Goal: Task Accomplishment & Management: Manage account settings

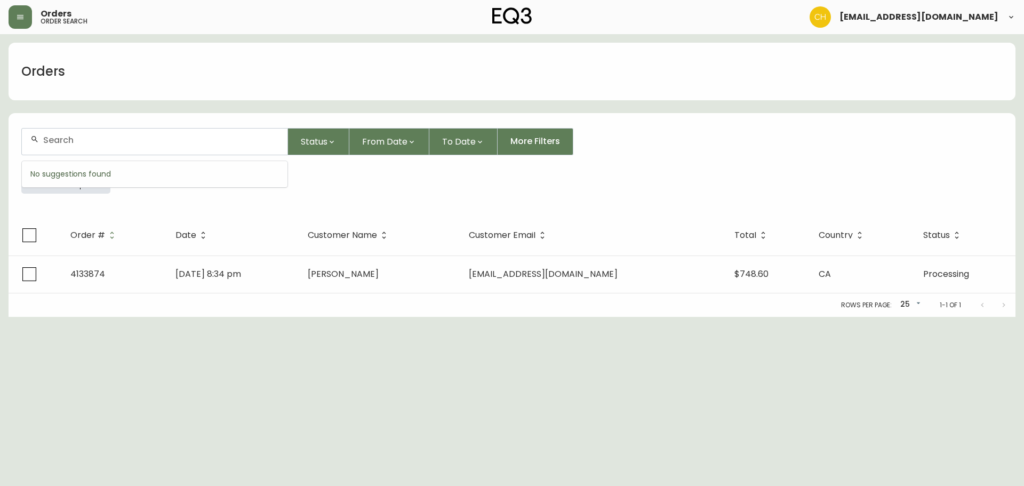
click at [60, 140] on input "text" at bounding box center [161, 140] width 236 height 10
type input "4135434"
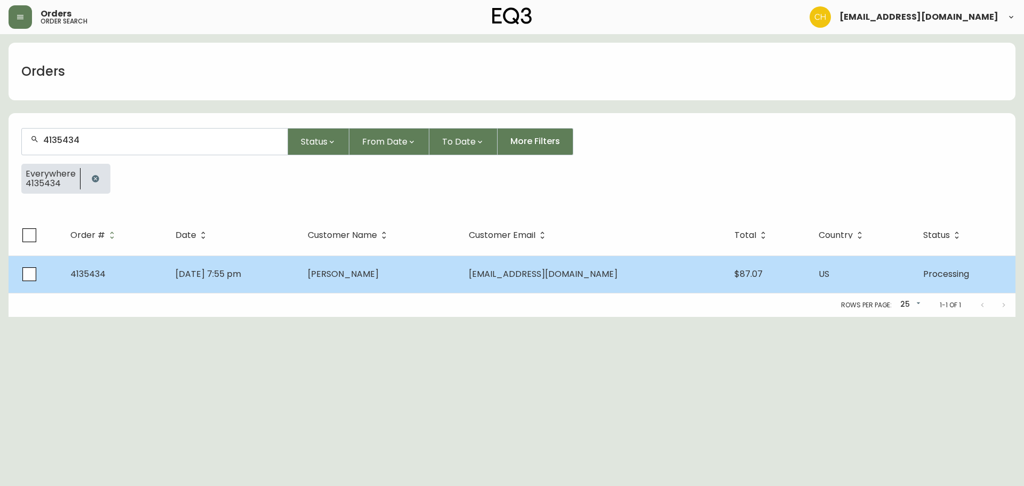
click at [363, 259] on td "[PERSON_NAME]" at bounding box center [379, 274] width 161 height 37
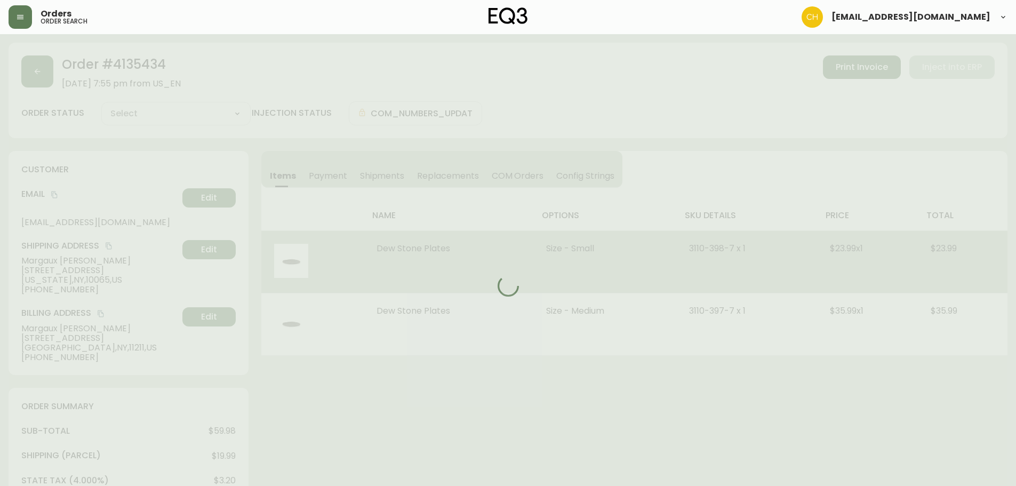
type input "Processing"
select select "PROCESSING"
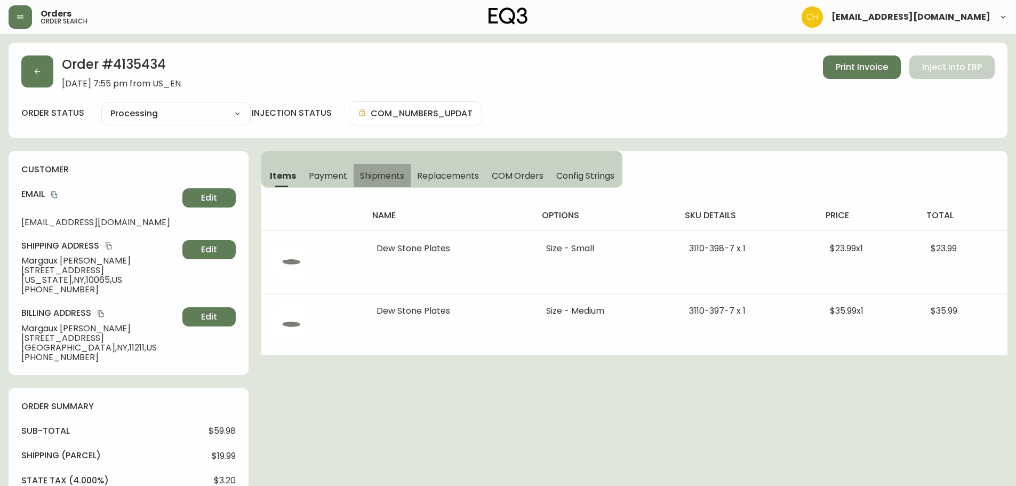
click at [396, 169] on button "Shipments" at bounding box center [383, 175] width 58 height 23
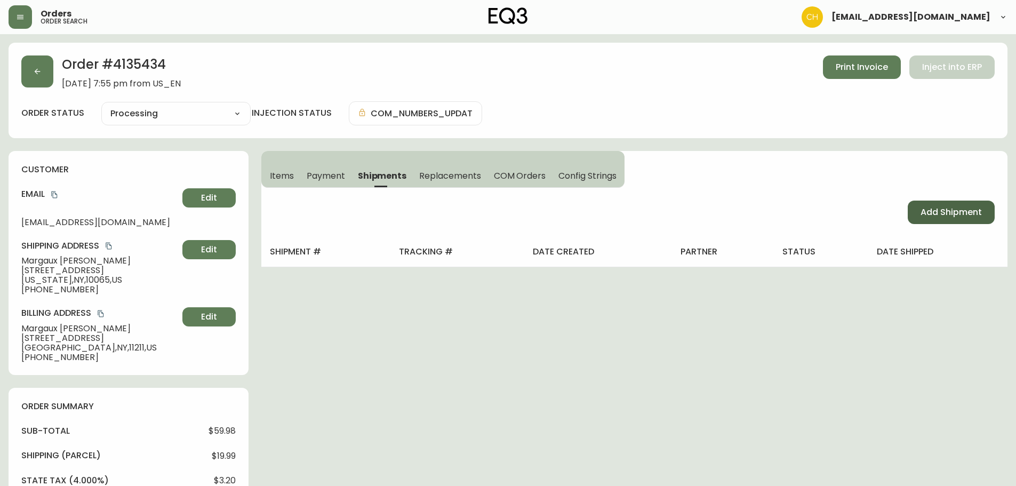
click at [967, 213] on span "Add Shipment" at bounding box center [951, 212] width 61 height 12
select select "PENDING"
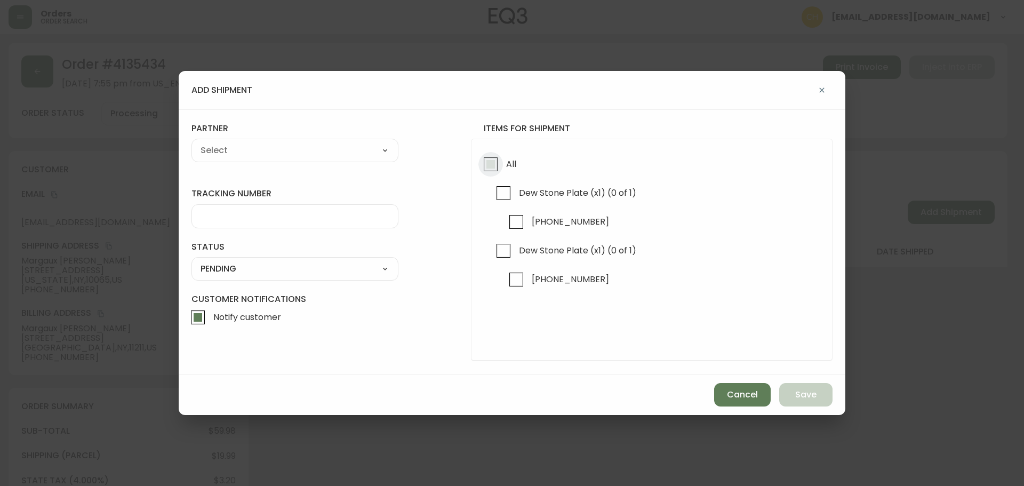
drag, startPoint x: 485, startPoint y: 160, endPoint x: 412, endPoint y: 157, distance: 72.6
click at [483, 160] on input "All" at bounding box center [491, 164] width 25 height 25
checkbox input "true"
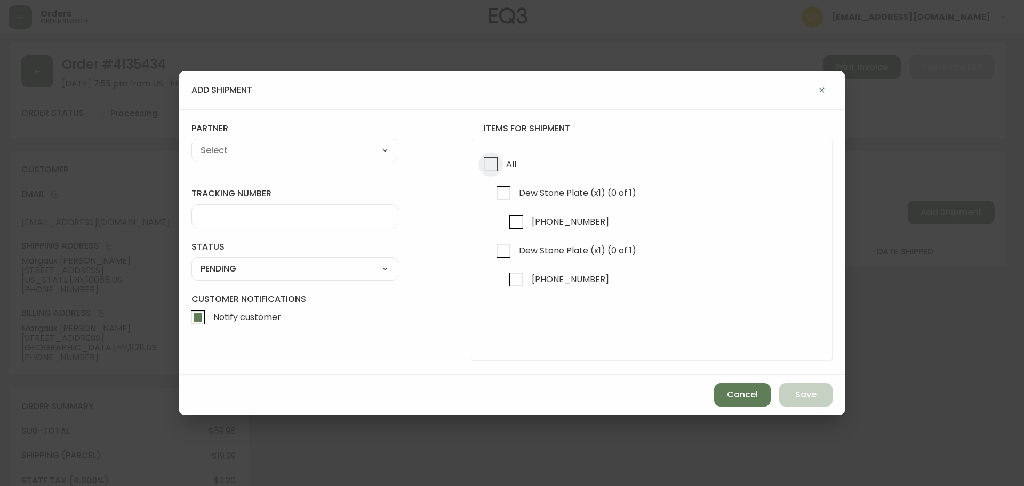
checkbox input "true"
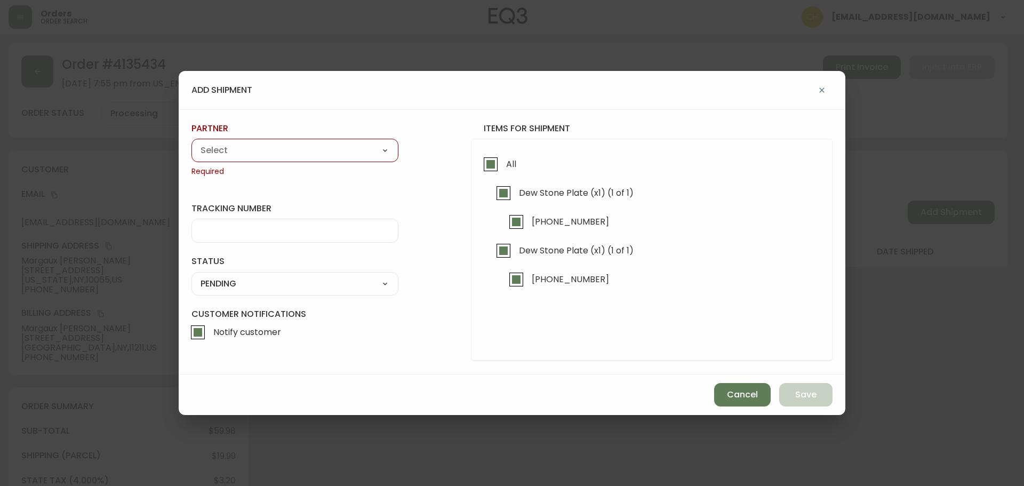
click at [286, 150] on select "A Move to Remember LLC ABF Freight Alero [PERSON_NAME] Canada Post Canpar Expre…" at bounding box center [295, 150] width 207 height 16
select select "cjy0a9taa01x001669l98m63c"
click at [192, 142] on select "A Move to Remember LLC ABF Freight Alero [PERSON_NAME] Canada Post Canpar Expre…" at bounding box center [295, 150] width 207 height 16
type input "FedEx"
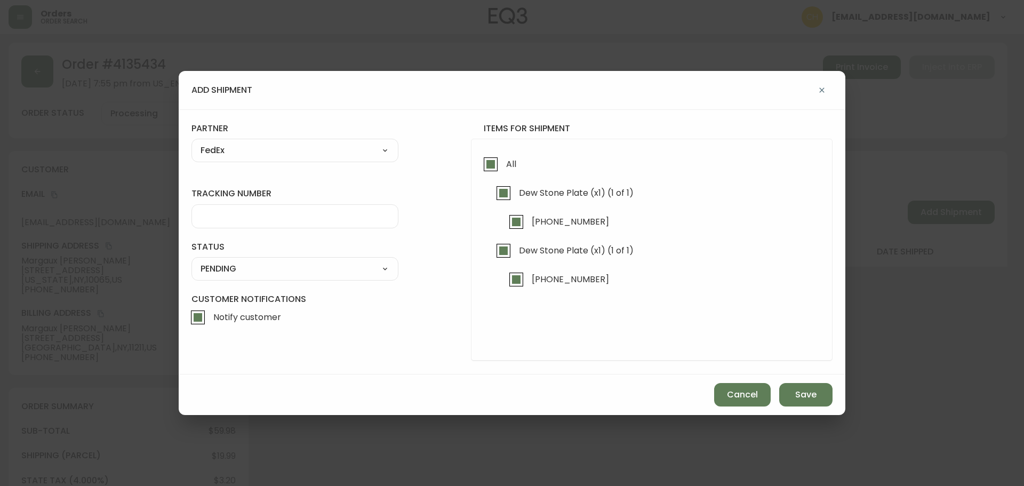
click at [224, 220] on input "tracking number" at bounding box center [295, 216] width 189 height 10
type input "455177310331"
click at [240, 267] on select "SHIPPED PENDING CANCELLED" at bounding box center [295, 269] width 207 height 16
click at [192, 261] on select "SHIPPED PENDING CANCELLED" at bounding box center [295, 269] width 207 height 16
select select "PENDING"
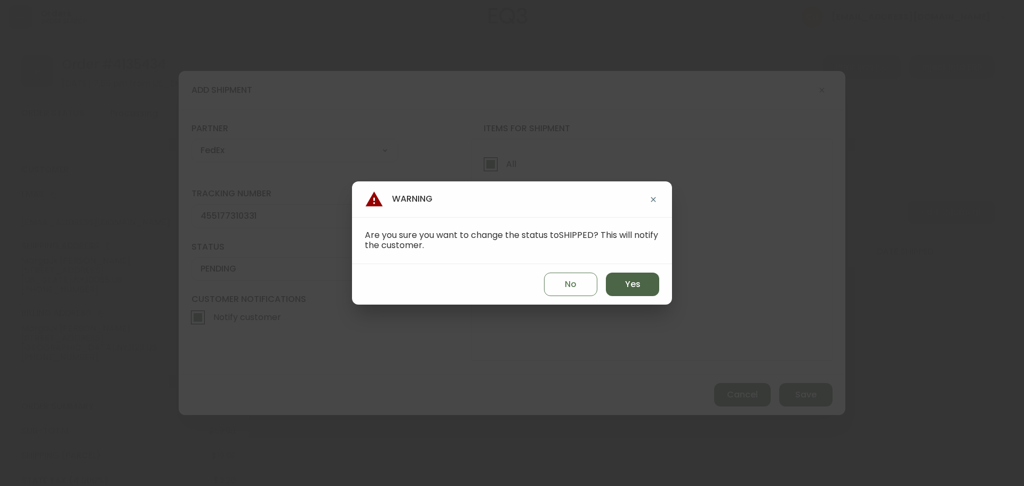
click at [640, 285] on span "Yes" at bounding box center [632, 284] width 15 height 12
type input "SHIPPED"
select select "SHIPPED"
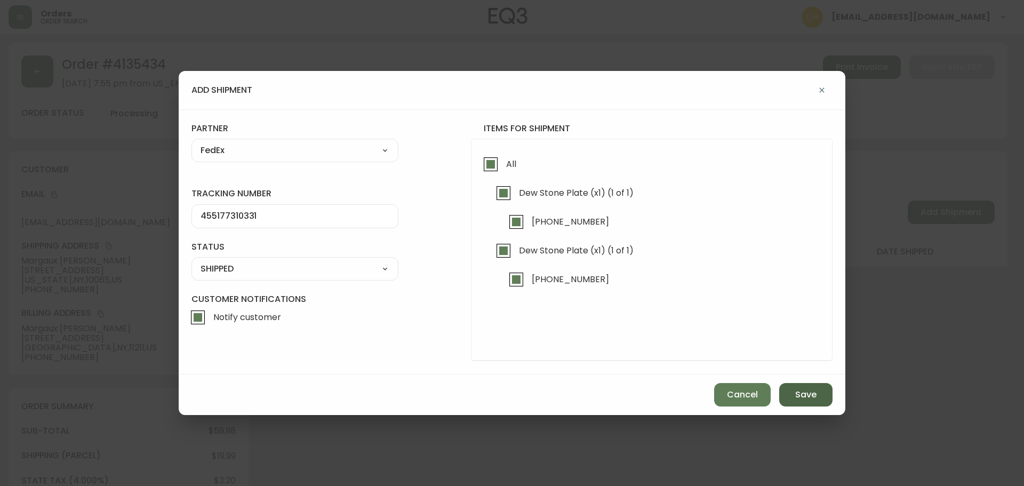
click at [798, 393] on span "Save" at bounding box center [805, 395] width 21 height 12
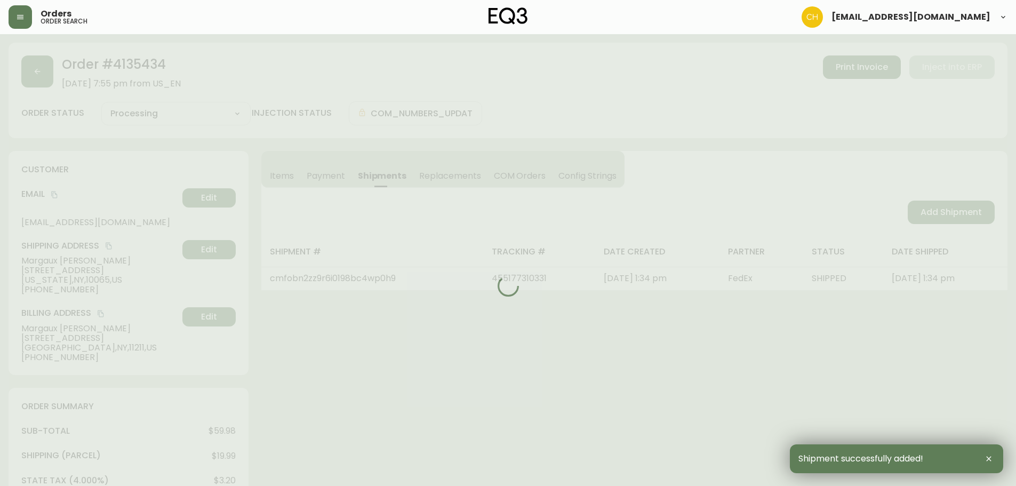
type input "Fully Shipped"
select select "FULLY_SHIPPED"
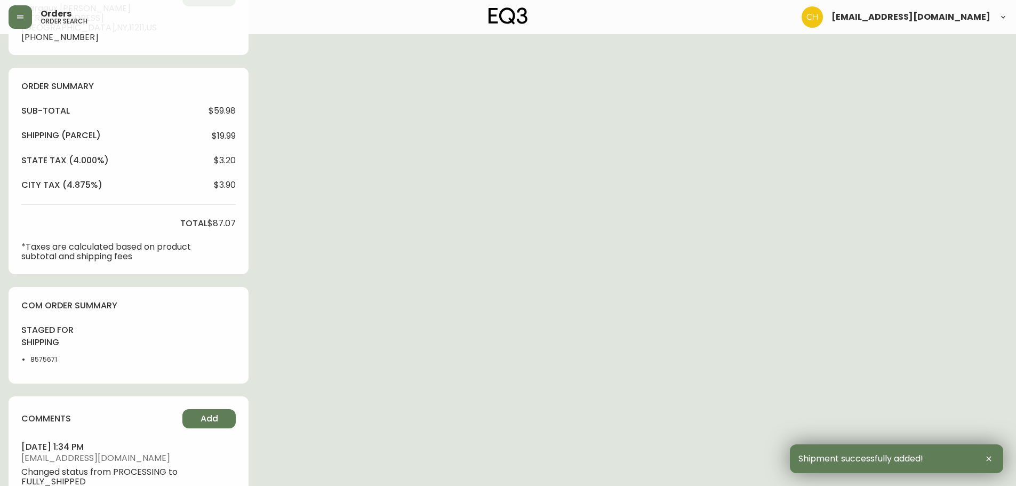
scroll to position [410, 0]
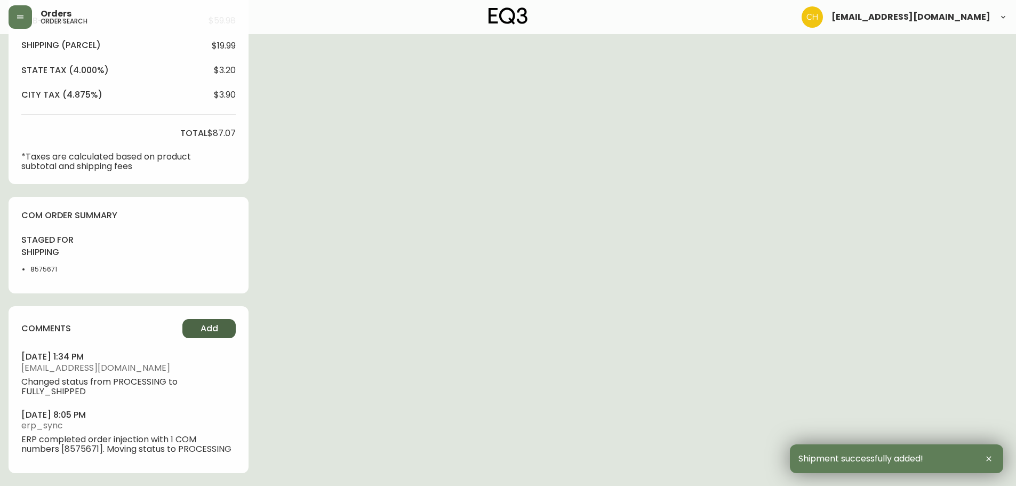
click at [212, 324] on span "Add" at bounding box center [210, 329] width 18 height 12
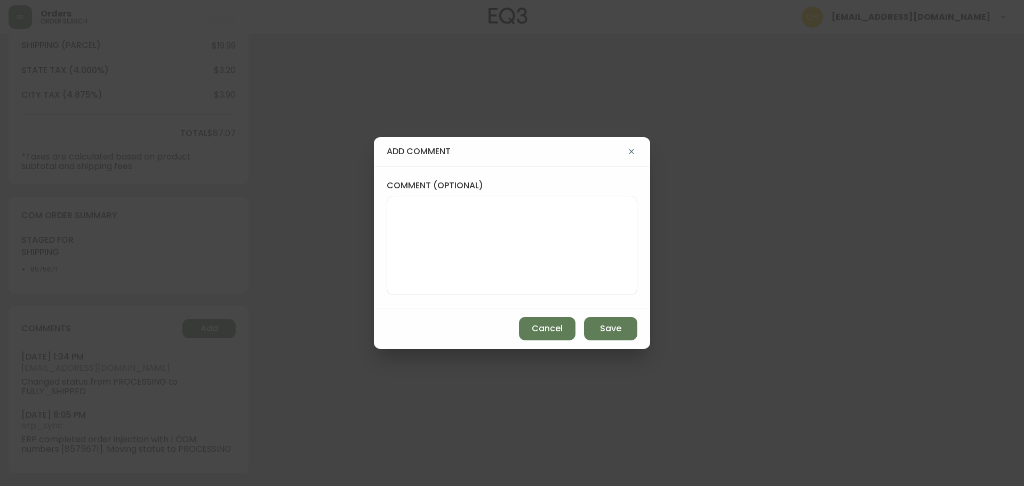
click at [411, 241] on textarea "comment (optional)" at bounding box center [512, 245] width 233 height 85
type textarea "c"
type textarea "CH"
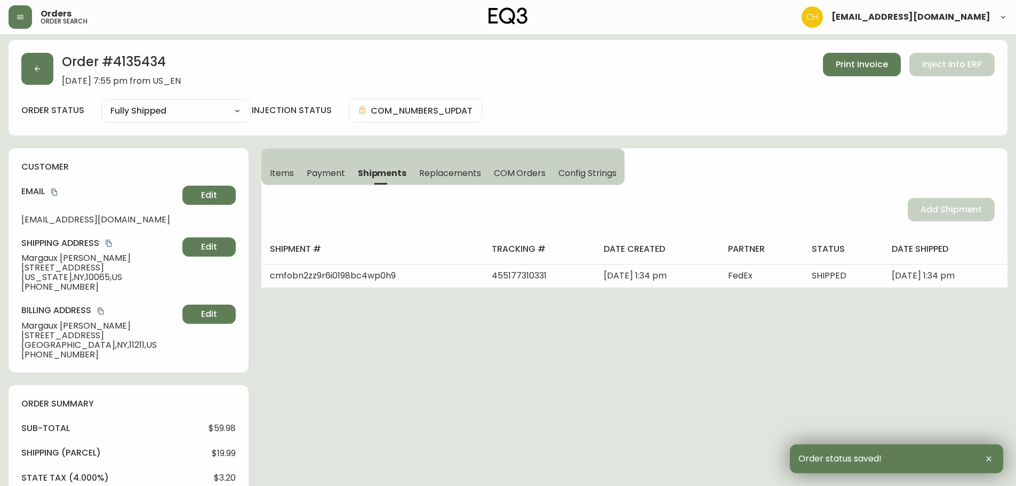
scroll to position [0, 0]
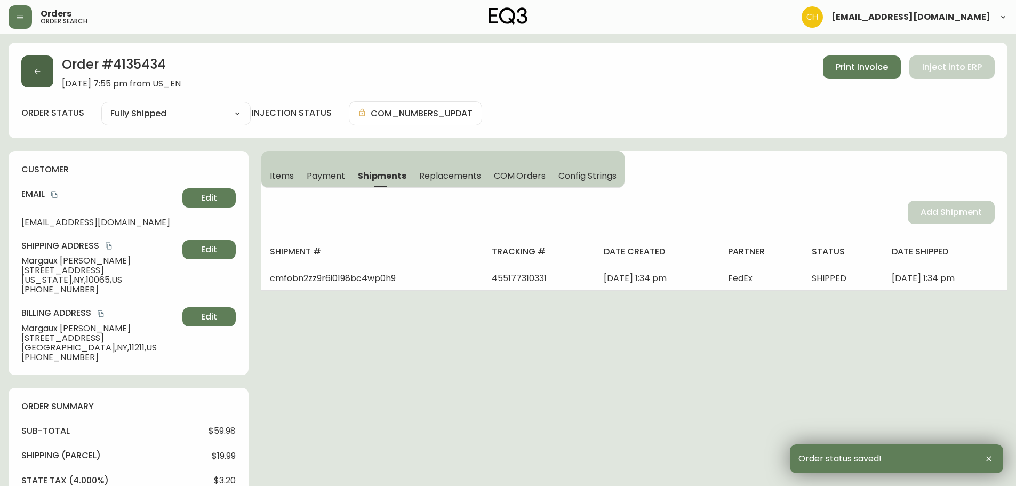
click at [38, 70] on icon "button" at bounding box center [37, 71] width 9 height 9
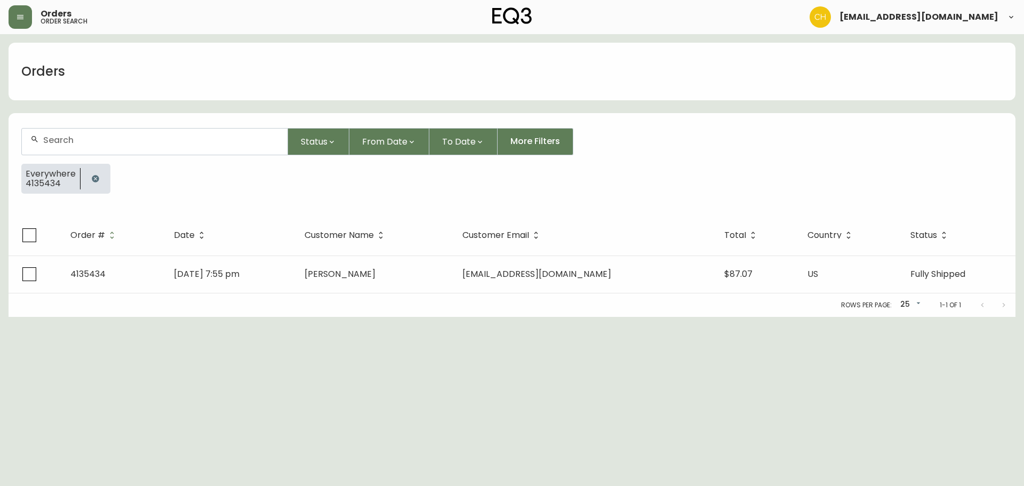
click at [52, 138] on input "text" at bounding box center [161, 140] width 236 height 10
type input "4135432"
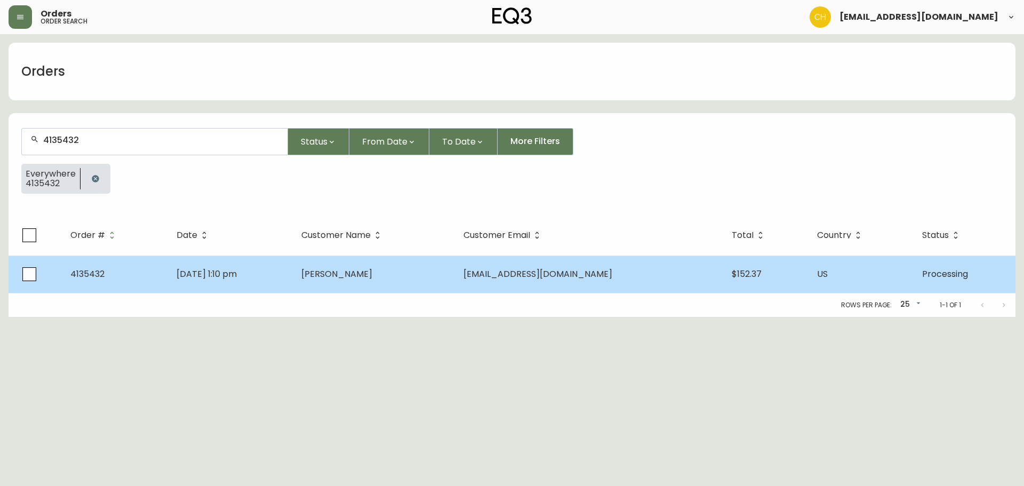
click at [293, 273] on td "[DATE] 1:10 pm" at bounding box center [230, 274] width 125 height 37
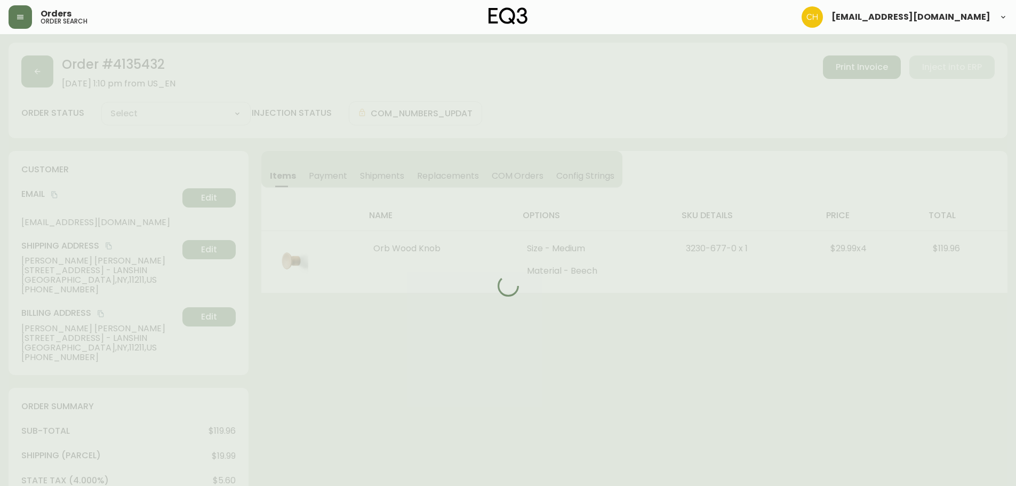
type input "Processing"
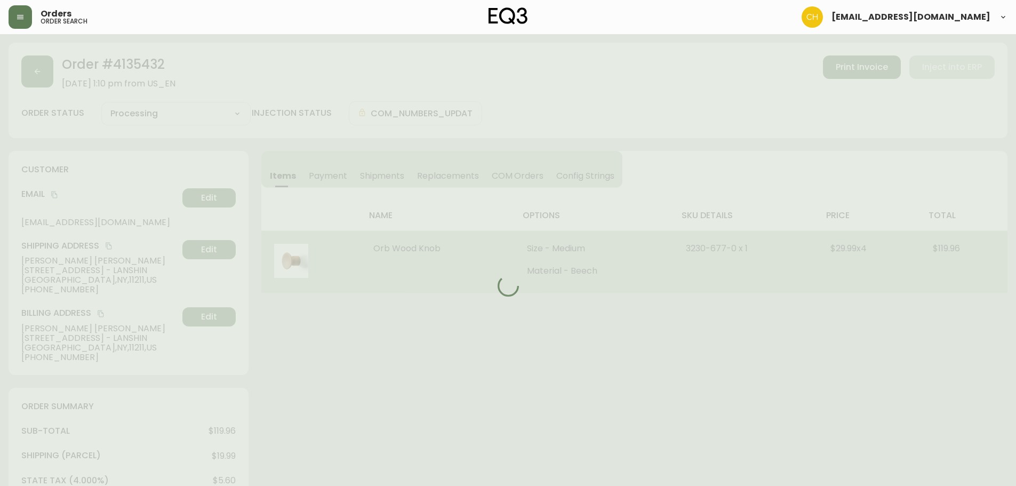
select select "PROCESSING"
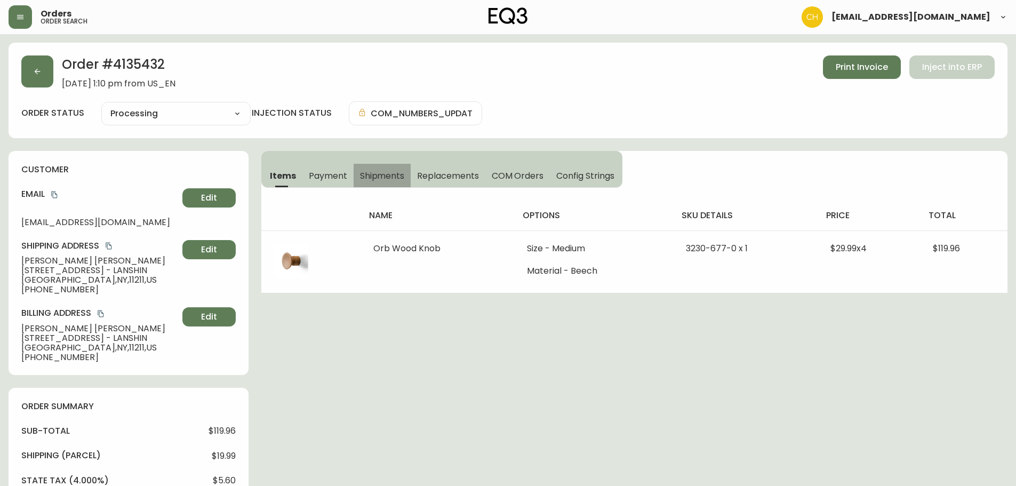
click at [387, 171] on span "Shipments" at bounding box center [382, 175] width 45 height 11
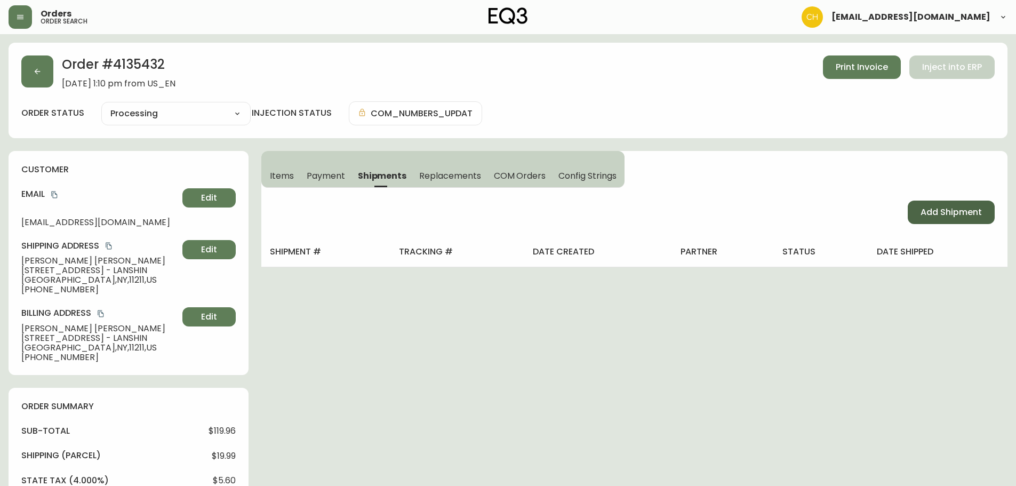
click at [942, 208] on span "Add Shipment" at bounding box center [951, 212] width 61 height 12
select select "PENDING"
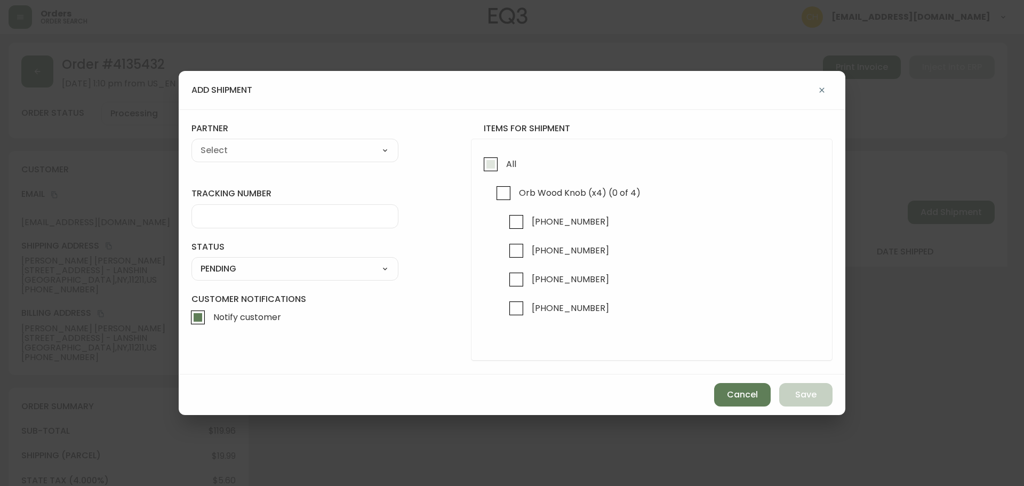
click at [489, 164] on input "All" at bounding box center [491, 164] width 25 height 25
checkbox input "true"
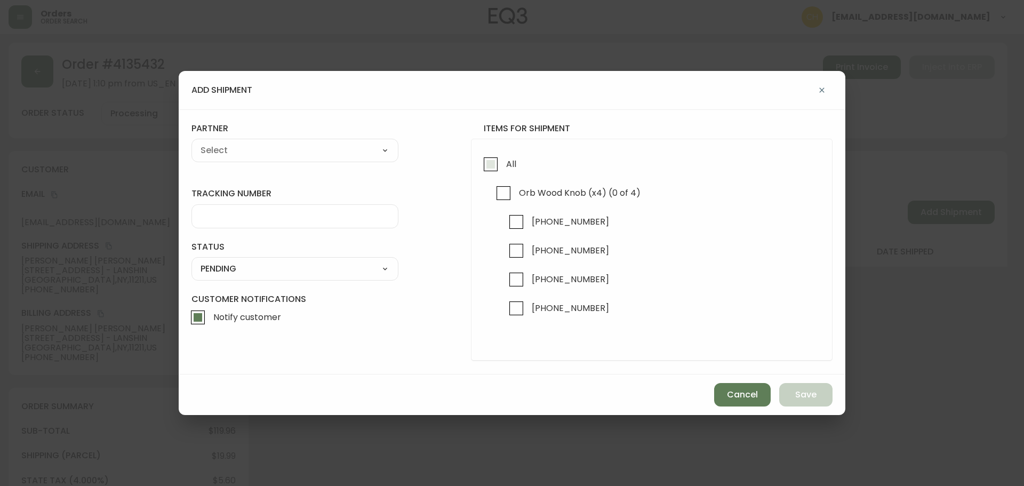
checkbox input "true"
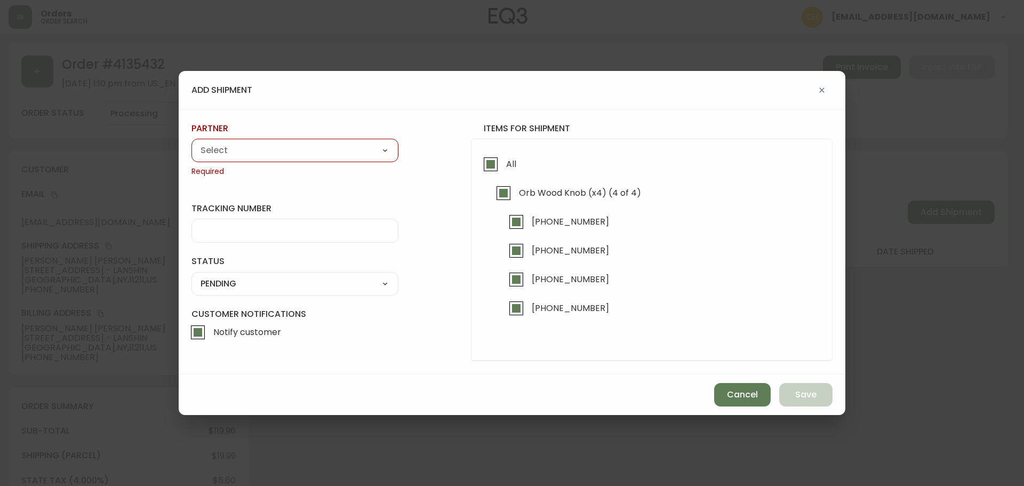
click at [308, 150] on select "A Move to Remember LLC ABF Freight Alero [PERSON_NAME] Canada Post Canpar Expre…" at bounding box center [295, 150] width 207 height 16
select select "cjy0a9taa01x001669l98m63c"
click at [192, 142] on select "A Move to Remember LLC ABF Freight Alero [PERSON_NAME] Canada Post Canpar Expre…" at bounding box center [295, 150] width 207 height 16
type input "FedEx"
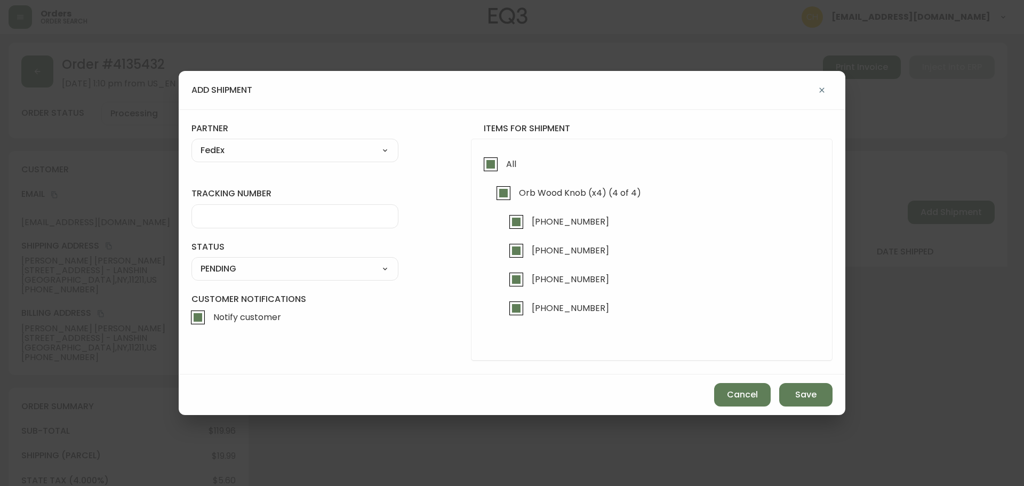
click at [234, 218] on input "tracking number" at bounding box center [295, 216] width 189 height 10
type input "455177310342"
click at [242, 272] on select "SHIPPED PENDING CANCELLED" at bounding box center [295, 269] width 207 height 16
click at [192, 261] on select "SHIPPED PENDING CANCELLED" at bounding box center [295, 269] width 207 height 16
select select "PENDING"
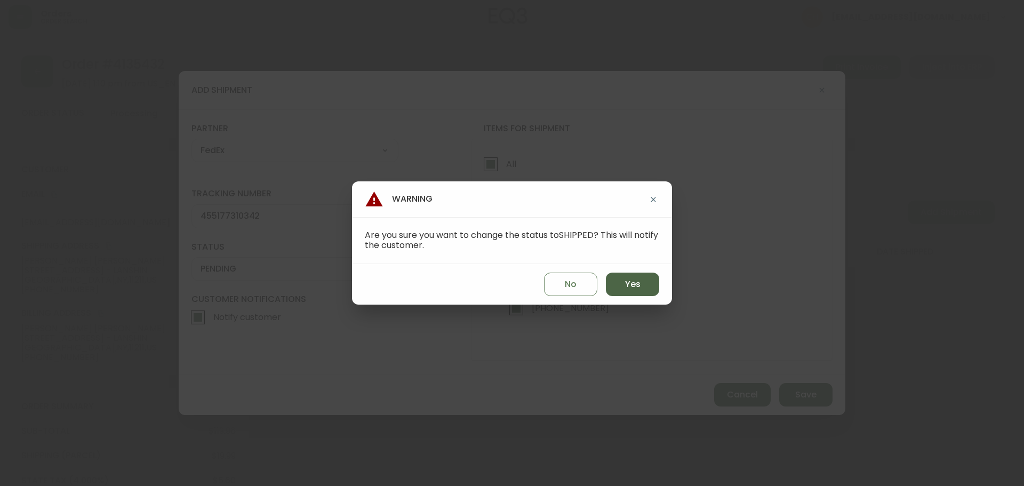
click at [636, 291] on button "Yes" at bounding box center [632, 284] width 53 height 23
type input "SHIPPED"
select select "SHIPPED"
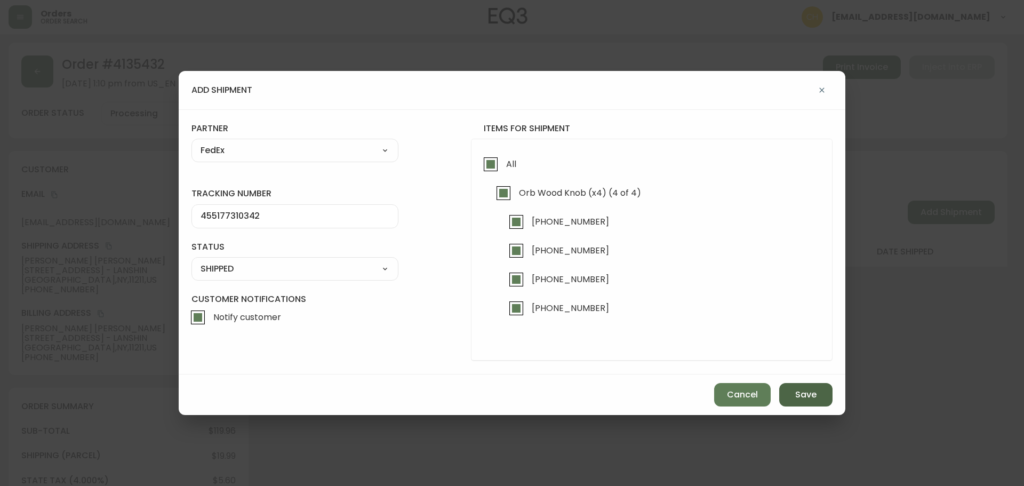
click at [796, 393] on span "Save" at bounding box center [805, 395] width 21 height 12
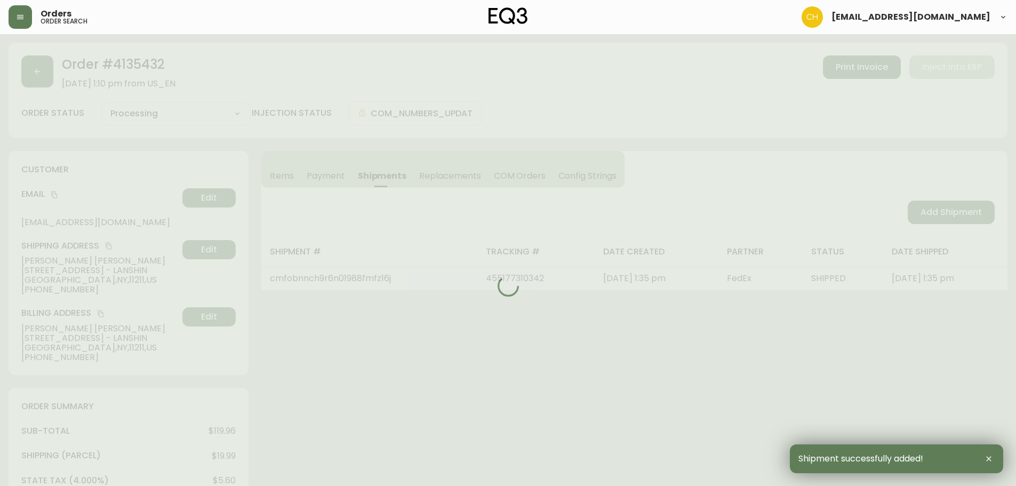
type input "Fully Shipped"
select select "FULLY_SHIPPED"
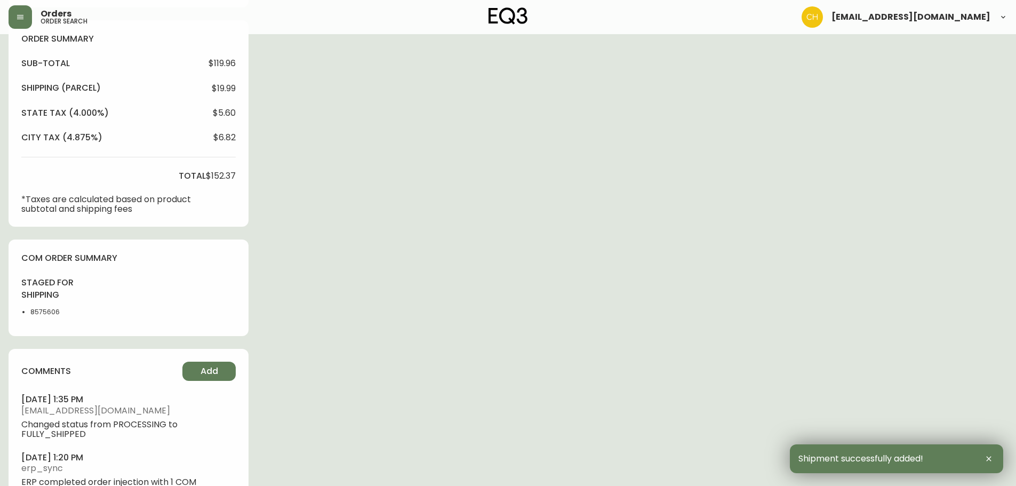
scroll to position [410, 0]
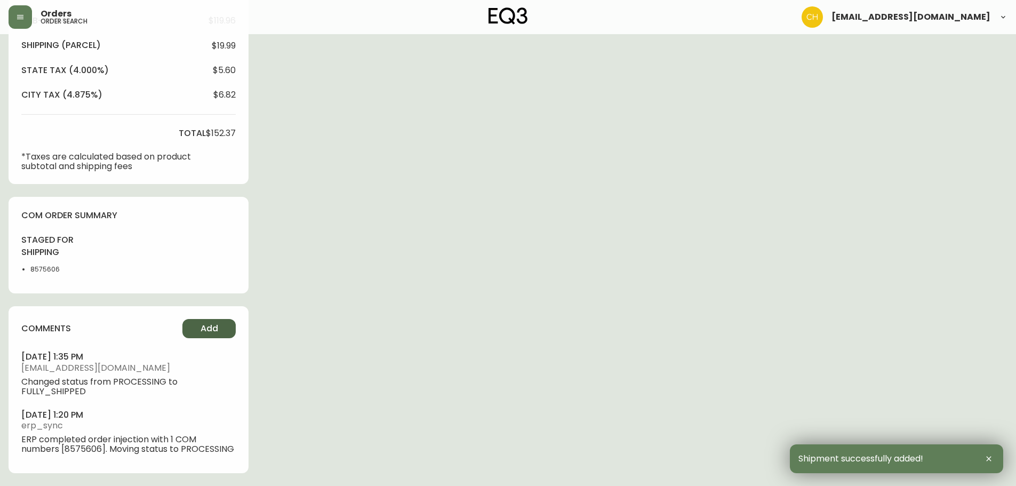
click at [211, 324] on span "Add" at bounding box center [210, 329] width 18 height 12
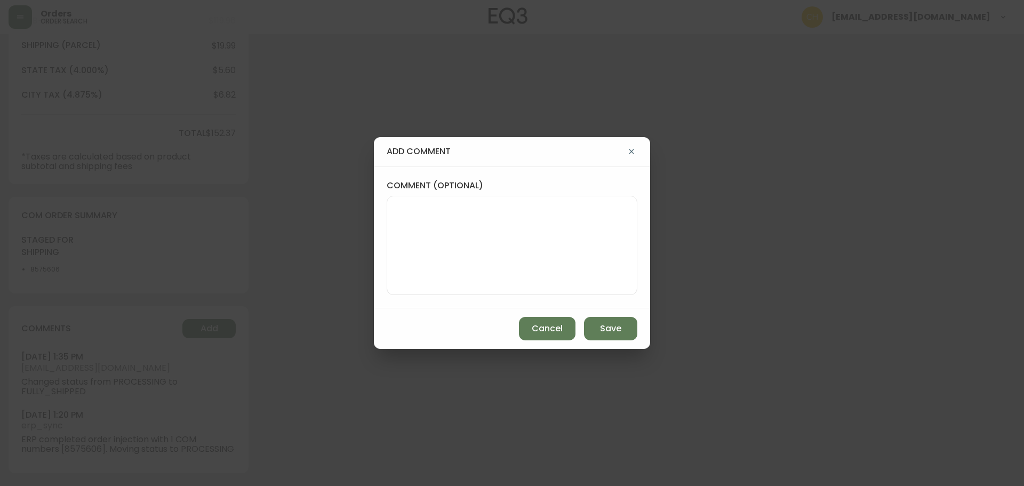
click at [422, 234] on textarea "comment (optional)" at bounding box center [512, 245] width 233 height 85
type textarea "CH"
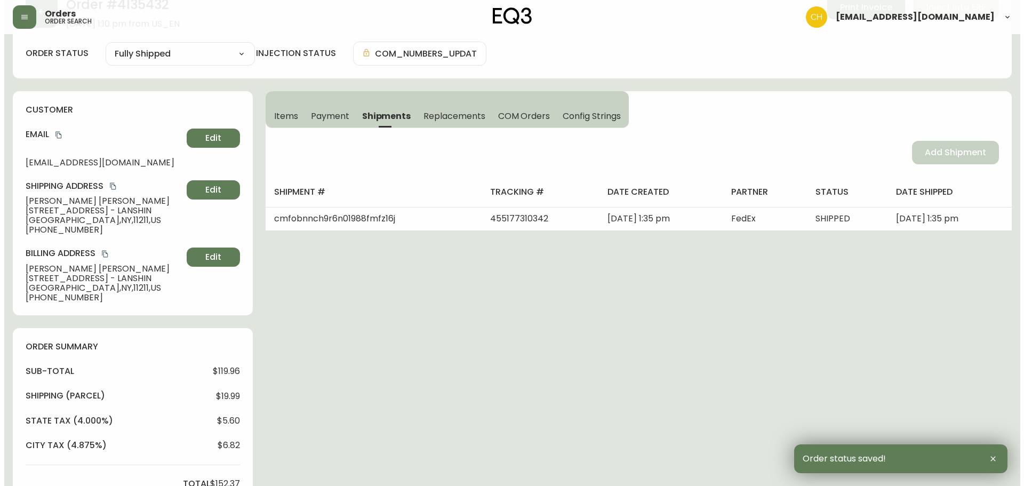
scroll to position [0, 0]
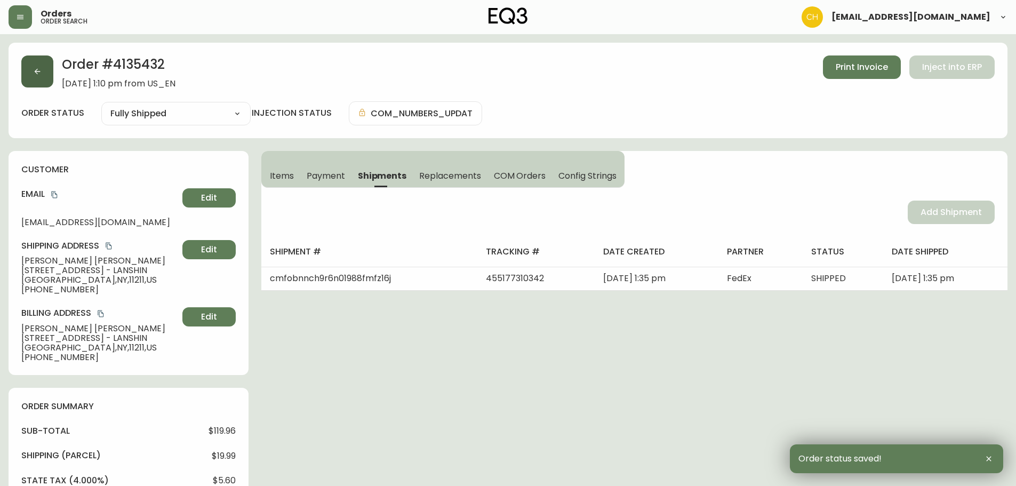
click at [43, 72] on button "button" at bounding box center [37, 71] width 32 height 32
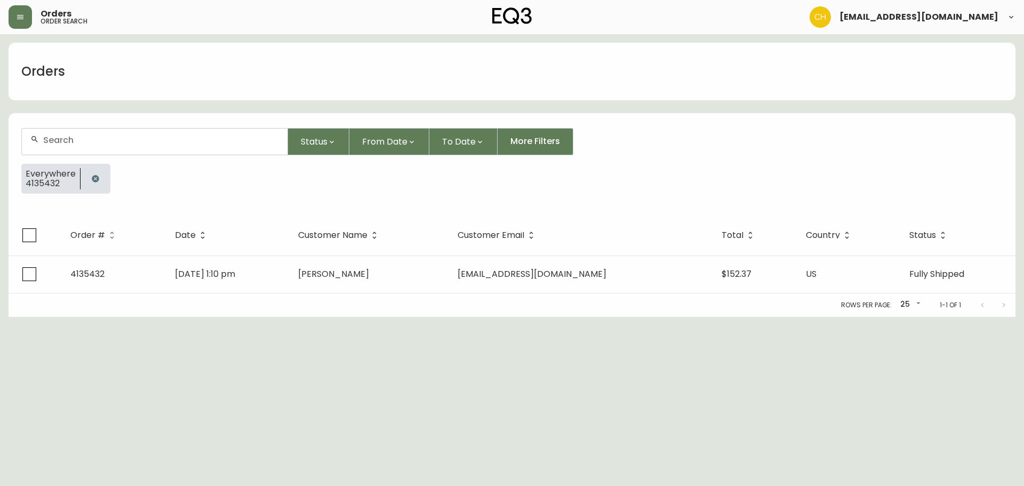
click at [61, 133] on div at bounding box center [155, 142] width 266 height 26
click at [61, 147] on div at bounding box center [155, 142] width 266 height 26
type input "4135416"
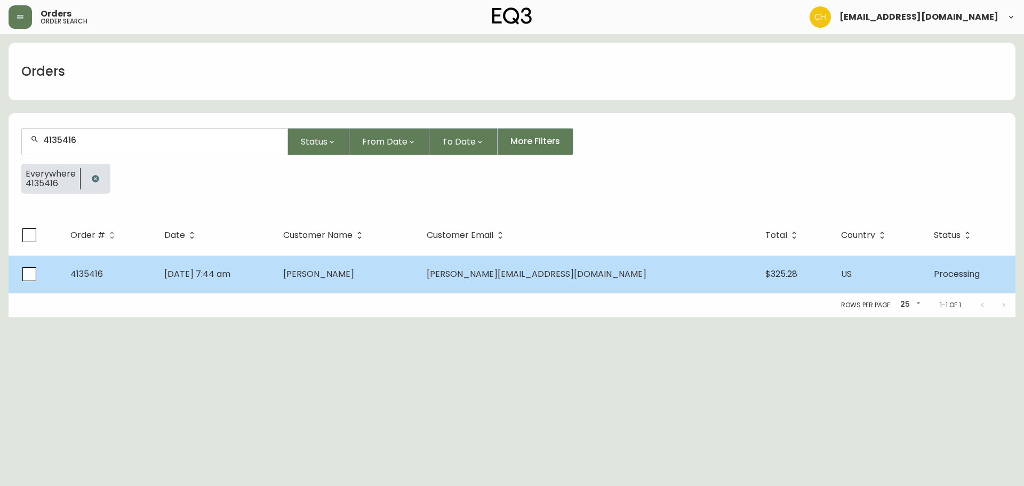
click at [393, 276] on td "[PERSON_NAME]" at bounding box center [347, 274] width 144 height 37
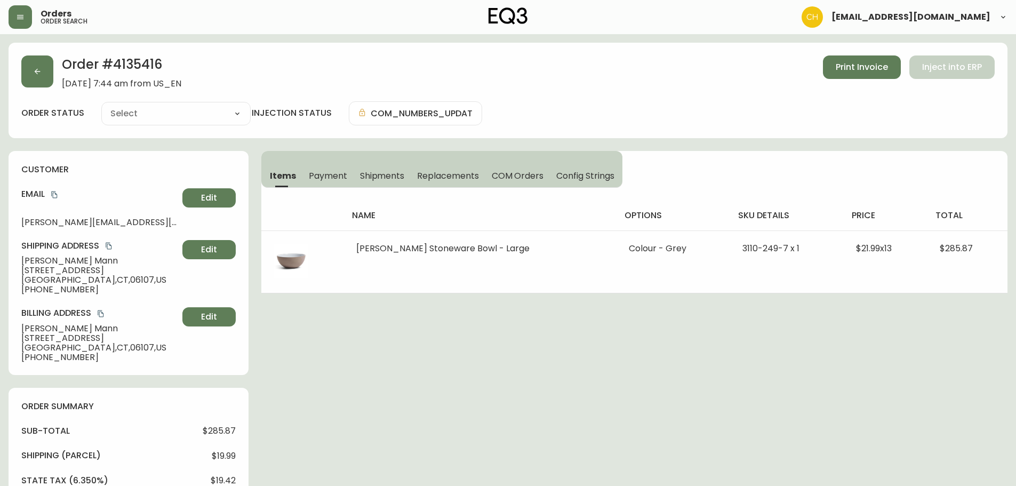
type input "Processing"
select select "PROCESSING"
click at [373, 180] on span "Shipments" at bounding box center [382, 175] width 45 height 11
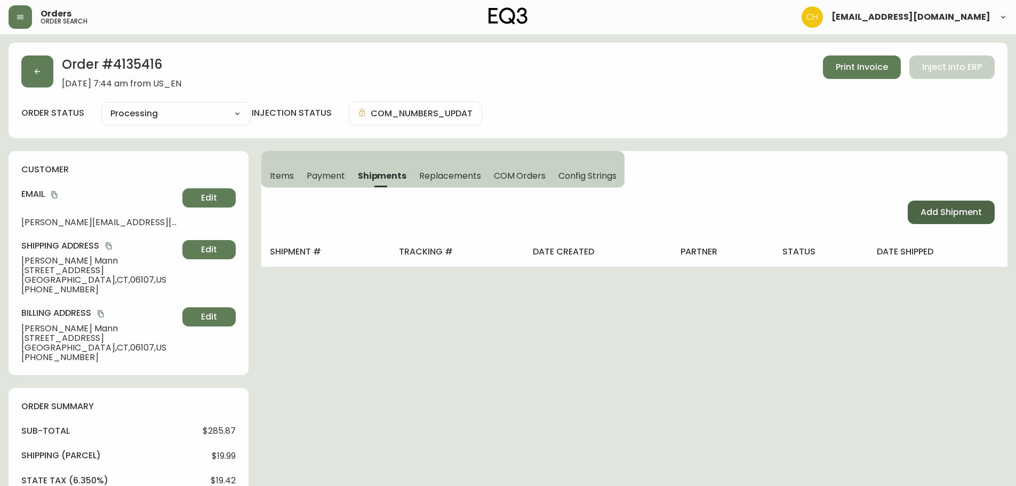
click at [944, 214] on span "Add Shipment" at bounding box center [951, 212] width 61 height 12
select select "PENDING"
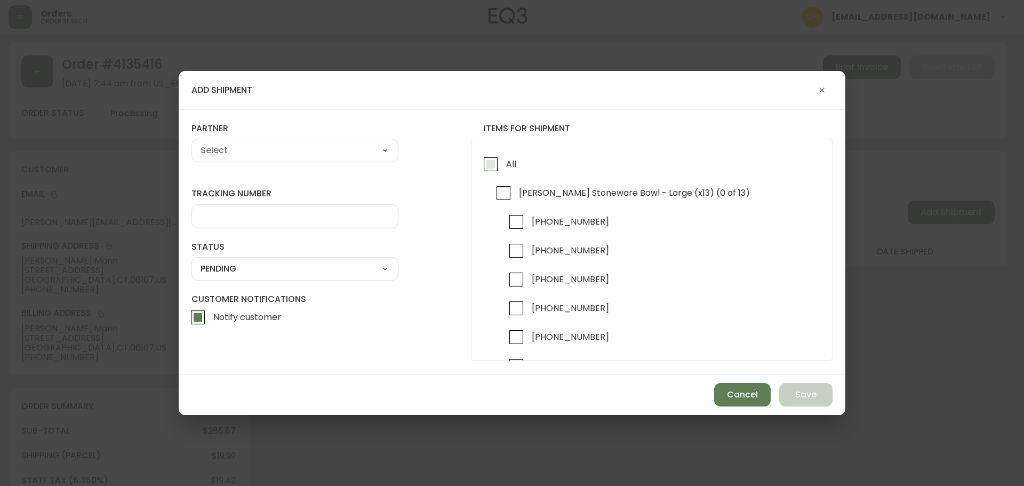
click at [496, 170] on input "All" at bounding box center [491, 164] width 25 height 25
checkbox input "true"
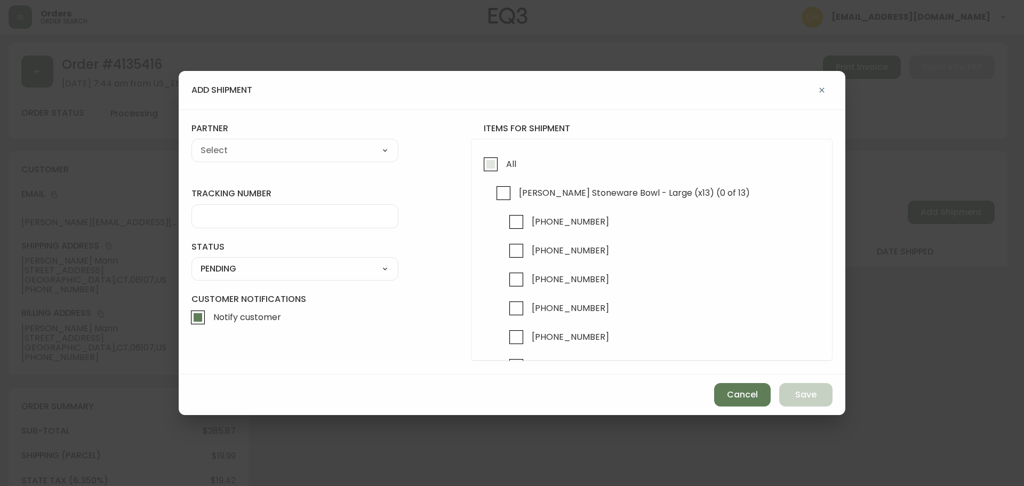
checkbox input "true"
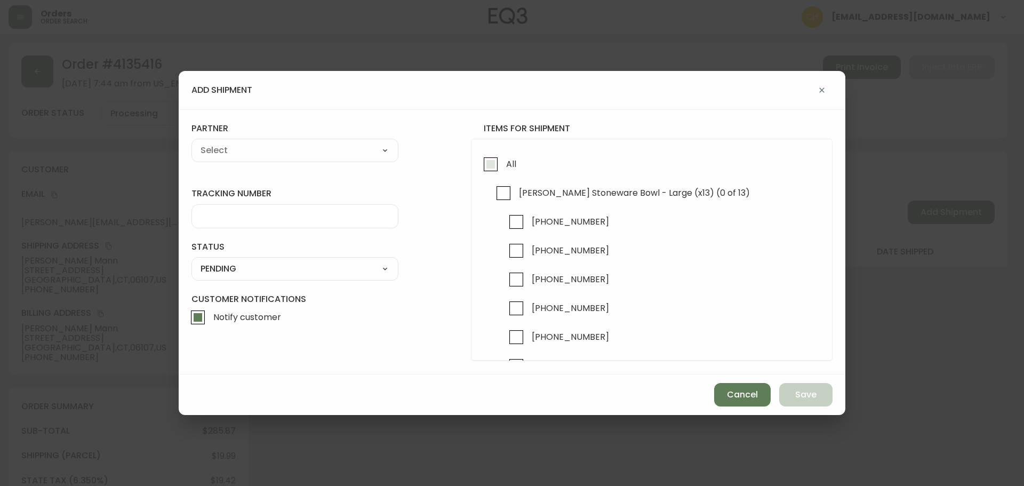
checkbox input "true"
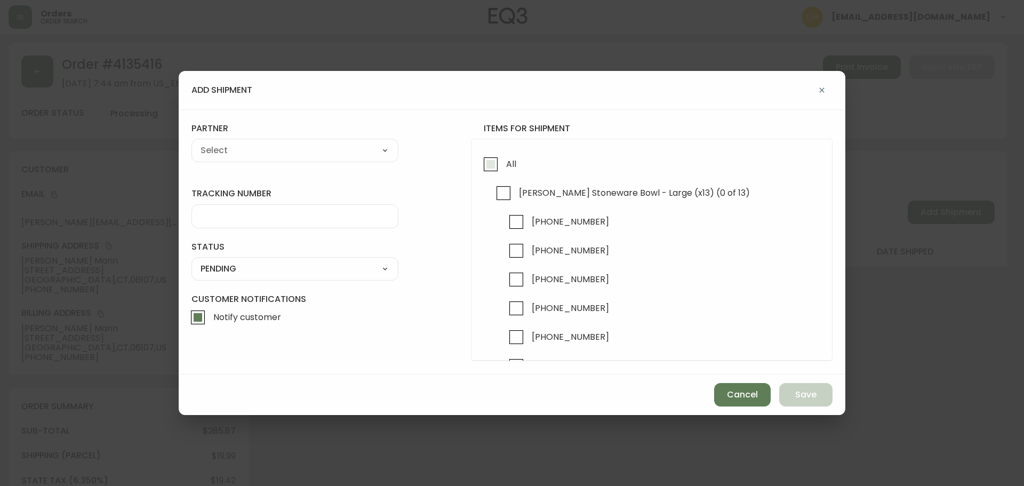
checkbox input "true"
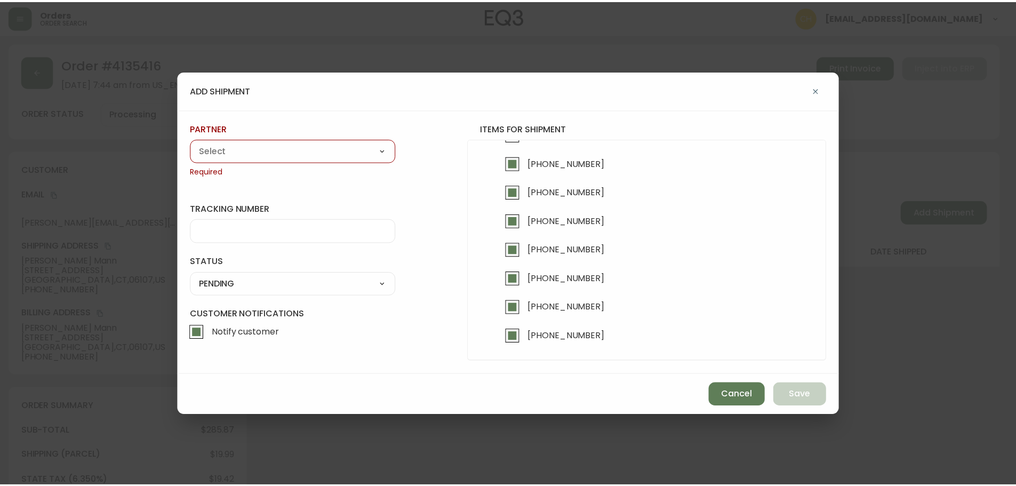
scroll to position [232, 0]
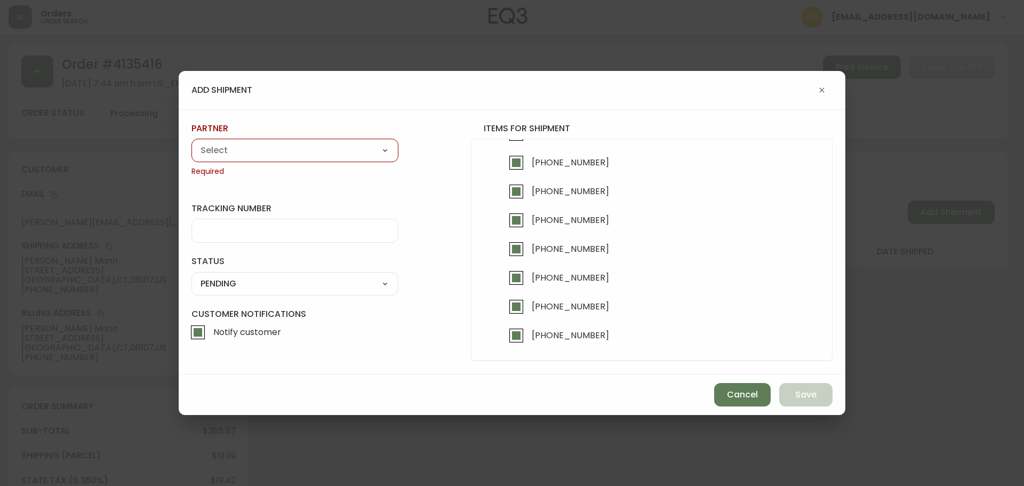
click at [233, 144] on select "A Move to Remember LLC ABF Freight Alero [PERSON_NAME] Canada Post Canpar Expre…" at bounding box center [295, 150] width 207 height 16
select select "cjy0a9taa01x001669l98m63c"
click at [192, 142] on select "A Move to Remember LLC ABF Freight Alero [PERSON_NAME] Canada Post Canpar Expre…" at bounding box center [295, 150] width 207 height 16
type input "FedEx"
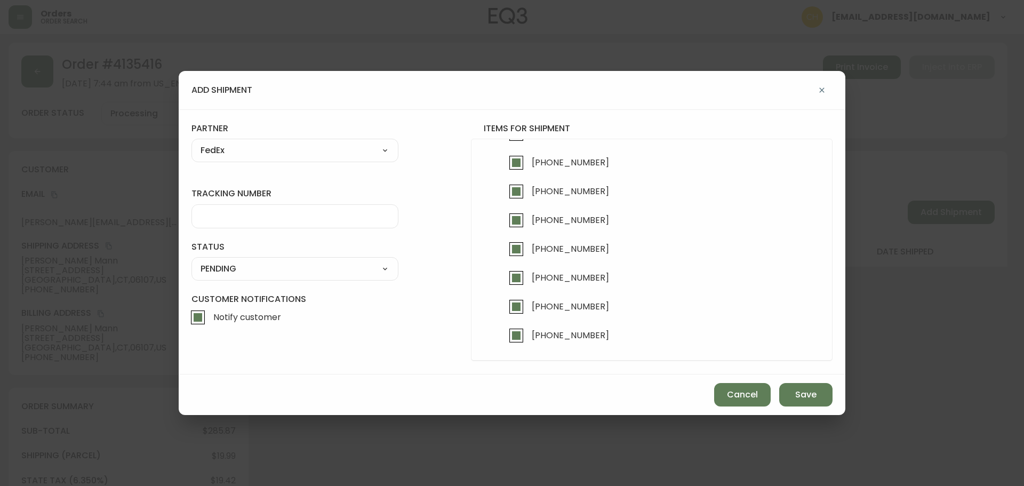
click at [226, 218] on input "tracking number" at bounding box center [295, 216] width 189 height 10
type input "455177310353"
click at [221, 268] on select "SHIPPED PENDING CANCELLED" at bounding box center [295, 269] width 207 height 16
click at [192, 261] on select "SHIPPED PENDING CANCELLED" at bounding box center [295, 269] width 207 height 16
select select "PENDING"
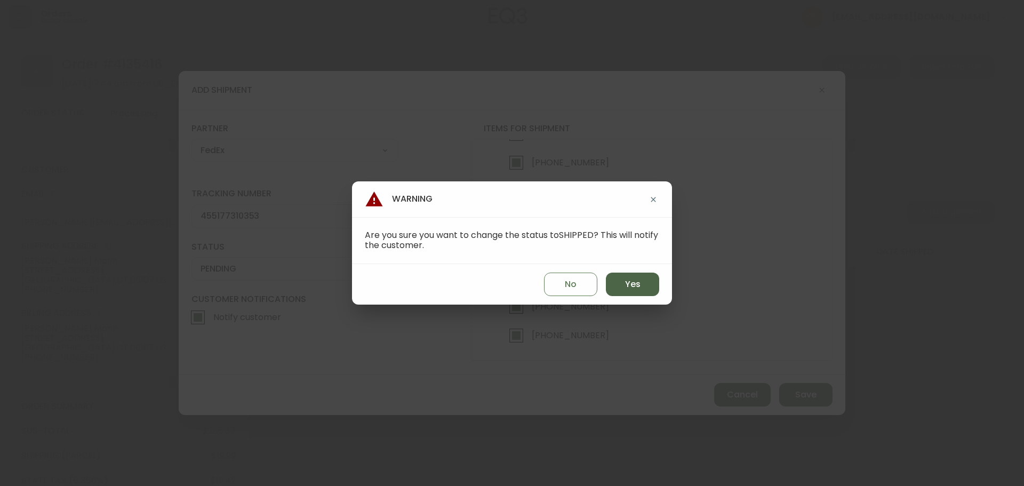
click at [621, 283] on button "Yes" at bounding box center [632, 284] width 53 height 23
type input "SHIPPED"
select select "SHIPPED"
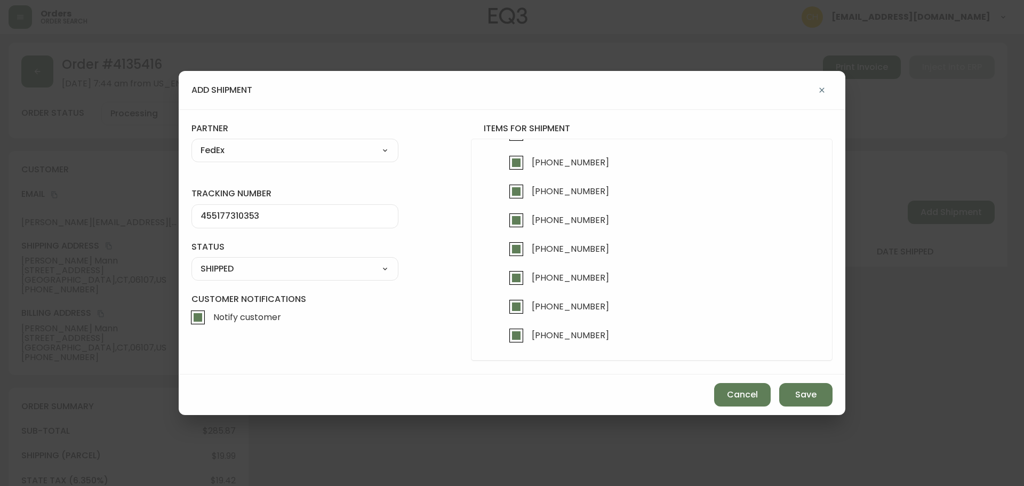
click at [280, 156] on select "A Move to Remember LLC ABF Freight Alero [PERSON_NAME] Canada Post Canpar Expre…" at bounding box center [295, 150] width 207 height 16
select select "cjz4bo5w102ho01145qx5qg8u"
click at [192, 142] on select "A Move to Remember LLC ABF Freight Alero [PERSON_NAME] Canada Post Canpar Expre…" at bounding box center [295, 150] width 207 height 16
type input "FedEx US - Signature Required"
click at [804, 397] on span "Save" at bounding box center [805, 395] width 21 height 12
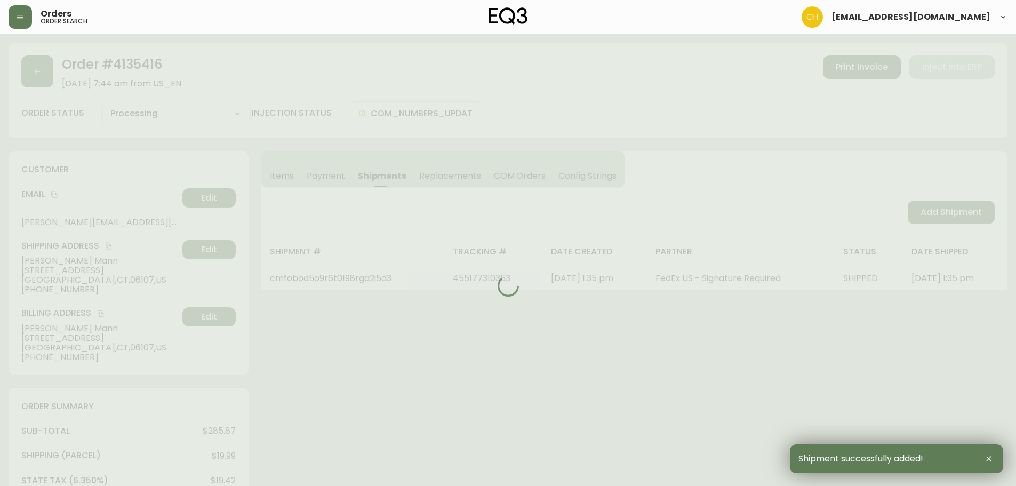
type input "Fully Shipped"
select select "FULLY_SHIPPED"
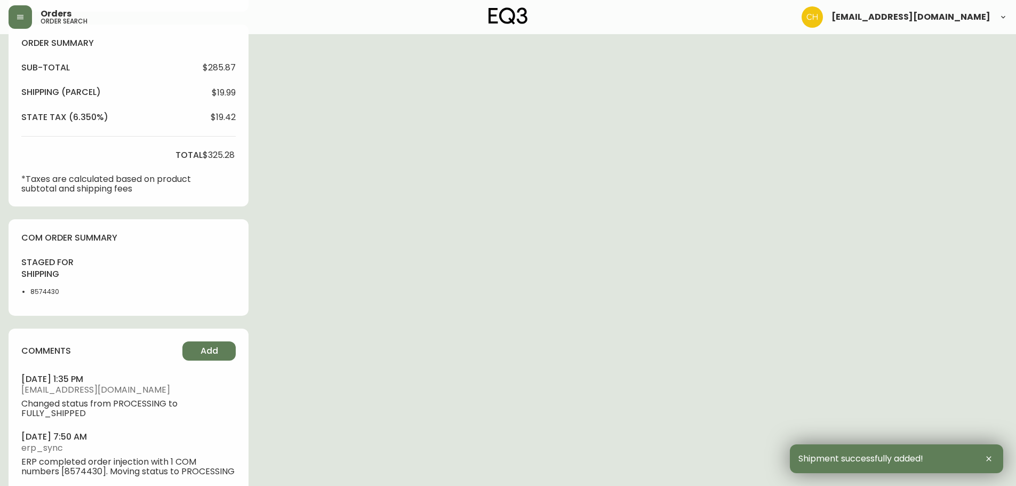
scroll to position [386, 0]
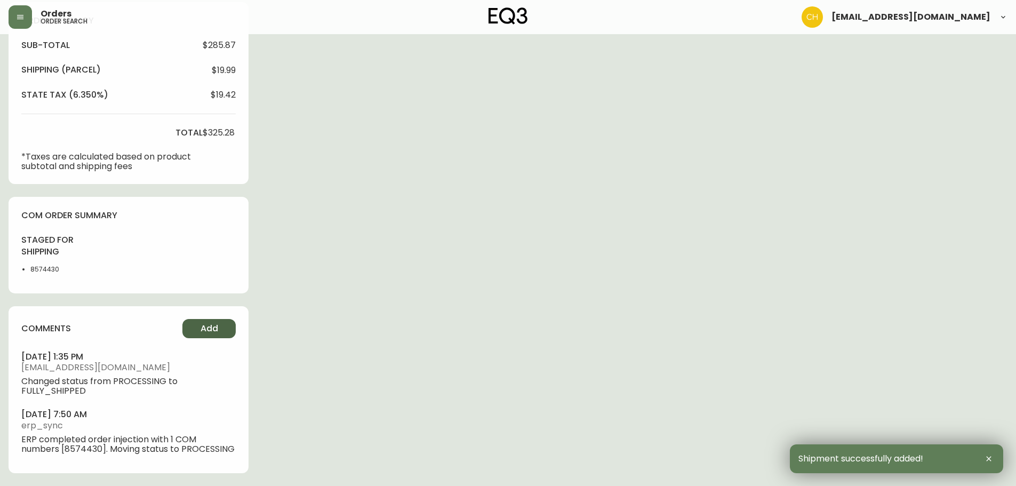
click at [218, 326] on button "Add" at bounding box center [208, 328] width 53 height 19
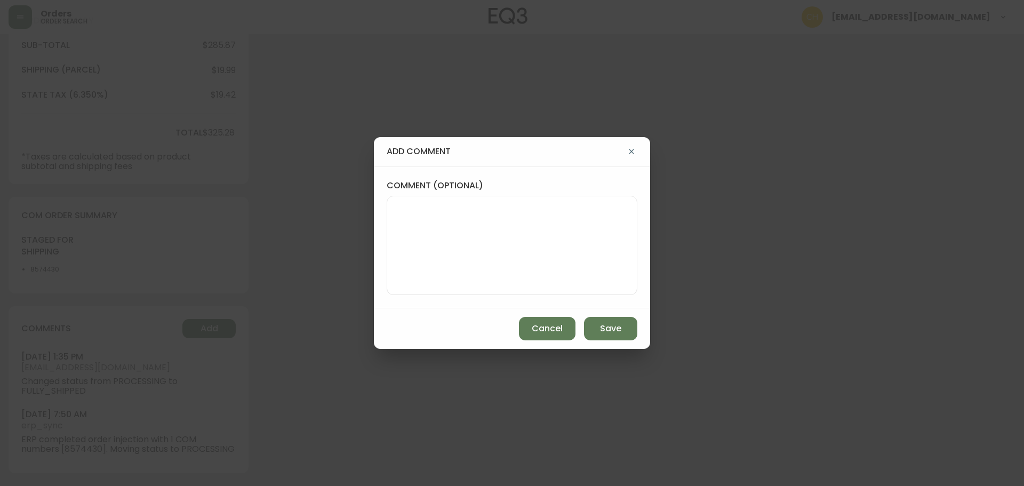
click at [414, 252] on textarea "comment (optional)" at bounding box center [512, 245] width 233 height 85
type textarea "CH"
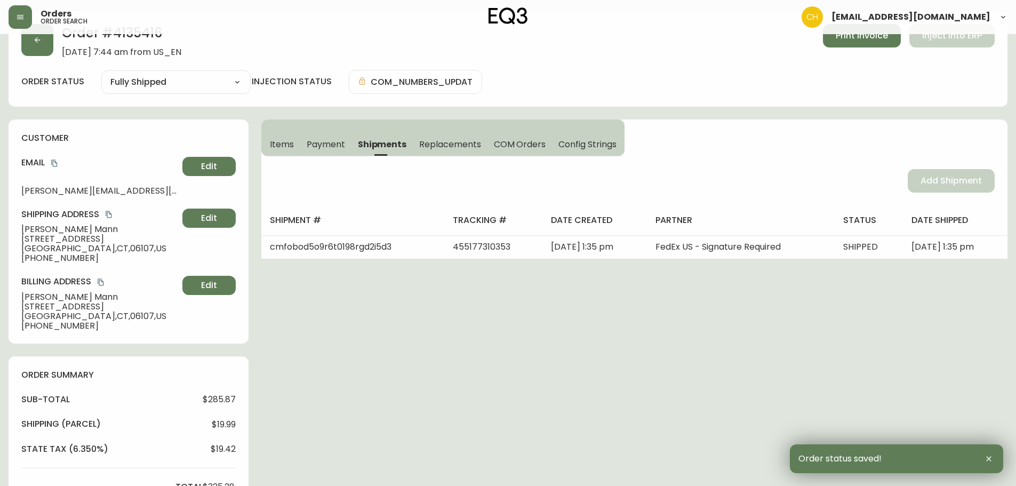
scroll to position [0, 0]
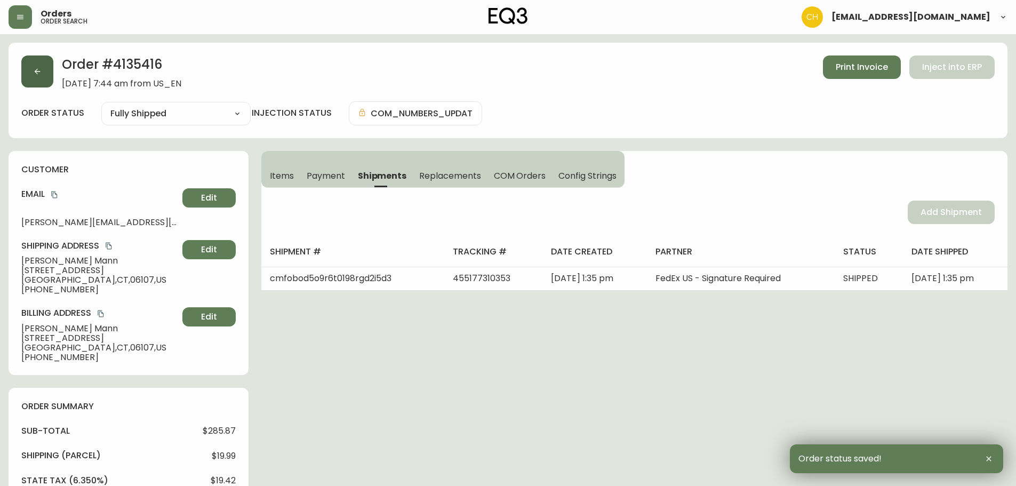
click at [30, 72] on button "button" at bounding box center [37, 71] width 32 height 32
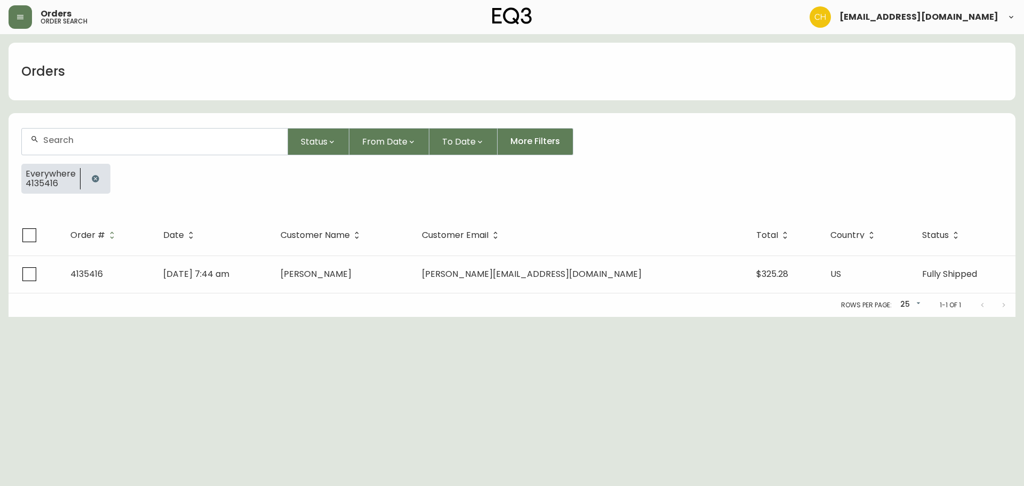
click at [130, 145] on div at bounding box center [155, 142] width 266 height 26
type input "4135426"
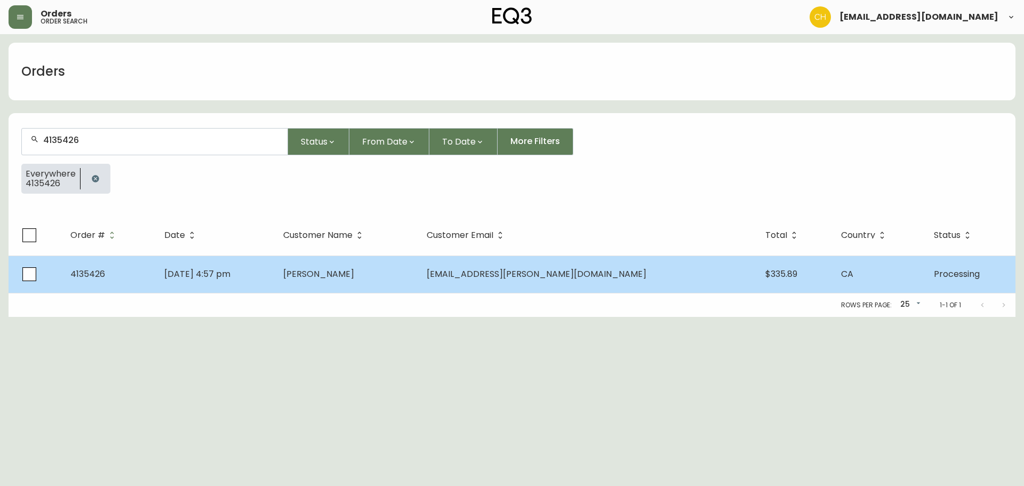
click at [275, 280] on td "[DATE] 4:57 pm" at bounding box center [215, 274] width 119 height 37
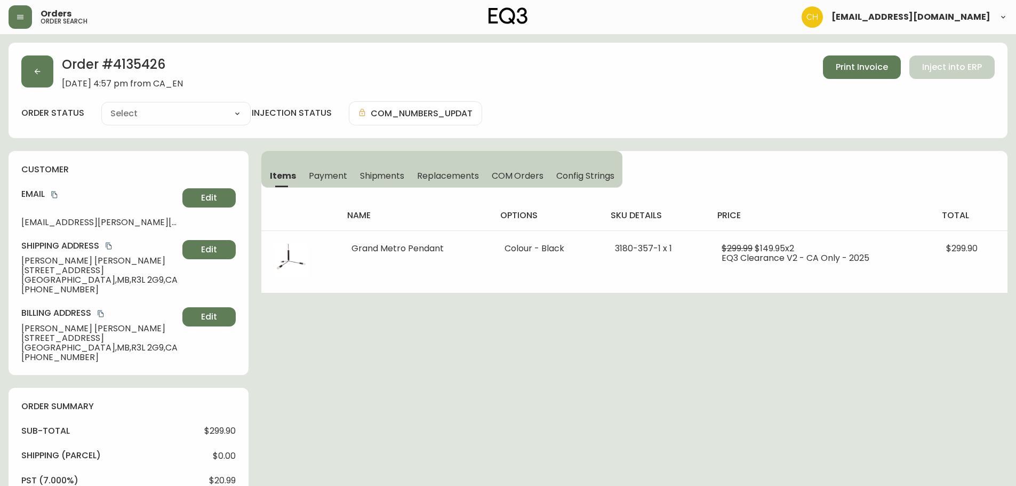
type input "Processing"
select select "PROCESSING"
click at [382, 175] on span "Shipments" at bounding box center [382, 175] width 45 height 11
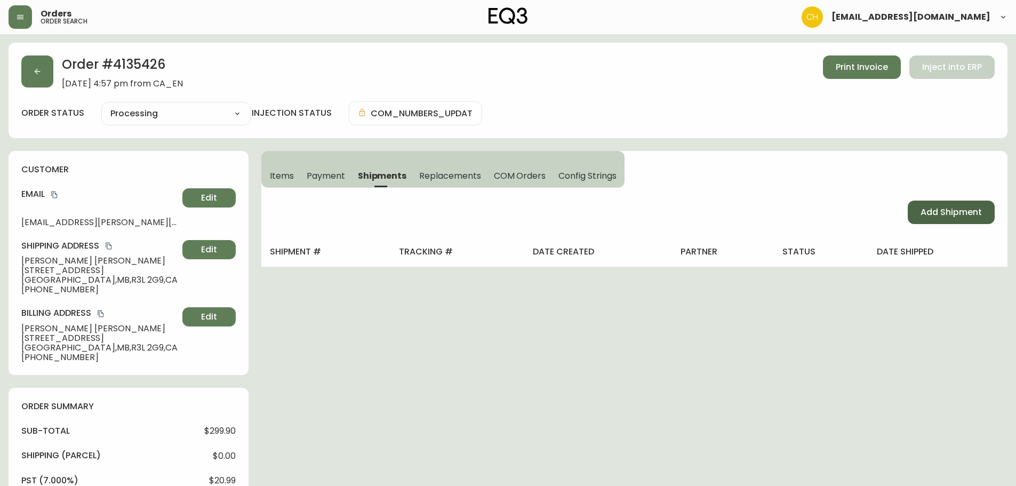
click at [961, 211] on span "Add Shipment" at bounding box center [951, 212] width 61 height 12
select select "PENDING"
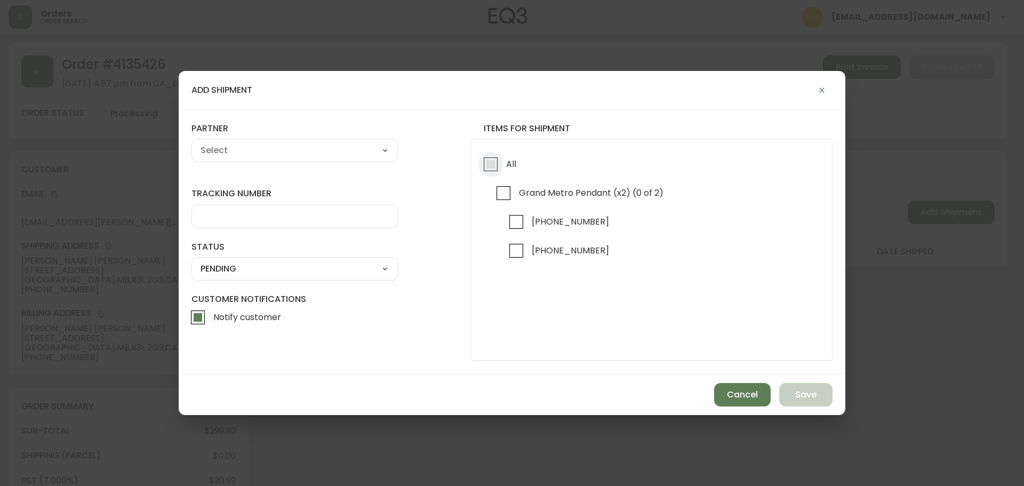
click at [496, 163] on input "All" at bounding box center [491, 164] width 25 height 25
checkbox input "true"
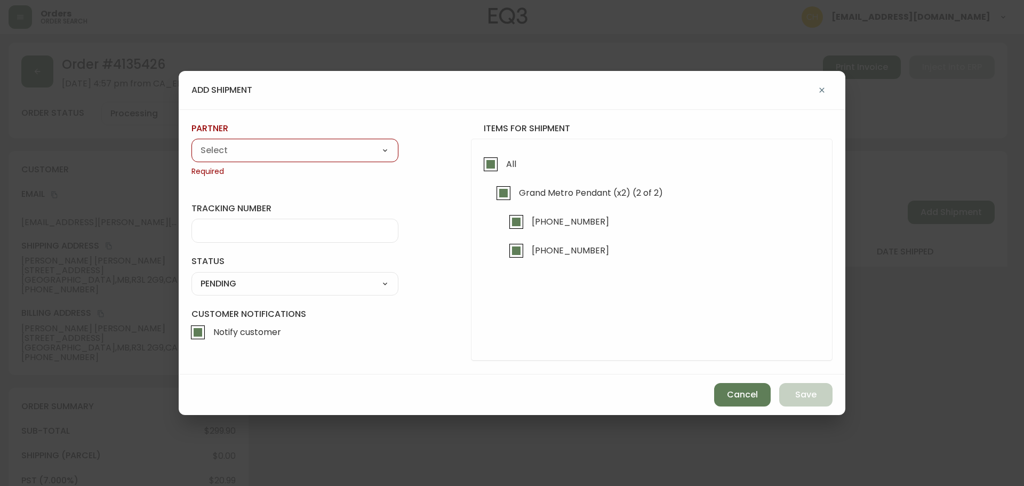
click at [275, 146] on select "A Move to Remember LLC ABF Freight Alero [PERSON_NAME] Canada Post Canpar Expre…" at bounding box center [295, 150] width 207 height 16
select select "cjy0a9taa01x001669l98m63c"
click at [192, 142] on select "A Move to Remember LLC ABF Freight Alero [PERSON_NAME] Canada Post Canpar Expre…" at bounding box center [295, 150] width 207 height 16
type input "FedEx"
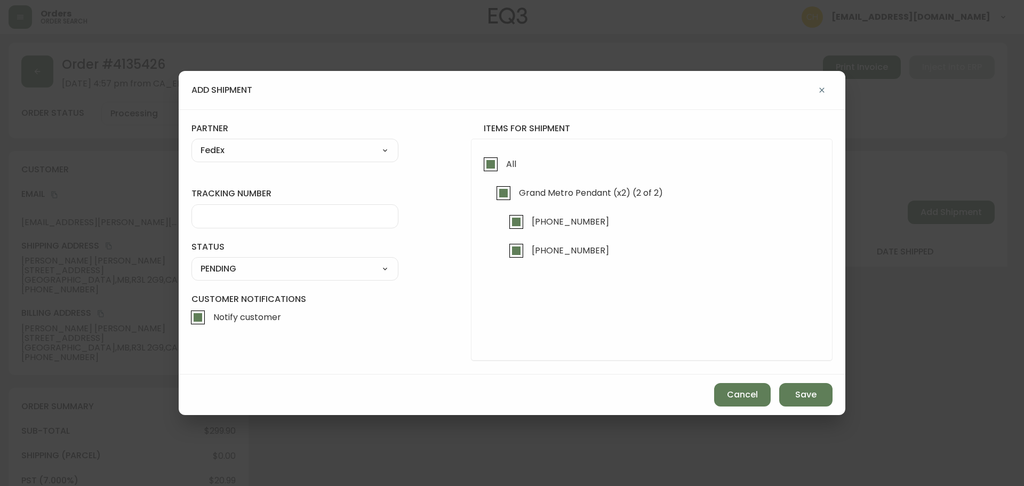
click at [212, 217] on input "tracking number" at bounding box center [295, 216] width 189 height 10
type input "455183579059"
click at [221, 266] on select "SHIPPED PENDING CANCELLED" at bounding box center [295, 269] width 207 height 16
click at [192, 261] on select "SHIPPED PENDING CANCELLED" at bounding box center [295, 269] width 207 height 16
select select "PENDING"
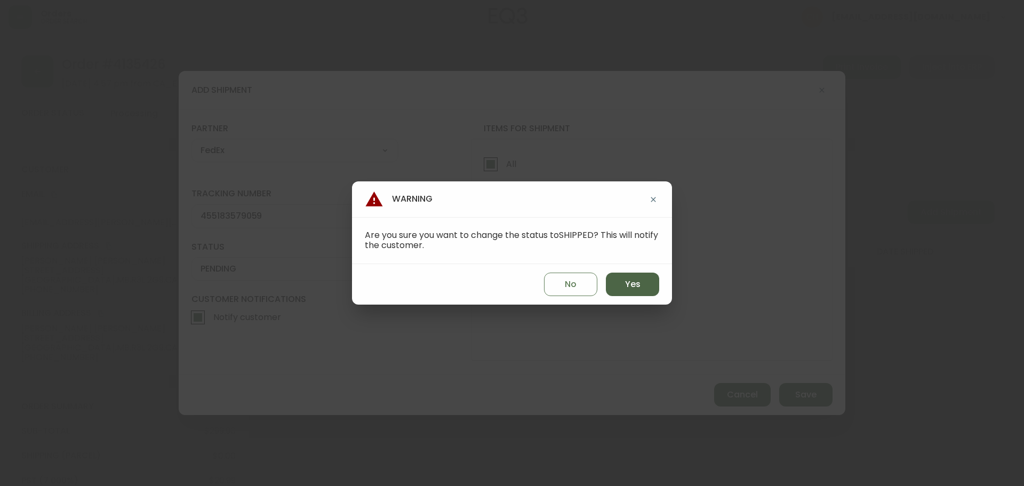
click at [643, 290] on button "Yes" at bounding box center [632, 284] width 53 height 23
type input "SHIPPED"
select select "SHIPPED"
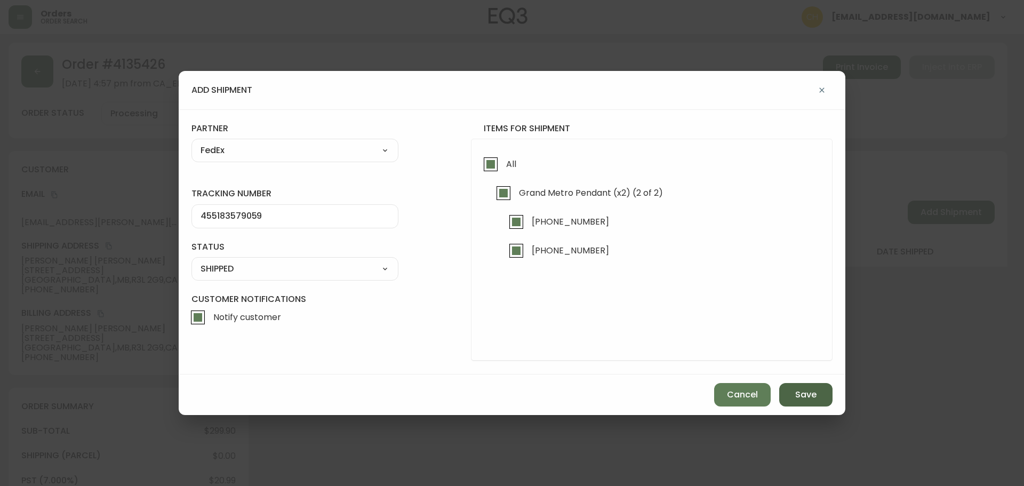
click at [794, 402] on button "Save" at bounding box center [805, 394] width 53 height 23
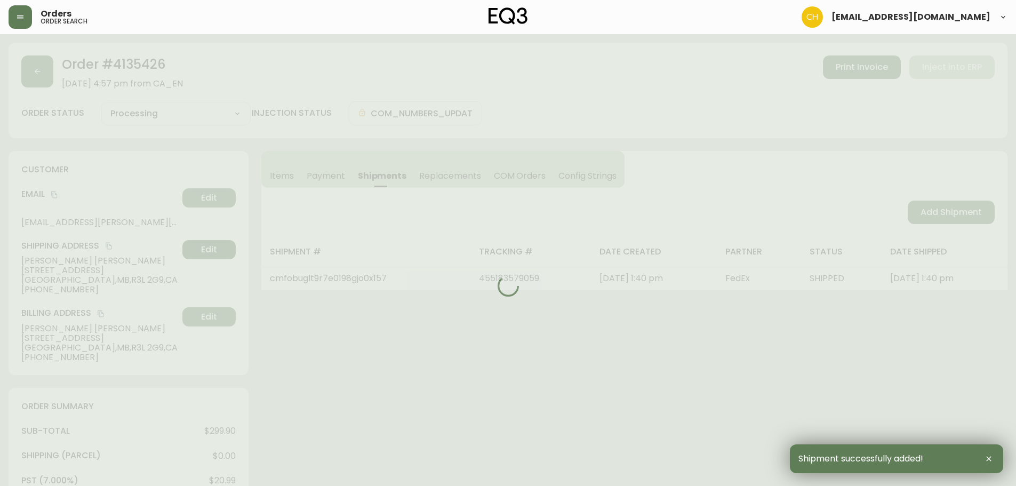
type input "Fully Shipped"
select select "FULLY_SHIPPED"
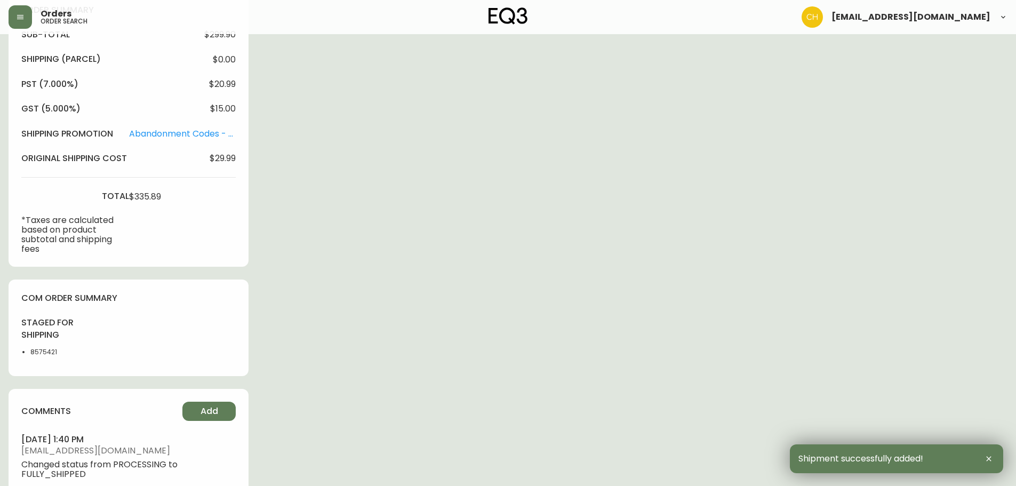
scroll to position [479, 0]
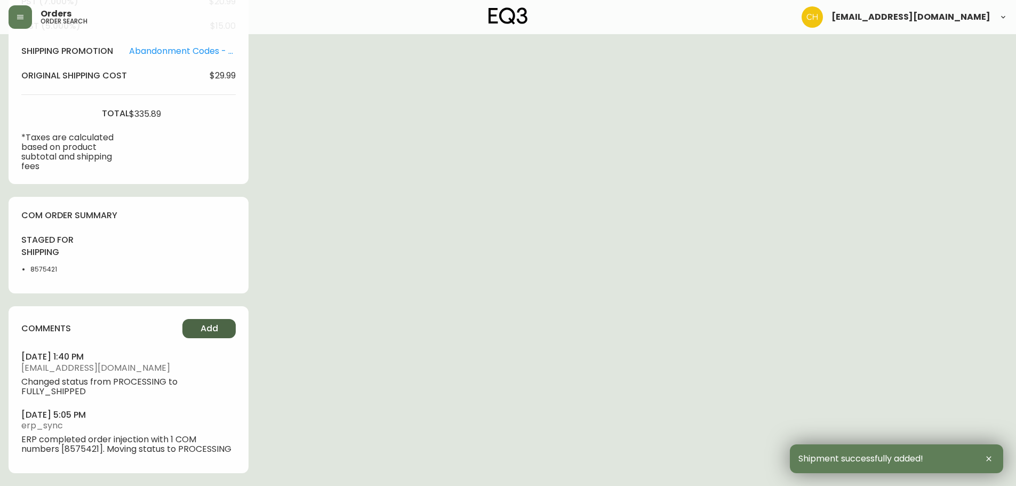
click at [212, 325] on span "Add" at bounding box center [210, 329] width 18 height 12
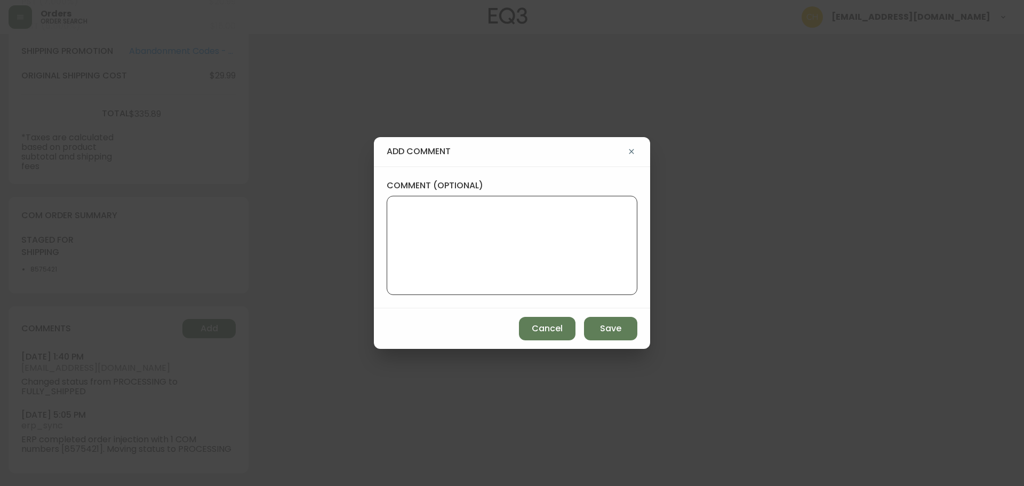
click at [403, 206] on textarea "comment (optional)" at bounding box center [512, 245] width 233 height 85
type textarea "CH"
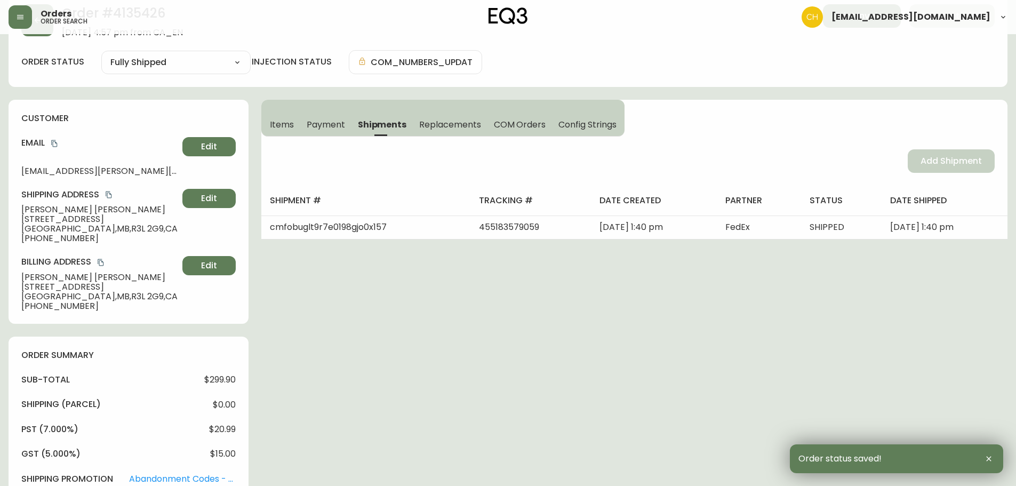
scroll to position [0, 0]
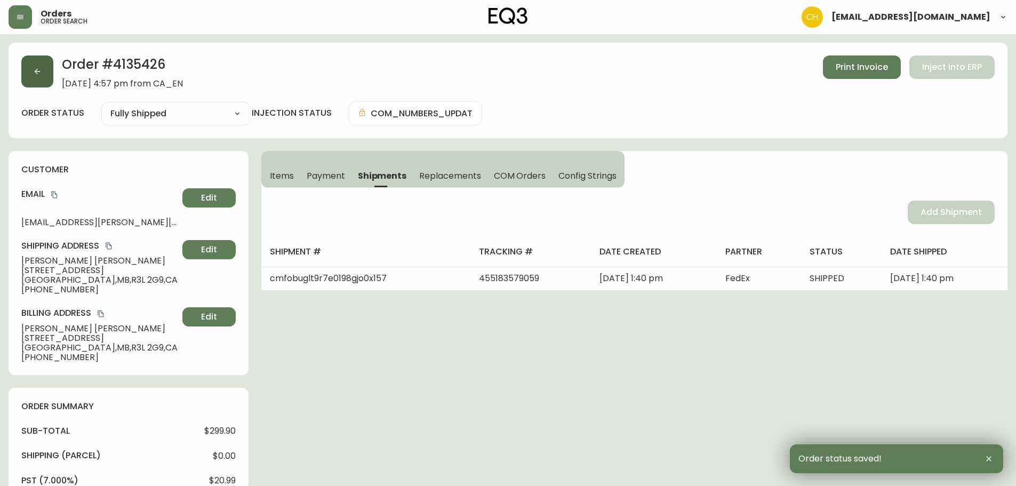
click at [42, 84] on button "button" at bounding box center [37, 71] width 32 height 32
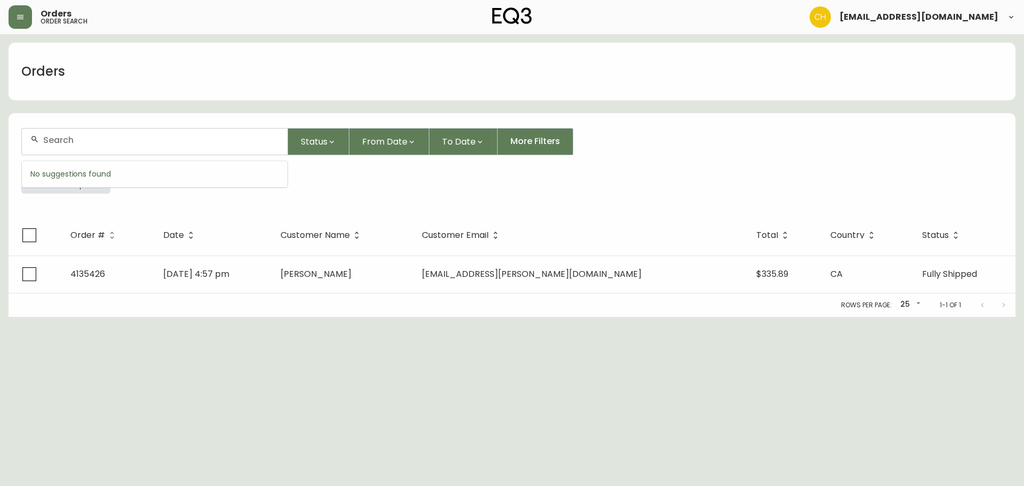
click at [57, 136] on input "text" at bounding box center [161, 140] width 236 height 10
type input "4135436"
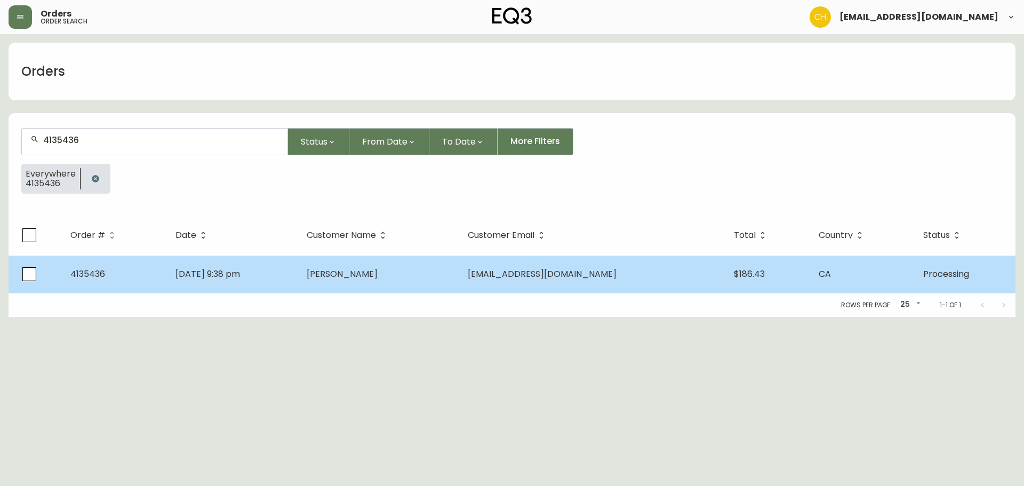
click at [298, 270] on td "[DATE] 9:38 pm" at bounding box center [232, 274] width 131 height 37
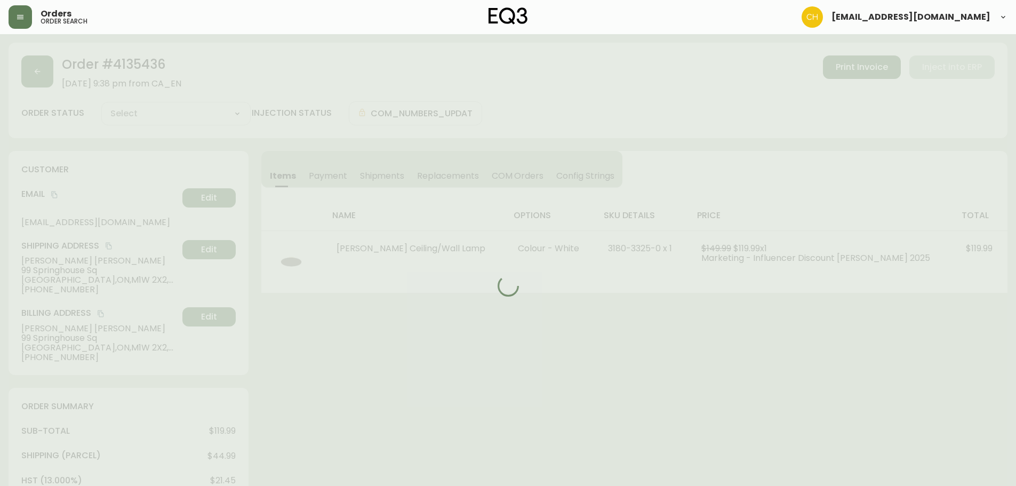
type input "Processing"
select select "PROCESSING"
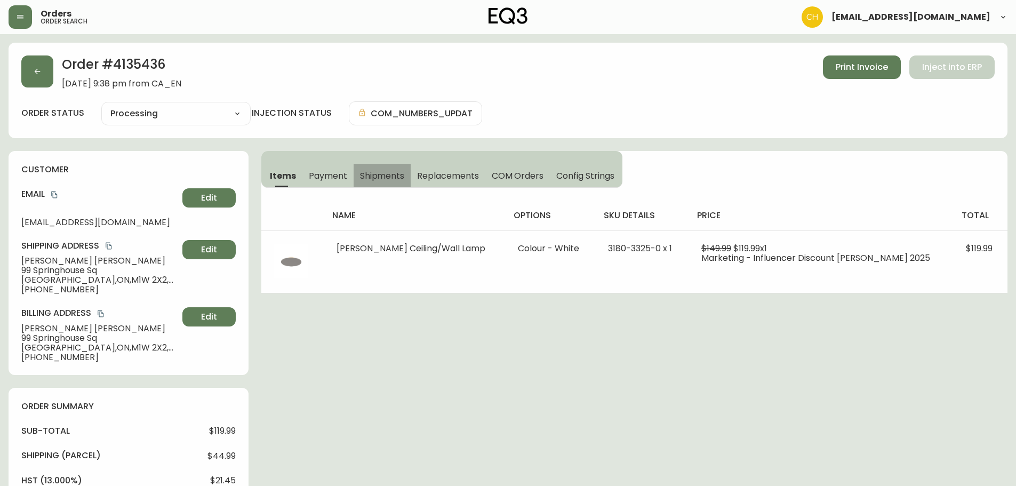
click at [368, 180] on span "Shipments" at bounding box center [382, 175] width 45 height 11
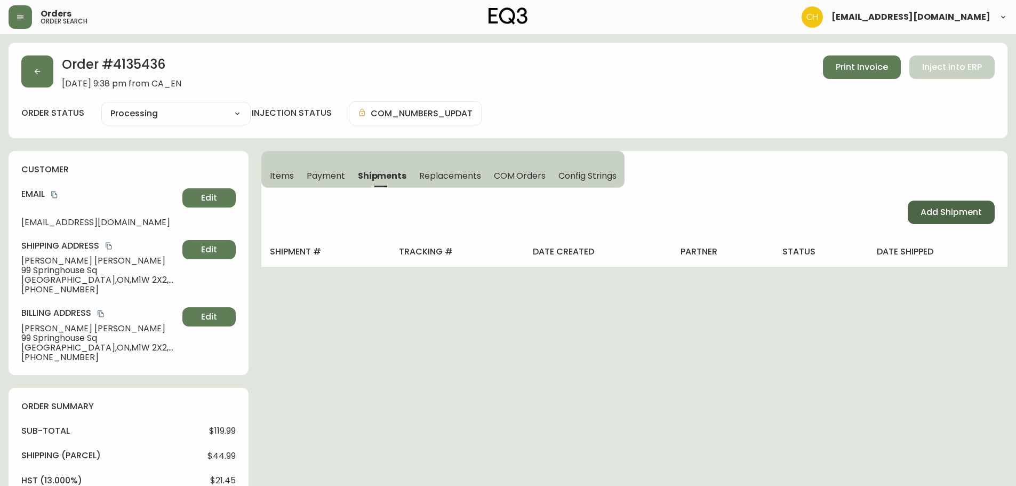
click at [926, 216] on span "Add Shipment" at bounding box center [951, 212] width 61 height 12
select select "PENDING"
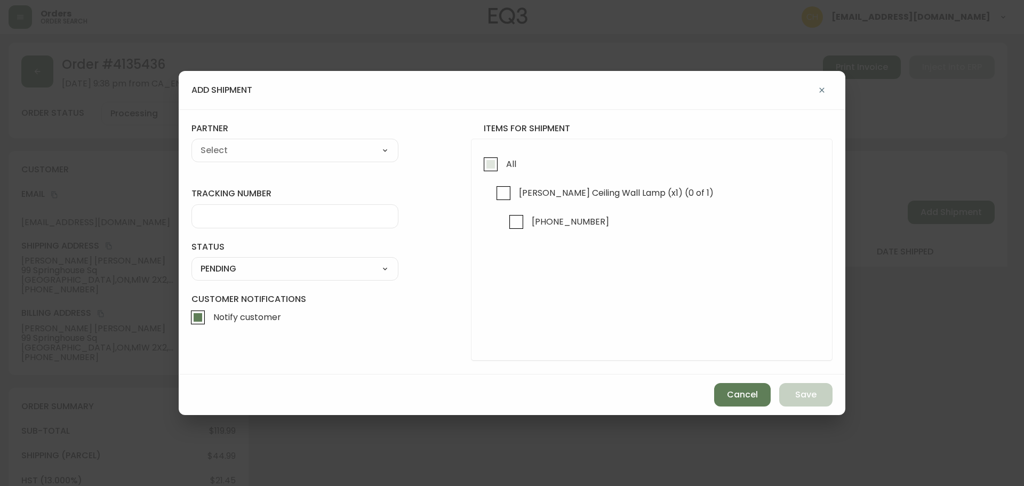
click at [483, 163] on input "All" at bounding box center [491, 164] width 25 height 25
checkbox input "true"
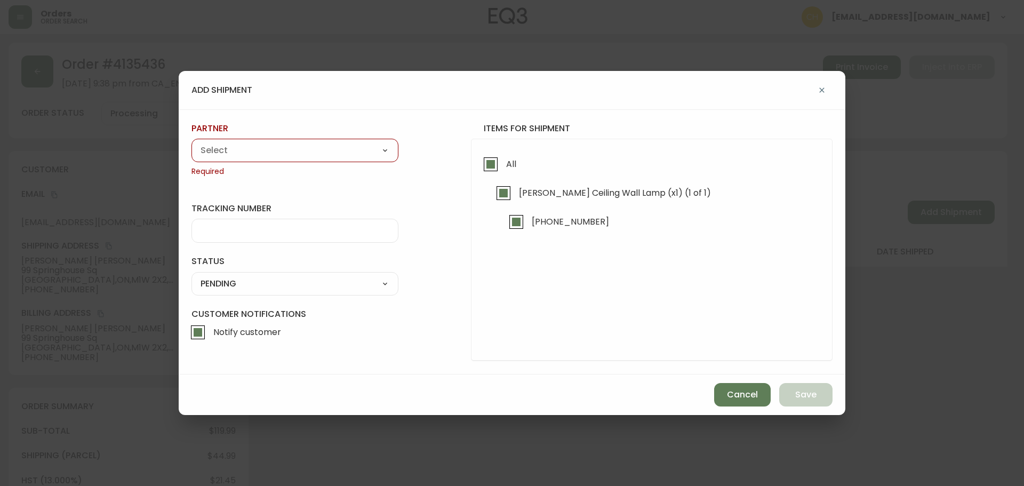
click at [306, 146] on select "A Move to Remember LLC ABF Freight Alero [PERSON_NAME] Canada Post Canpar Expre…" at bounding box center [295, 150] width 207 height 16
select select "cjy0a9taa01x001669l98m63c"
click at [192, 142] on select "A Move to Remember LLC ABF Freight Alero [PERSON_NAME] Canada Post Canpar Expre…" at bounding box center [295, 150] width 207 height 16
type input "FedEx"
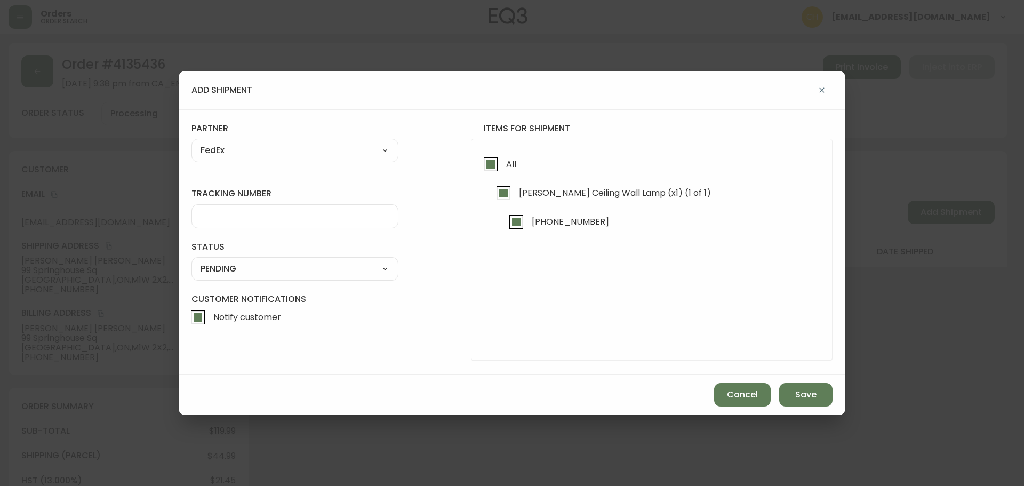
click at [221, 212] on input "tracking number" at bounding box center [295, 216] width 189 height 10
type input "455183579060"
click at [240, 278] on div "SHIPPED PENDING CANCELLED" at bounding box center [295, 268] width 207 height 23
click at [247, 272] on select "SHIPPED PENDING CANCELLED" at bounding box center [295, 269] width 207 height 16
click at [192, 261] on select "SHIPPED PENDING CANCELLED" at bounding box center [295, 269] width 207 height 16
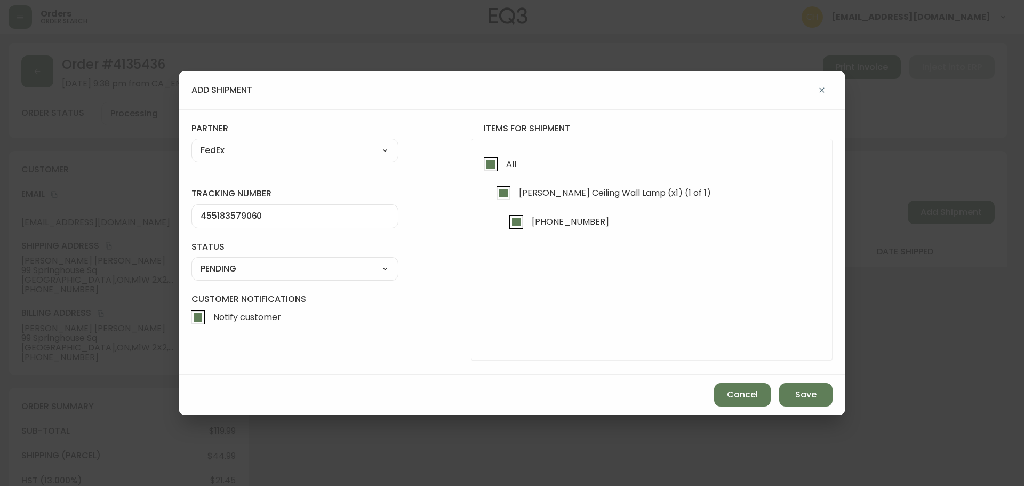
select select "PENDING"
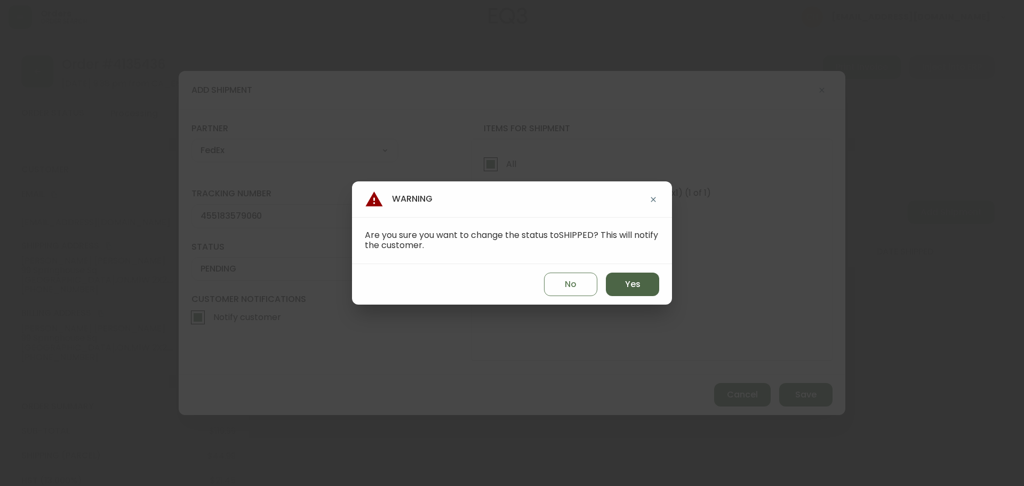
click at [628, 288] on span "Yes" at bounding box center [632, 284] width 15 height 12
type input "SHIPPED"
select select "SHIPPED"
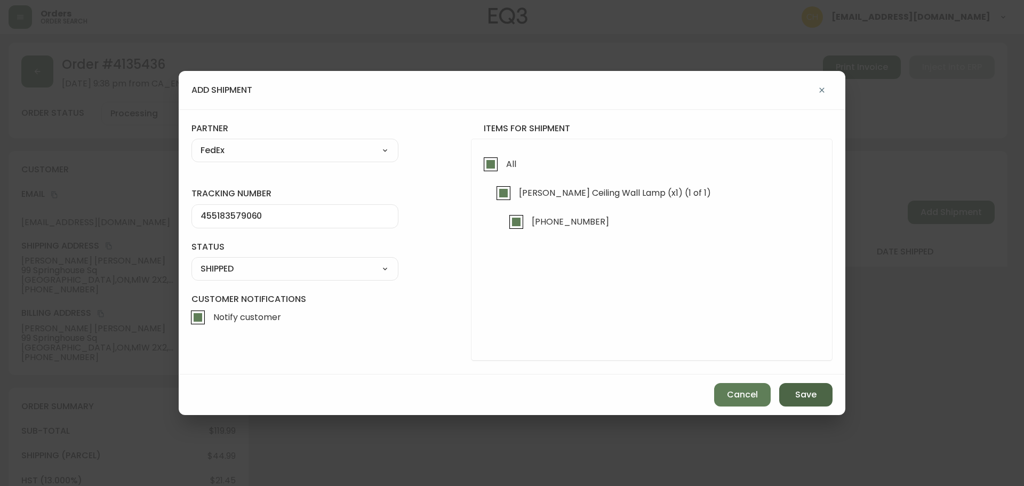
click at [798, 392] on span "Save" at bounding box center [805, 395] width 21 height 12
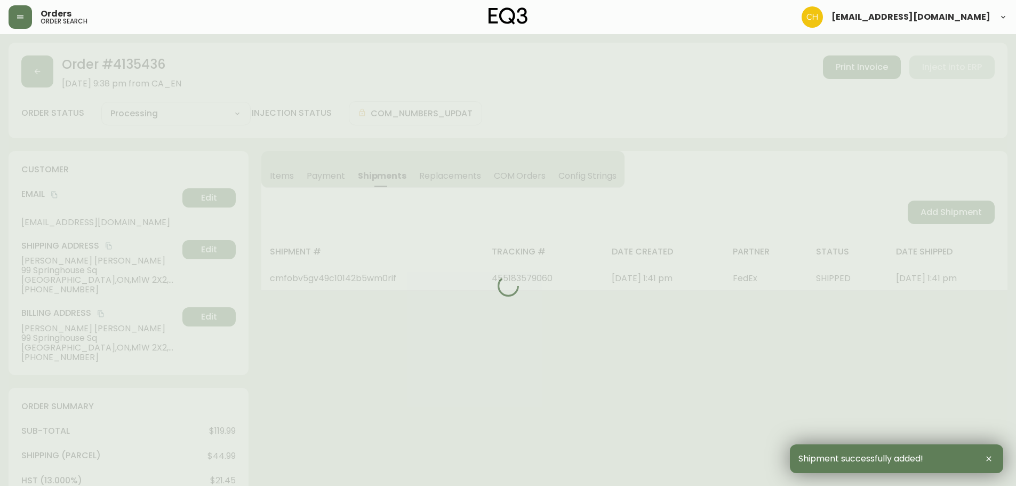
type input "Fully Shipped"
select select "FULLY_SHIPPED"
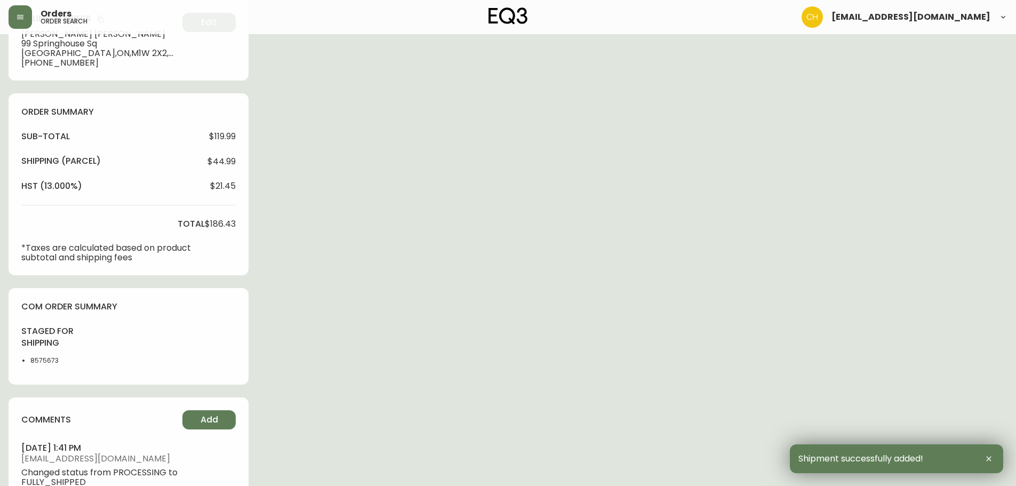
scroll to position [373, 0]
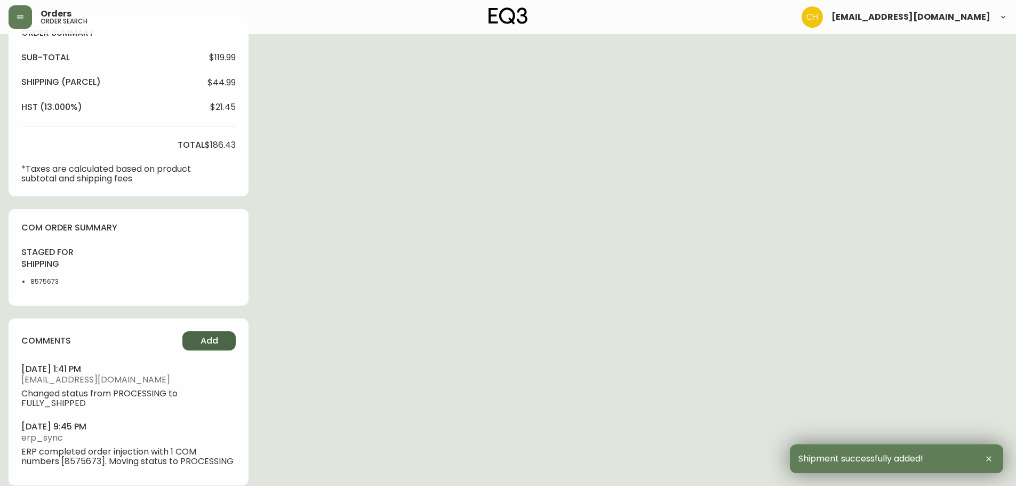
click at [203, 340] on span "Add" at bounding box center [210, 341] width 18 height 12
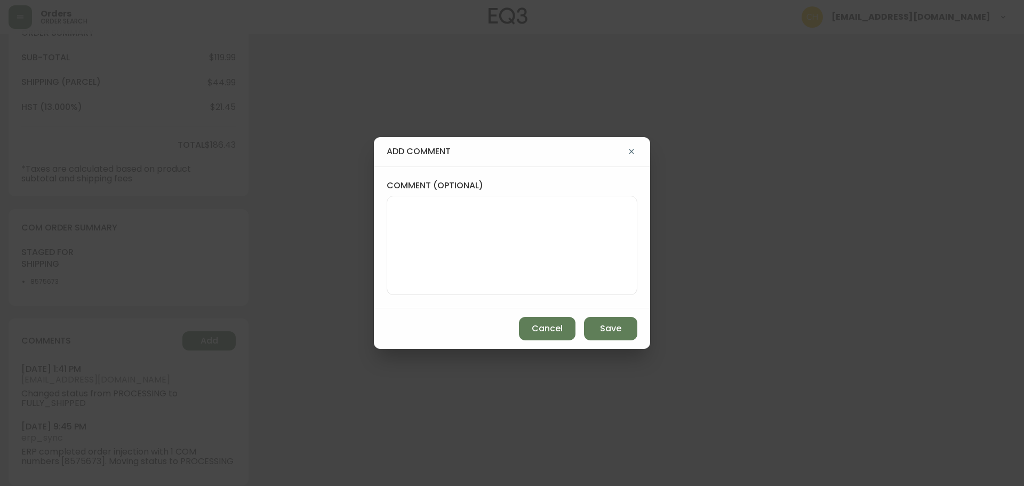
click at [389, 215] on div at bounding box center [512, 245] width 251 height 99
type textarea "CH"
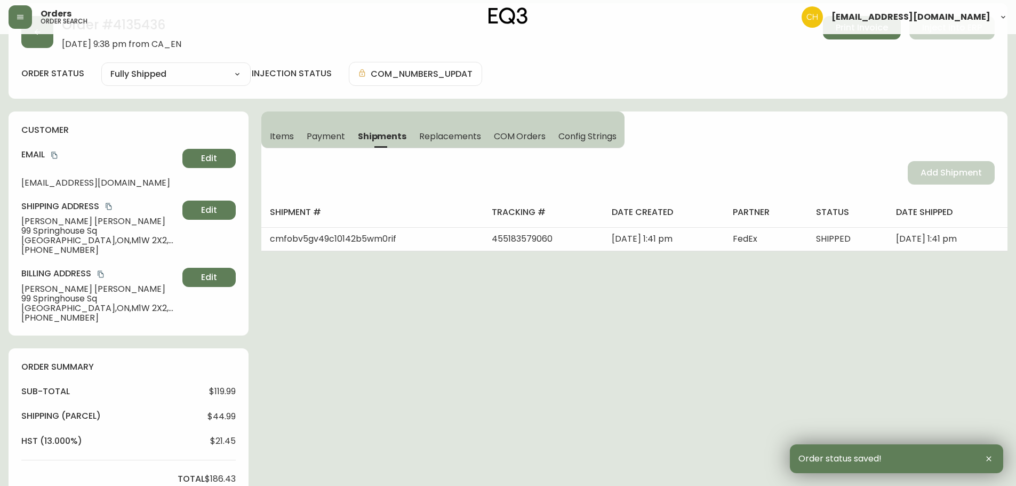
scroll to position [0, 0]
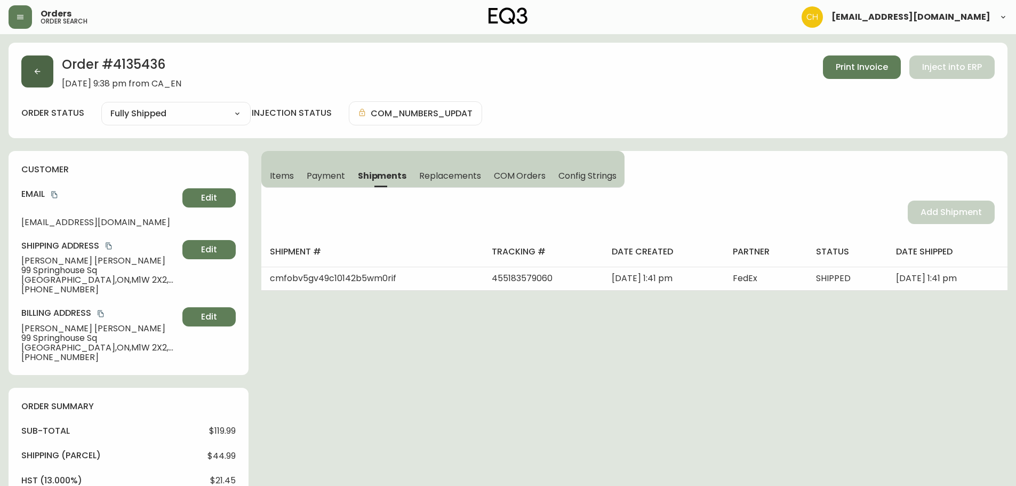
click at [43, 63] on button "button" at bounding box center [37, 71] width 32 height 32
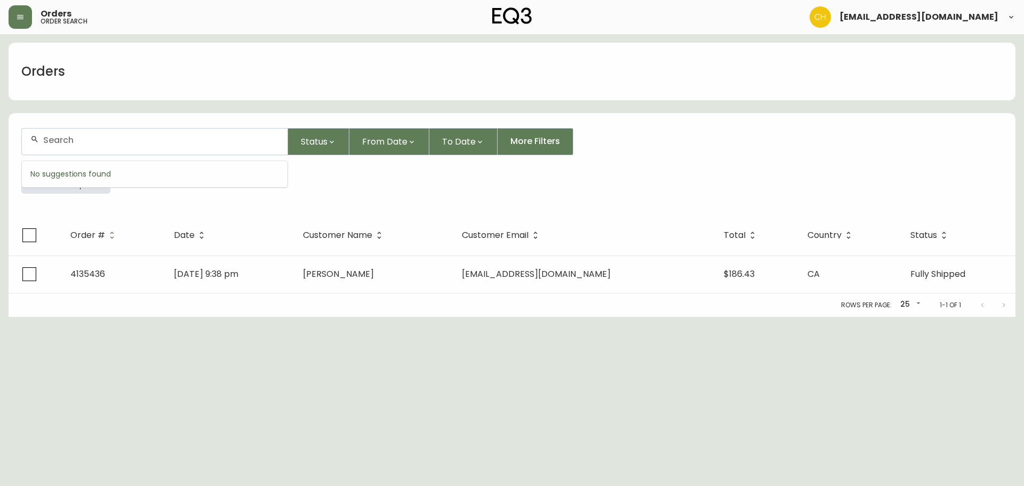
click at [63, 136] on input "text" at bounding box center [161, 140] width 236 height 10
type input "4135425"
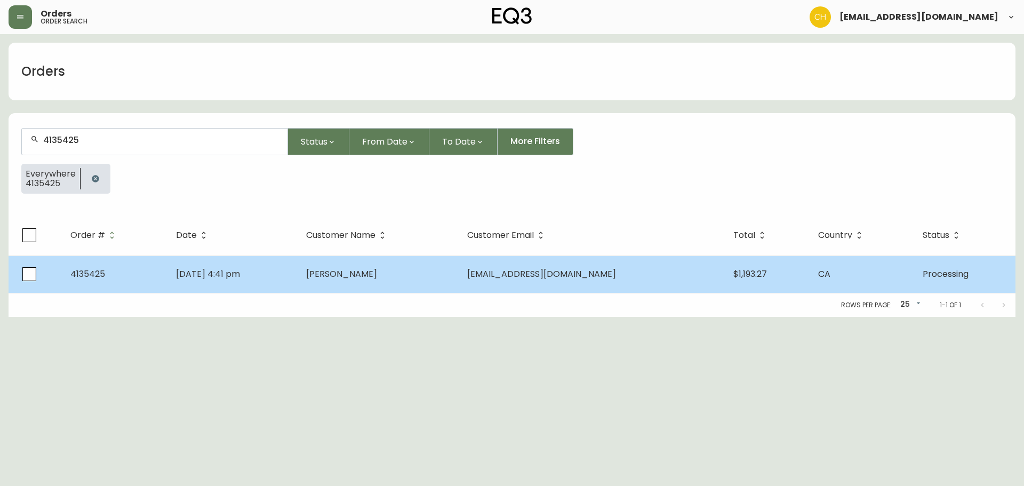
click at [364, 284] on td "[PERSON_NAME]" at bounding box center [378, 274] width 161 height 37
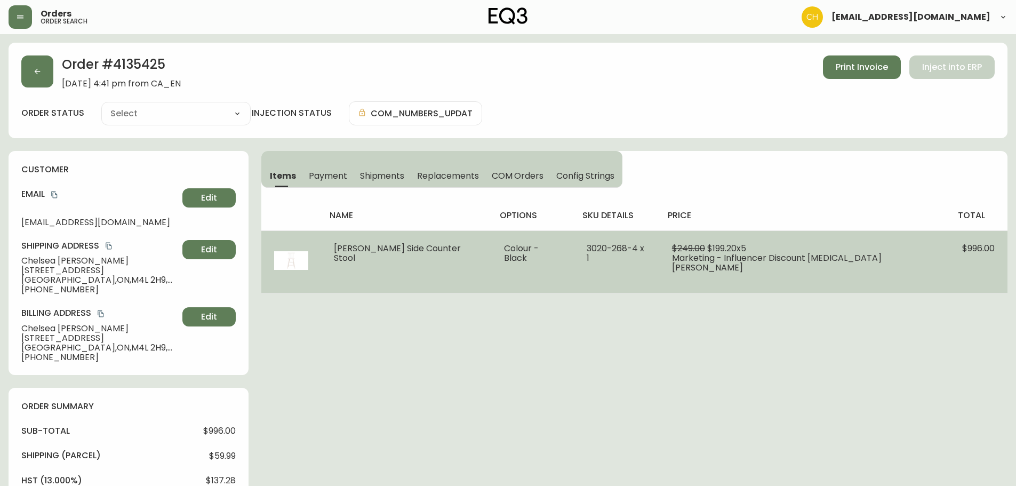
type input "Processing"
select select "PROCESSING"
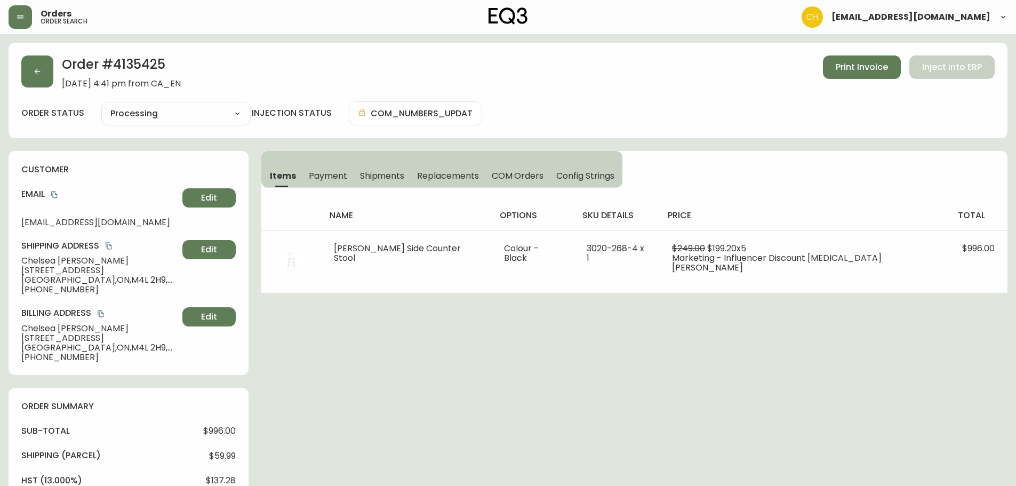
click at [375, 173] on span "Shipments" at bounding box center [382, 175] width 45 height 11
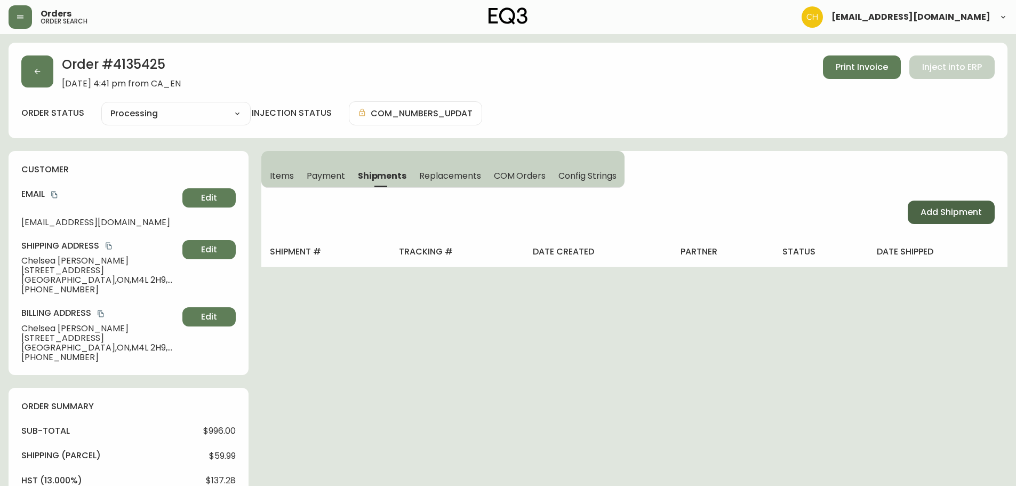
click at [966, 214] on span "Add Shipment" at bounding box center [951, 212] width 61 height 12
select select "PENDING"
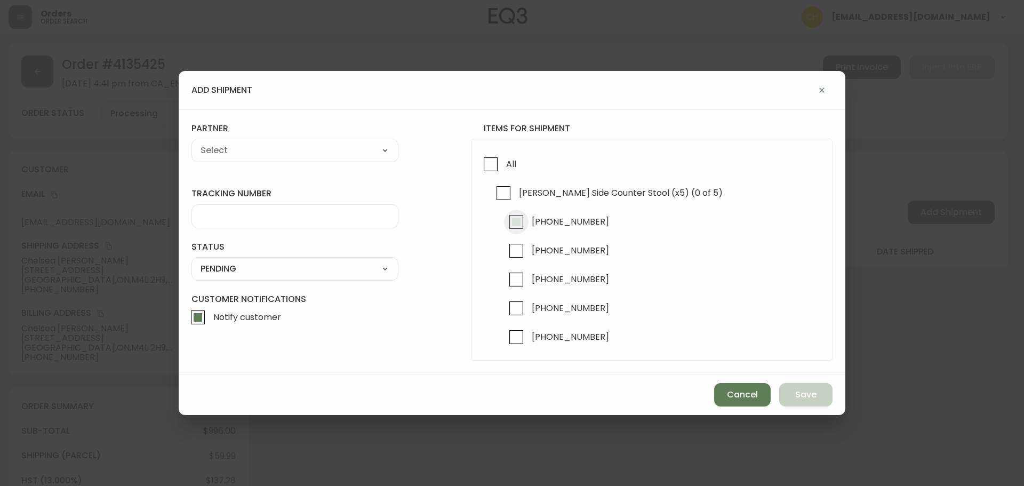
click at [523, 220] on input "[PHONE_NUMBER]" at bounding box center [516, 222] width 25 height 25
checkbox input "true"
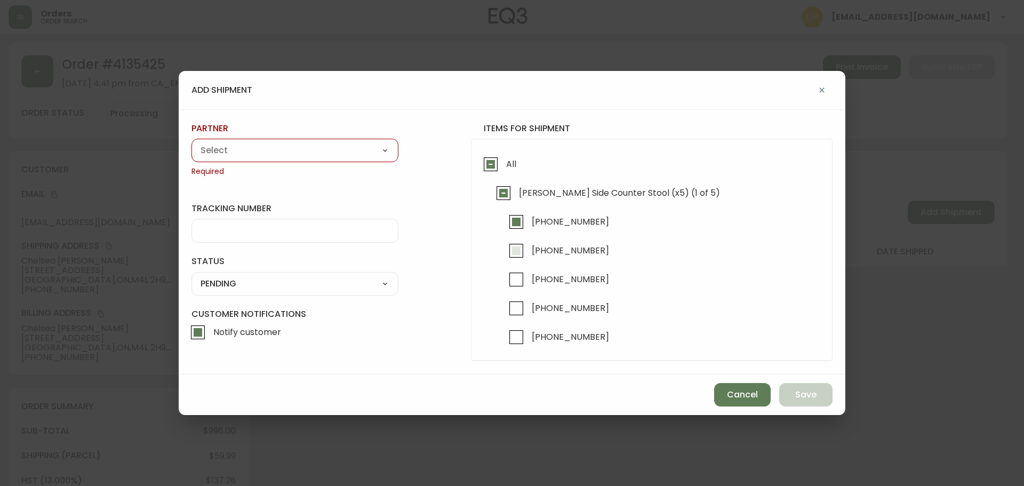
click at [516, 249] on input "[PHONE_NUMBER]" at bounding box center [516, 250] width 25 height 25
checkbox input "true"
click at [295, 146] on select "A Move to Remember LLC ABF Freight Alero [PERSON_NAME] Canada Post Canpar Expre…" at bounding box center [295, 150] width 207 height 16
select select "cjy0a9taa01x001669l98m63c"
click at [192, 142] on select "A Move to Remember LLC ABF Freight Alero [PERSON_NAME] Canada Post Canpar Expre…" at bounding box center [295, 150] width 207 height 16
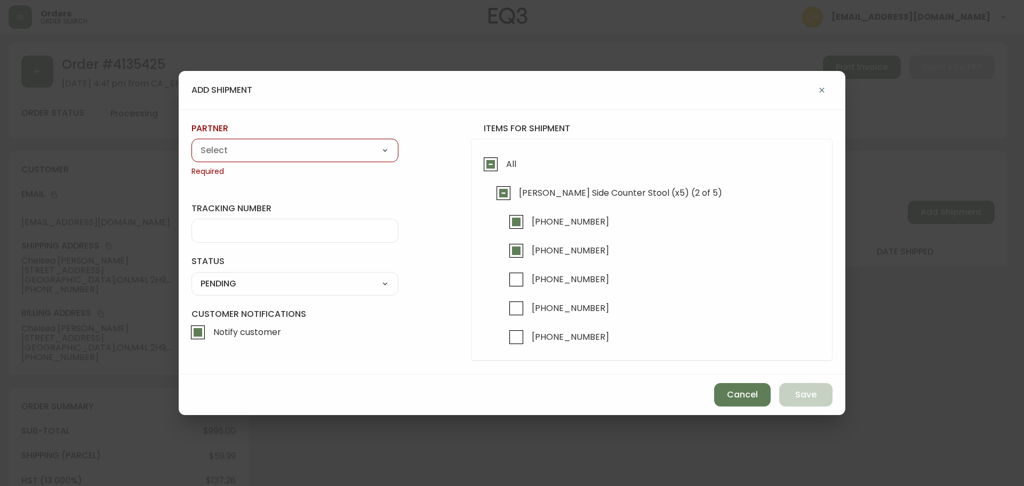
type input "FedEx"
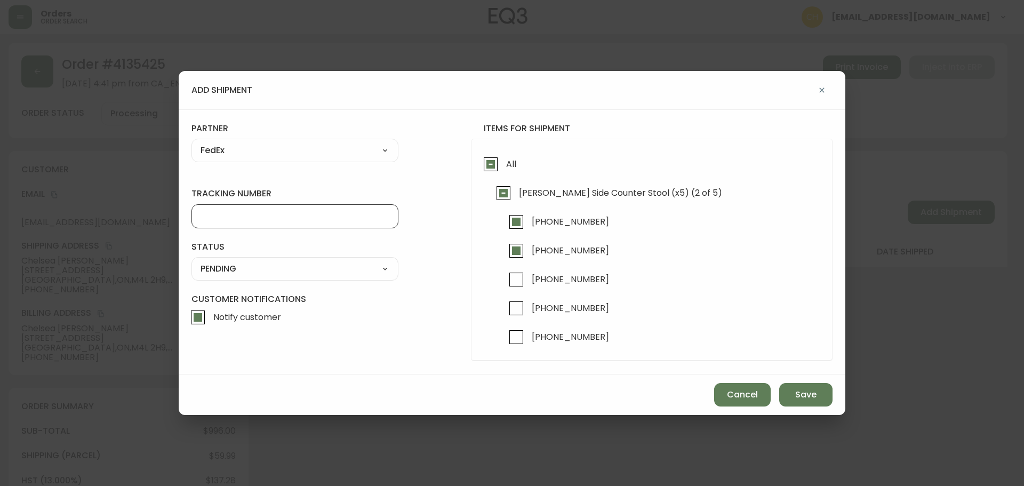
click at [219, 218] on input "tracking number" at bounding box center [295, 216] width 189 height 10
type input "455183579026"
click at [215, 269] on select "SHIPPED PENDING CANCELLED" at bounding box center [295, 269] width 207 height 16
click at [192, 261] on select "SHIPPED PENDING CANCELLED" at bounding box center [295, 269] width 207 height 16
select select "PENDING"
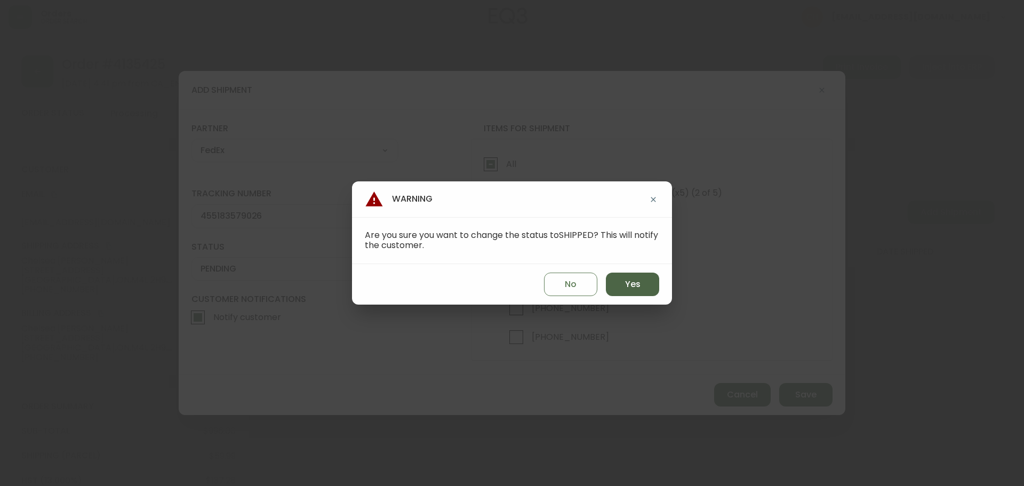
drag, startPoint x: 641, startPoint y: 283, endPoint x: 647, endPoint y: 293, distance: 11.7
click at [641, 283] on button "Yes" at bounding box center [632, 284] width 53 height 23
type input "SHIPPED"
select select "SHIPPED"
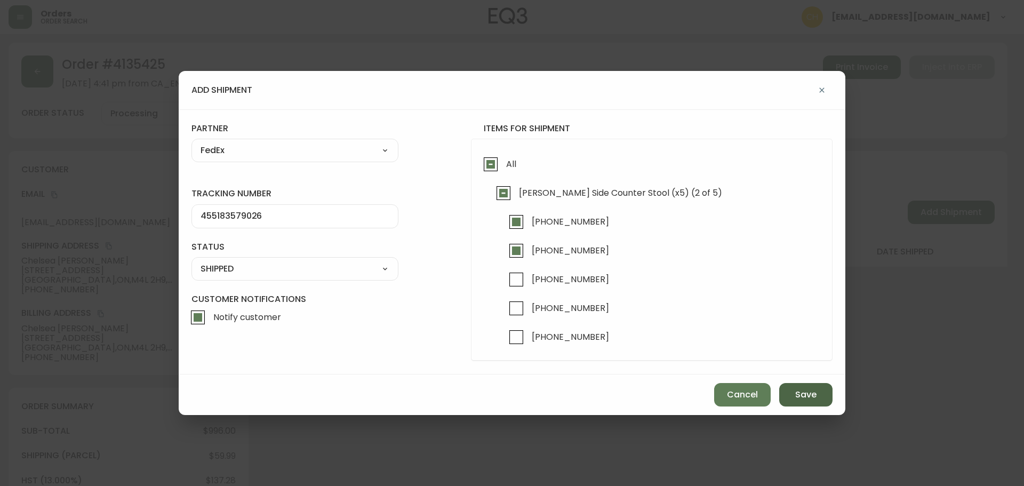
click at [792, 396] on button "Save" at bounding box center [805, 394] width 53 height 23
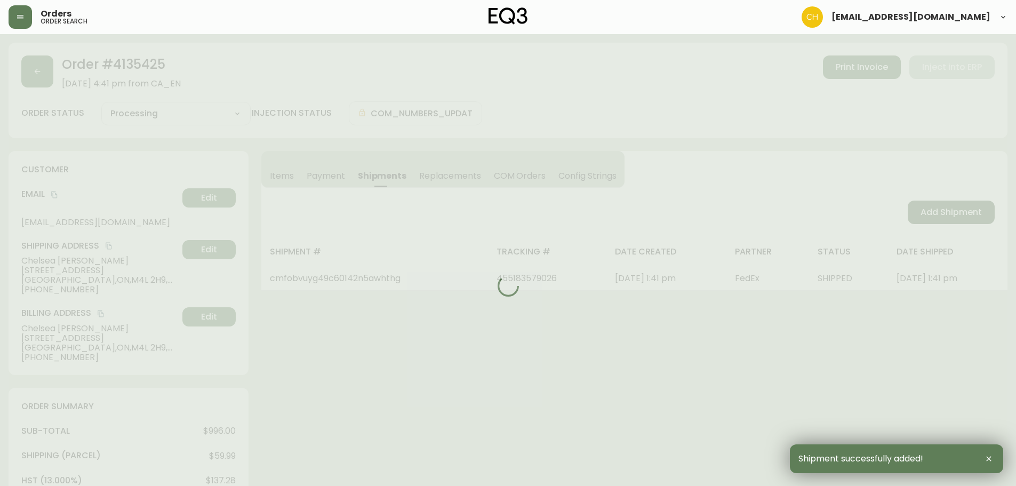
type input "Partially Shipped"
select select "PARTIALLY_SHIPPED"
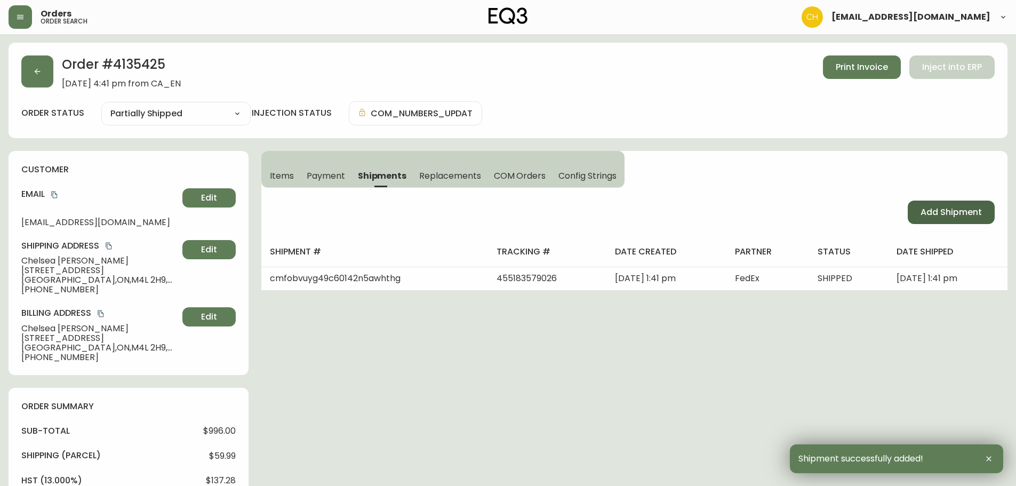
click at [942, 217] on span "Add Shipment" at bounding box center [951, 212] width 61 height 12
select select "PENDING"
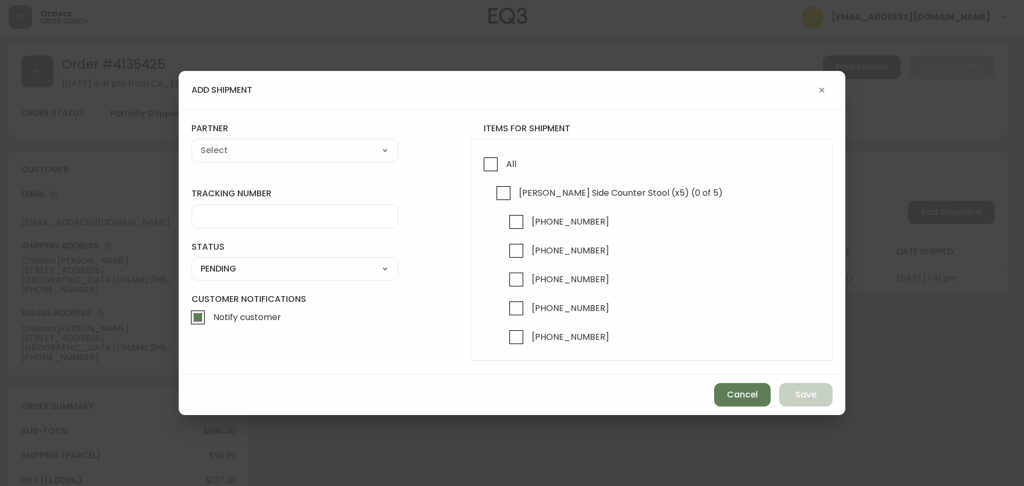
checkbox input "true"
click at [517, 277] on input "[PHONE_NUMBER]" at bounding box center [516, 279] width 25 height 25
checkbox input "true"
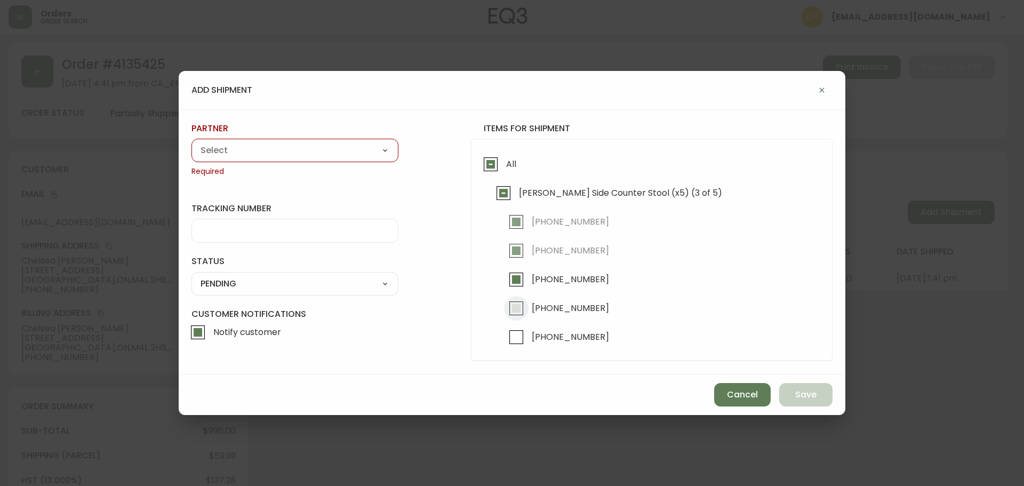
click at [518, 308] on input "[PHONE_NUMBER]" at bounding box center [516, 308] width 25 height 25
checkbox input "true"
click at [309, 154] on select "A Move to Remember LLC ABF Freight Alero [PERSON_NAME] Canada Post Canpar Expre…" at bounding box center [295, 150] width 207 height 16
select select "cke4cr6aifkm00134atgpxasx"
click at [192, 142] on select "A Move to Remember LLC ABF Freight Alero [PERSON_NAME] Canada Post Canpar Expre…" at bounding box center [295, 150] width 207 height 16
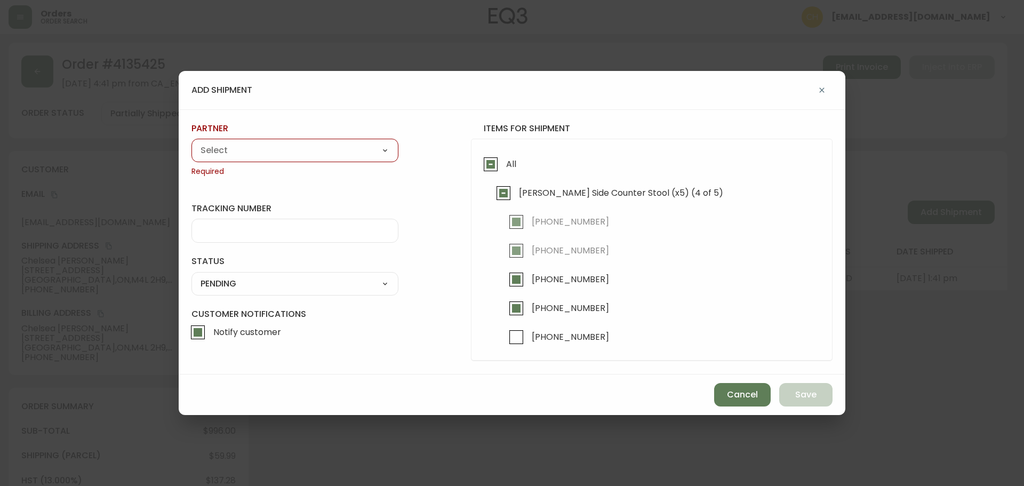
type input "EXPRESS INSTALLATION SERVICES"
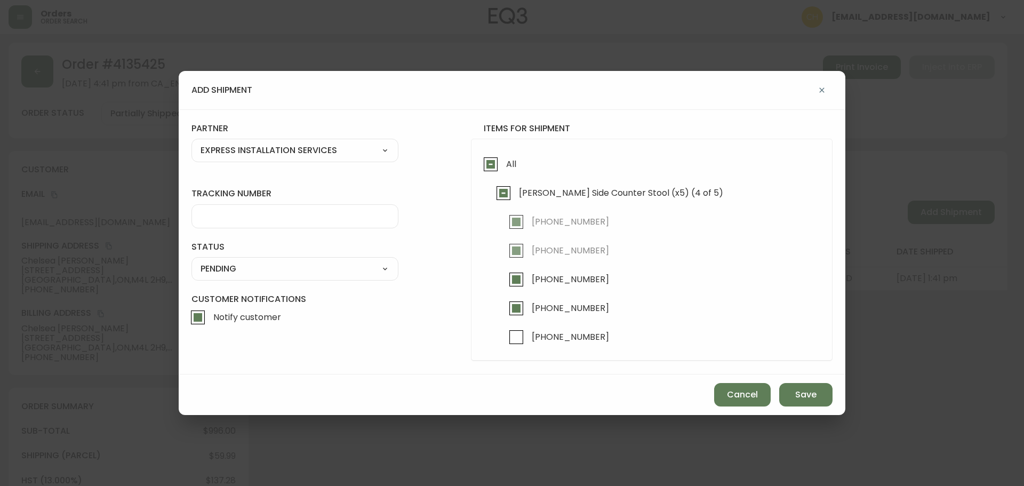
click at [221, 152] on select "A Move to Remember LLC ABF Freight Alero [PERSON_NAME] Canada Post Canpar Expre…" at bounding box center [295, 150] width 207 height 16
select select "cjy0a9taa01x001669l98m63c"
click at [192, 142] on select "A Move to Remember LLC ABF Freight Alero [PERSON_NAME] Canada Post Canpar Expre…" at bounding box center [295, 150] width 207 height 16
type input "FedEx"
click at [207, 219] on input "tracking number" at bounding box center [295, 216] width 189 height 10
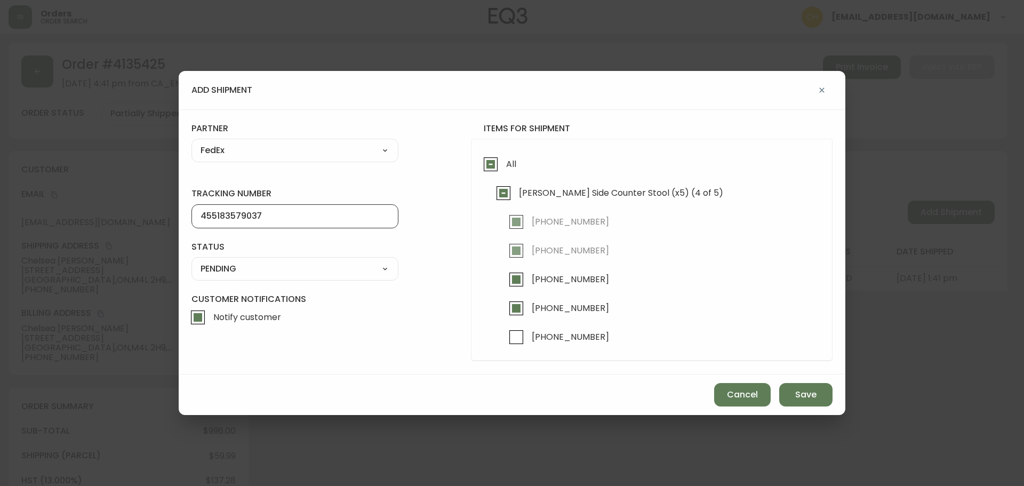
type input "455183579037"
click at [330, 264] on select "SHIPPED PENDING CANCELLED" at bounding box center [295, 269] width 207 height 16
click at [192, 261] on select "SHIPPED PENDING CANCELLED" at bounding box center [295, 269] width 207 height 16
select select "PENDING"
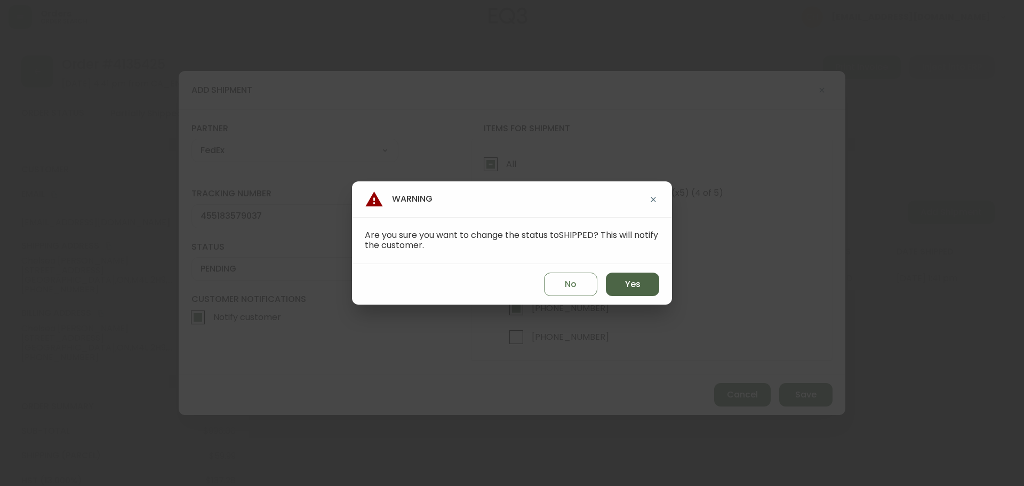
click at [635, 289] on span "Yes" at bounding box center [632, 284] width 15 height 12
type input "SHIPPED"
select select "SHIPPED"
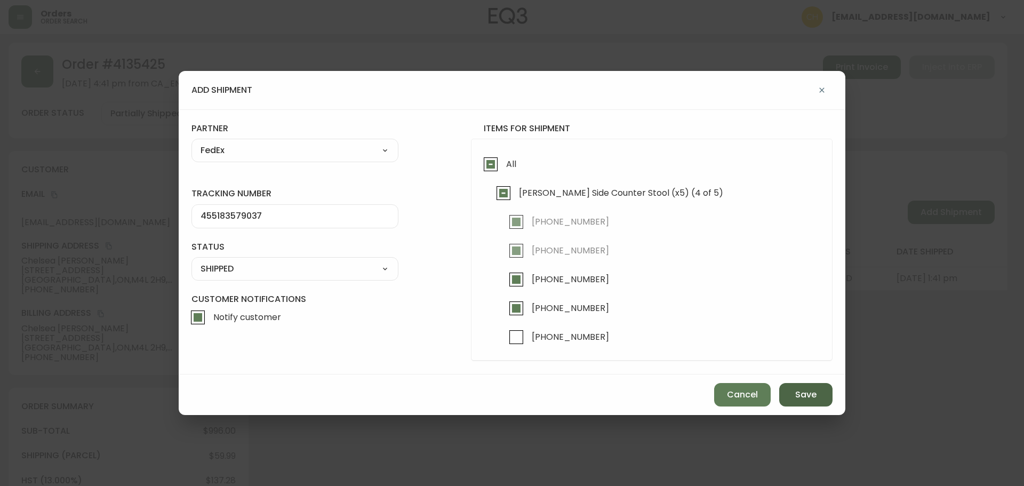
click at [801, 400] on span "Save" at bounding box center [805, 395] width 21 height 12
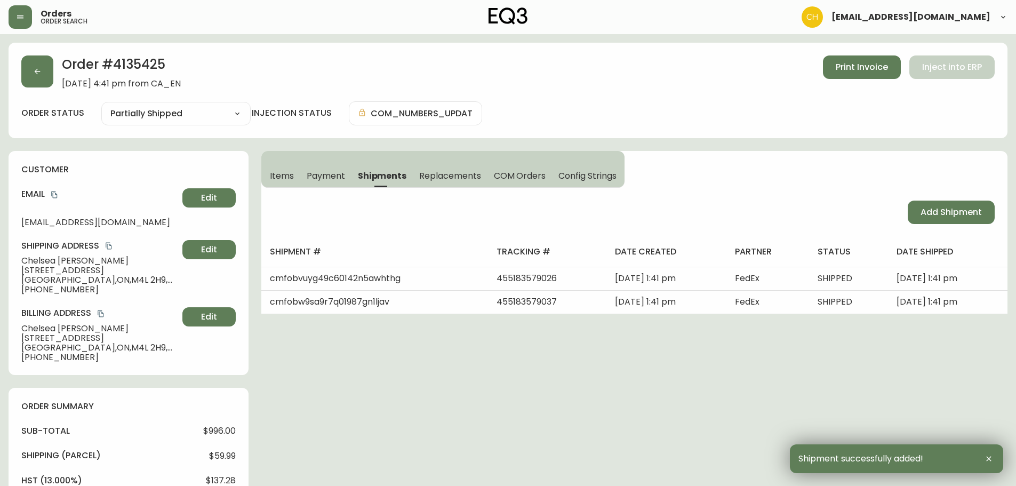
click at [946, 214] on span "Add Shipment" at bounding box center [951, 212] width 61 height 12
select select "PENDING"
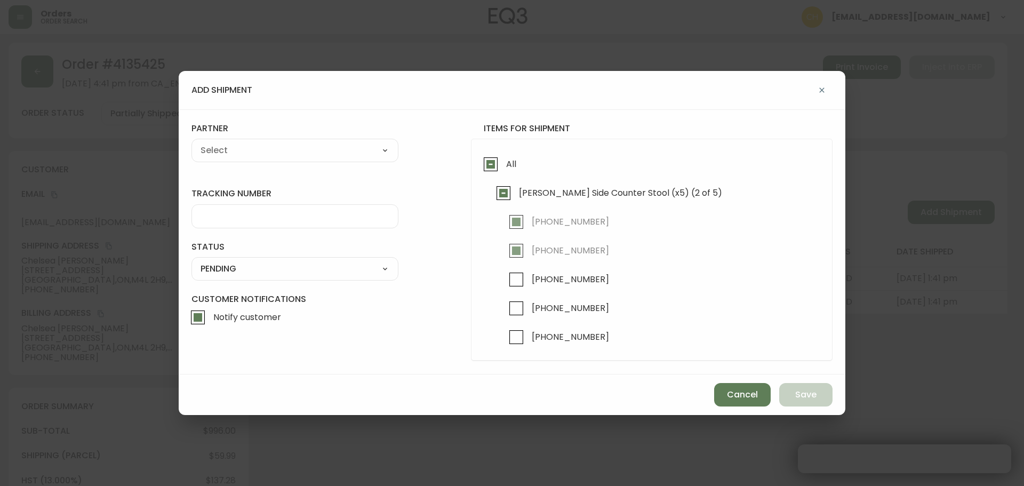
checkbox input "true"
click at [512, 336] on input "[PHONE_NUMBER]" at bounding box center [516, 337] width 25 height 25
checkbox input "true"
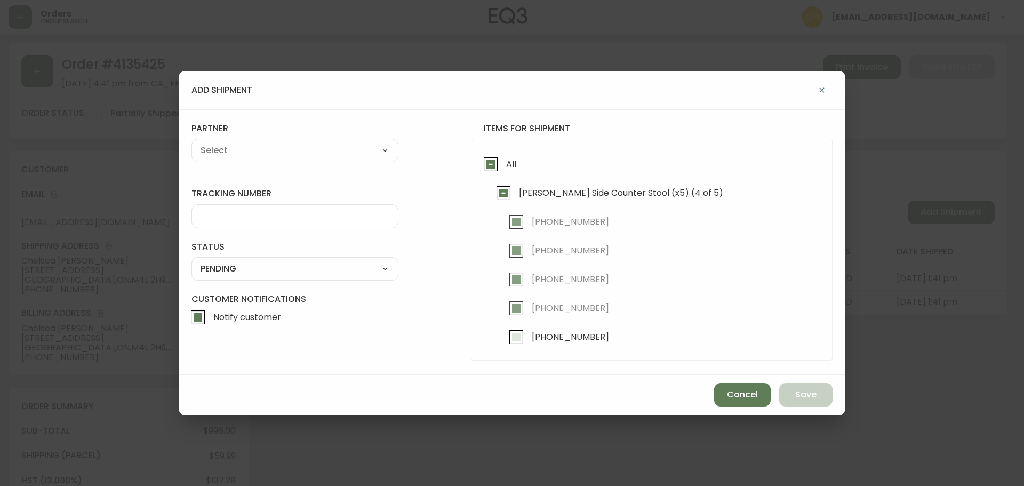
checkbox input "true"
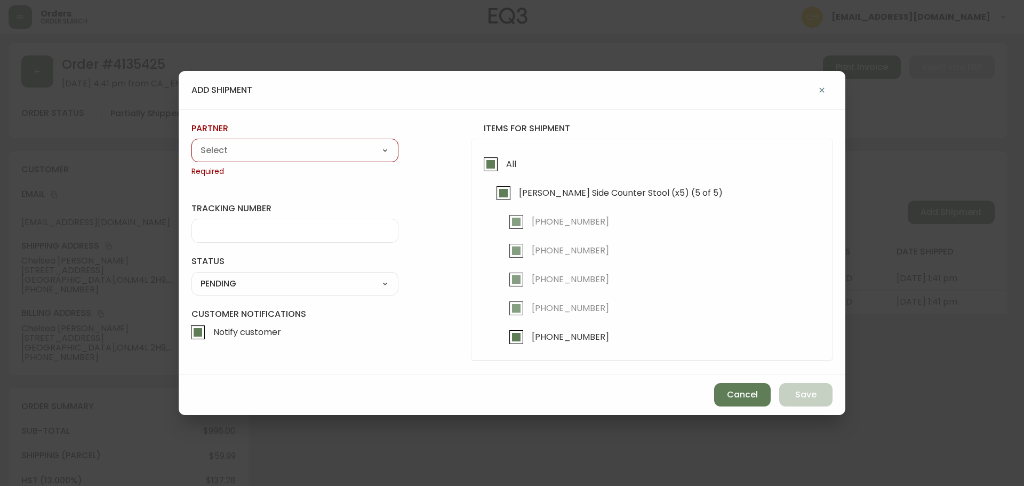
click at [293, 145] on select "A Move to Remember LLC ABF Freight Alero [PERSON_NAME] Canada Post Canpar Expre…" at bounding box center [295, 150] width 207 height 16
select select "cjy0a9taa01x001669l98m63c"
click at [192, 142] on select "A Move to Remember LLC ABF Freight Alero [PERSON_NAME] Canada Post Canpar Expre…" at bounding box center [295, 150] width 207 height 16
type input "FedEx"
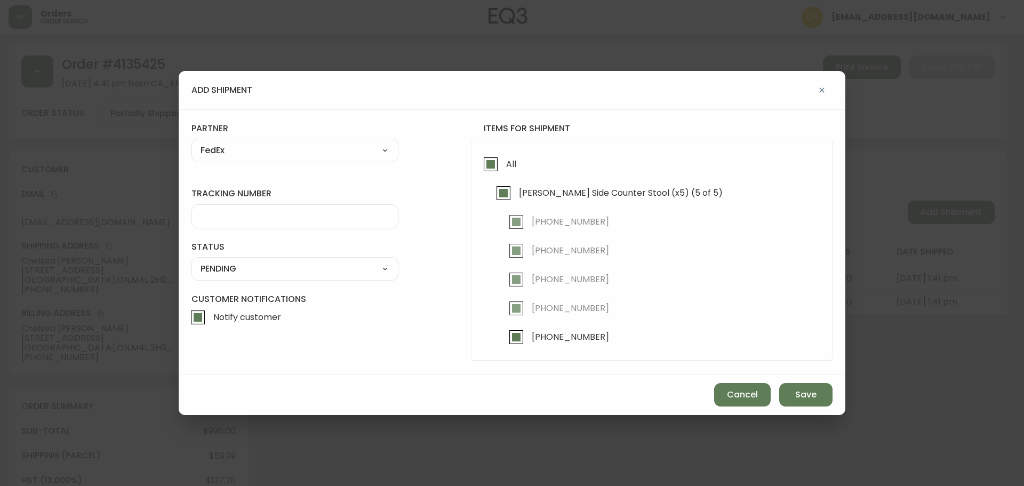
click at [222, 218] on input "tracking number" at bounding box center [295, 216] width 189 height 10
type input "455183579048"
click at [214, 269] on select "SHIPPED PENDING CANCELLED" at bounding box center [295, 269] width 207 height 16
click at [192, 261] on select "SHIPPED PENDING CANCELLED" at bounding box center [295, 269] width 207 height 16
select select "PENDING"
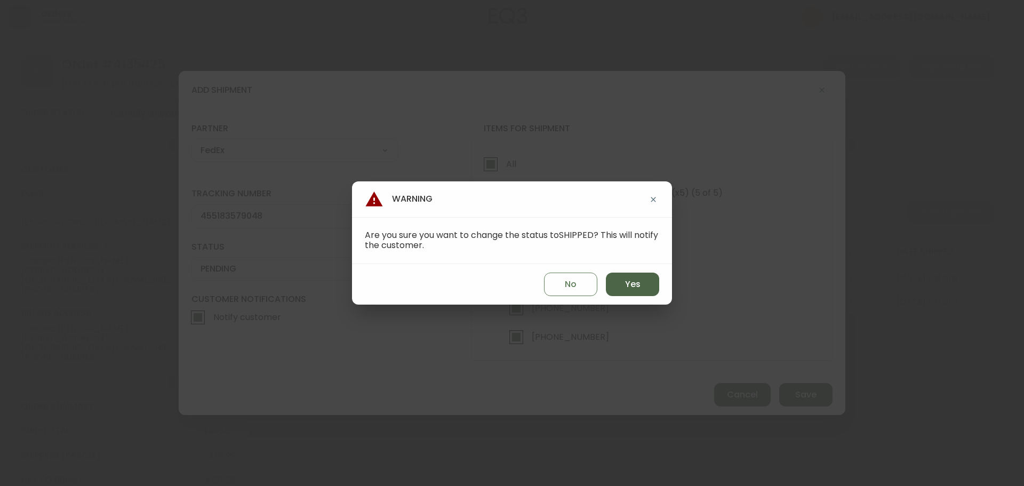
click at [635, 287] on span "Yes" at bounding box center [632, 284] width 15 height 12
type input "SHIPPED"
select select "SHIPPED"
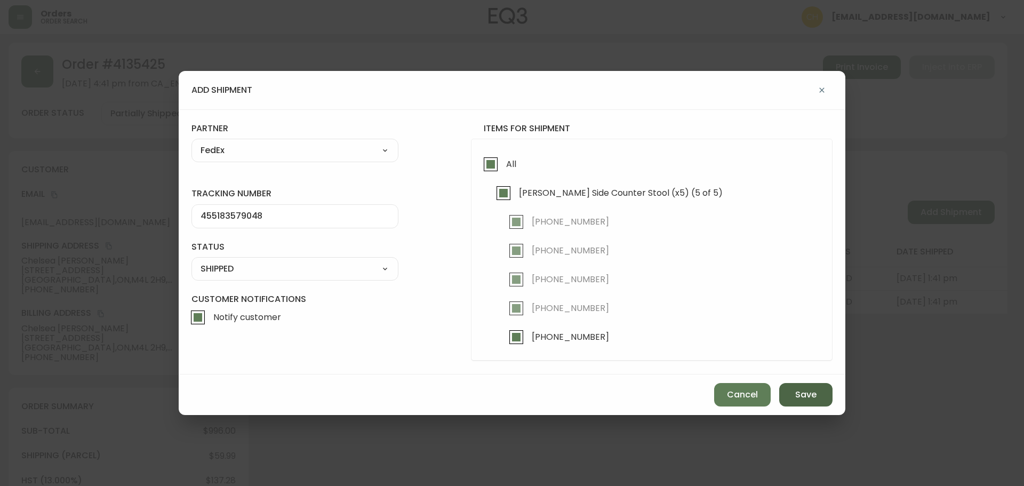
click at [788, 390] on button "Save" at bounding box center [805, 394] width 53 height 23
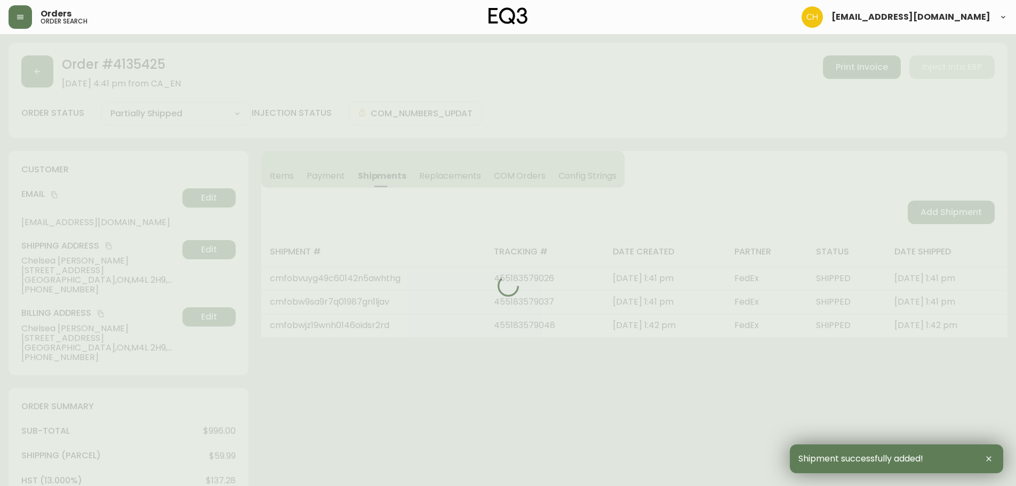
type input "Fully Shipped"
select select "FULLY_SHIPPED"
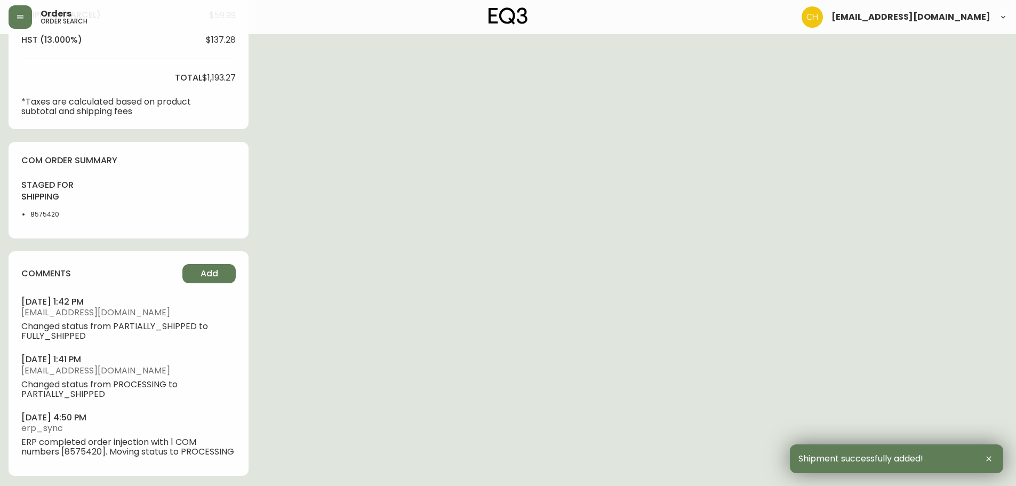
scroll to position [443, 0]
click at [194, 268] on button "Add" at bounding box center [208, 270] width 53 height 19
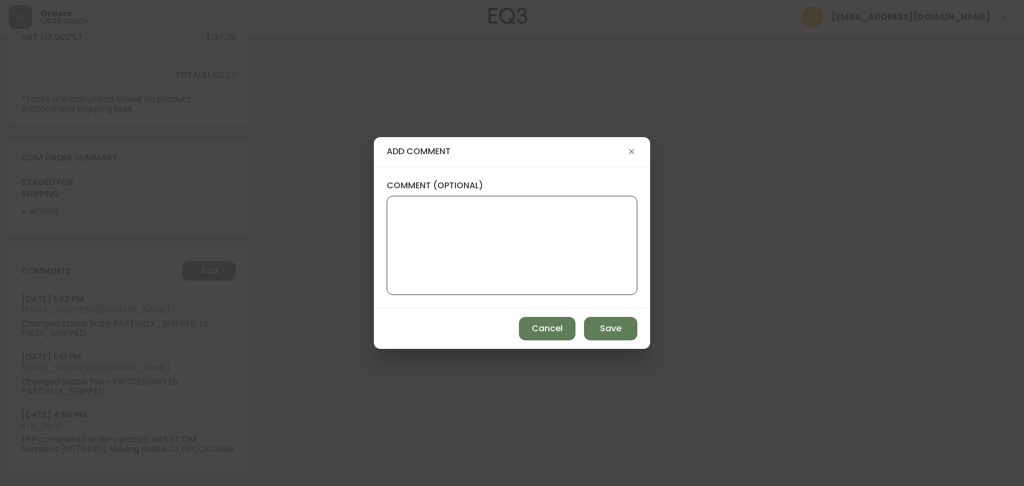
click at [442, 209] on textarea "comment (optional)" at bounding box center [512, 245] width 233 height 85
type textarea "CH"
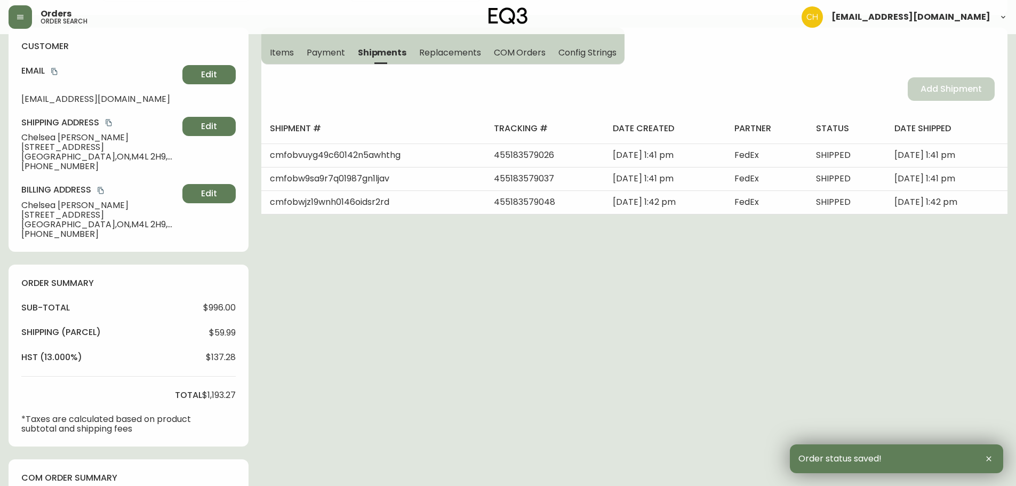
scroll to position [0, 0]
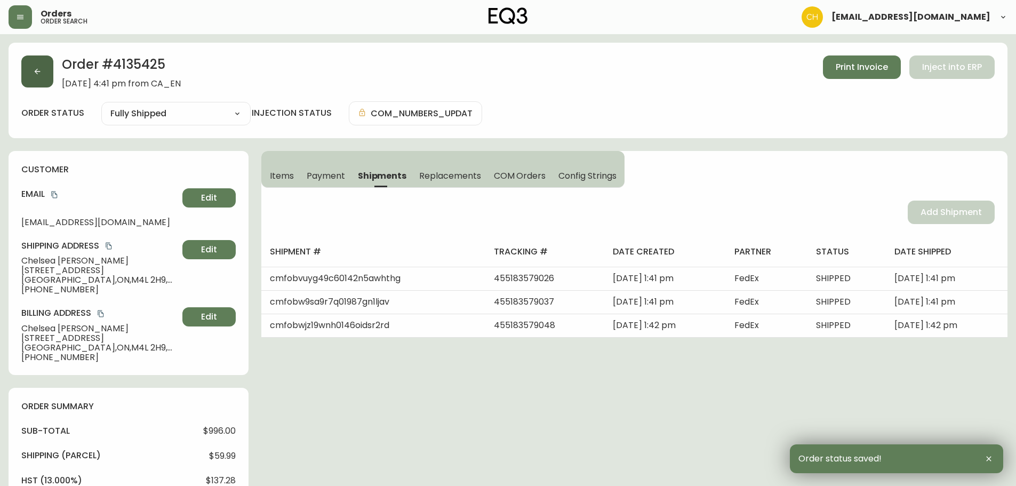
click at [42, 69] on button "button" at bounding box center [37, 71] width 32 height 32
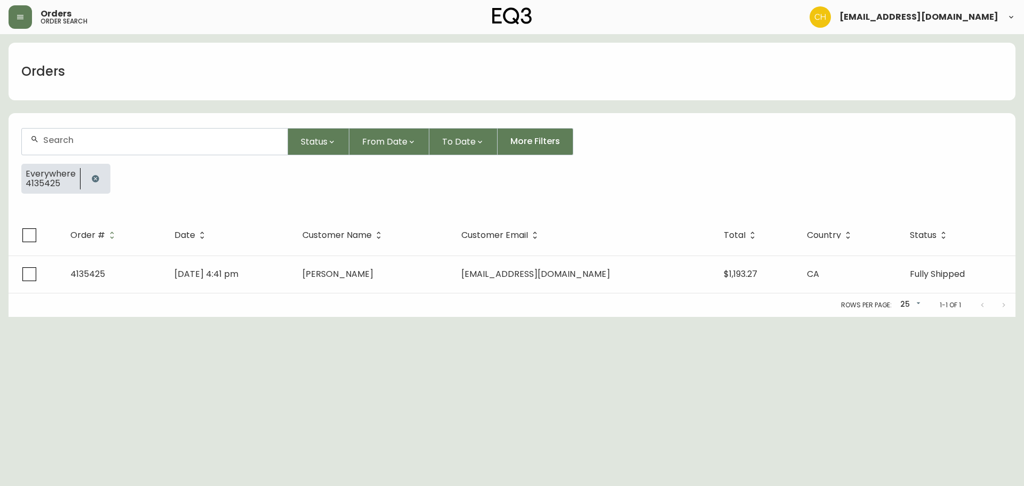
click at [52, 138] on input "text" at bounding box center [161, 140] width 236 height 10
type input "4133748"
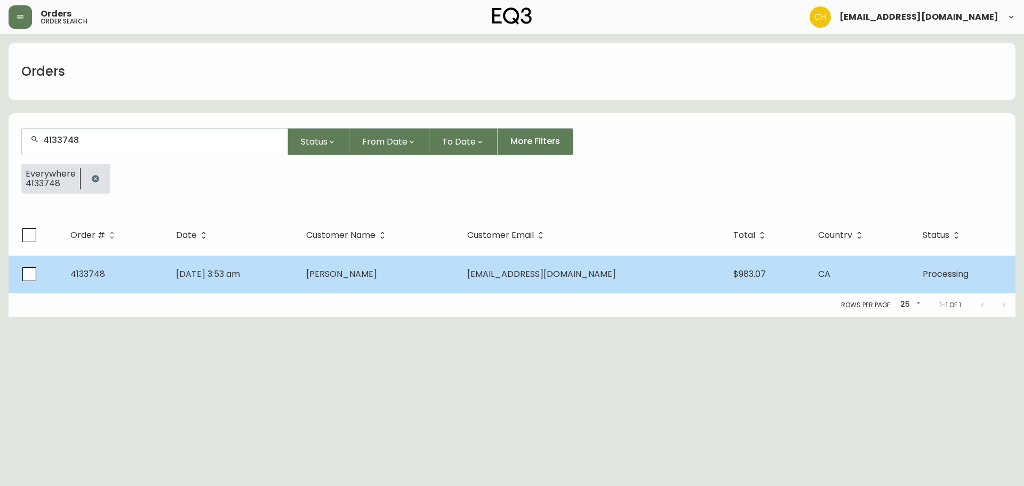
click at [298, 275] on td "[DATE] 3:53 am" at bounding box center [233, 274] width 130 height 37
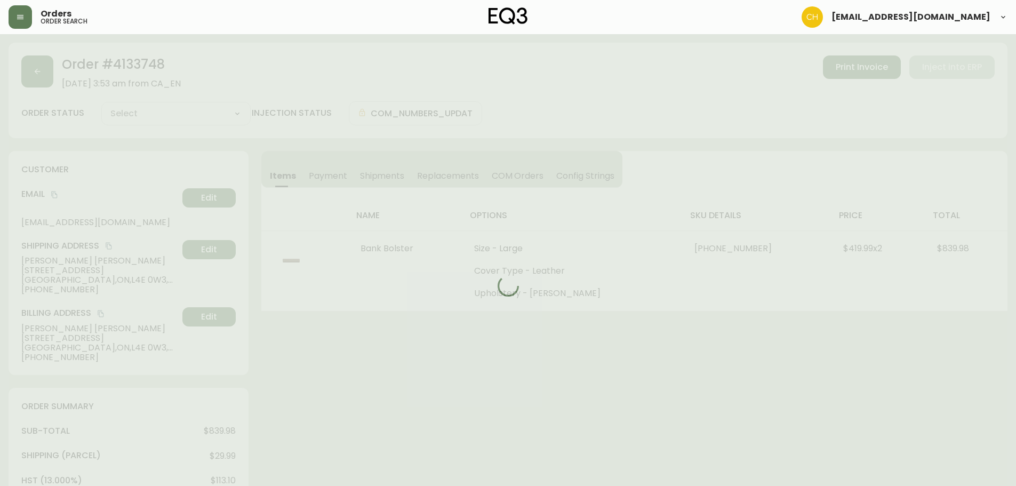
type input "Processing"
select select "PROCESSING"
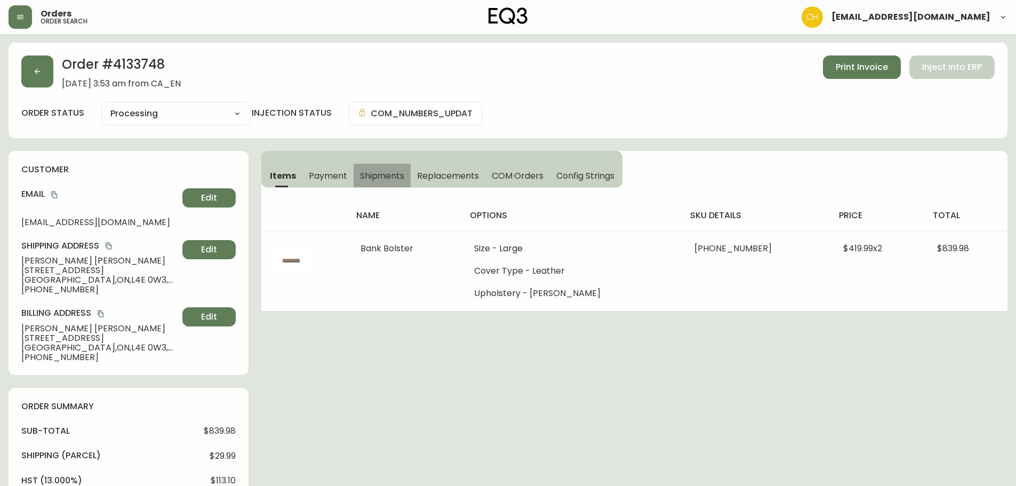
click at [381, 171] on span "Shipments" at bounding box center [382, 175] width 45 height 11
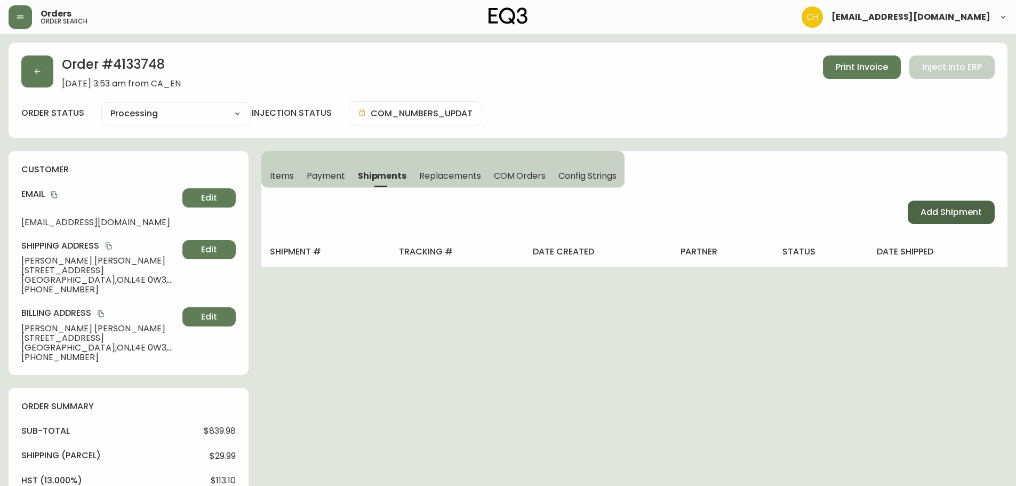
click at [921, 214] on span "Add Shipment" at bounding box center [951, 212] width 61 height 12
select select "PENDING"
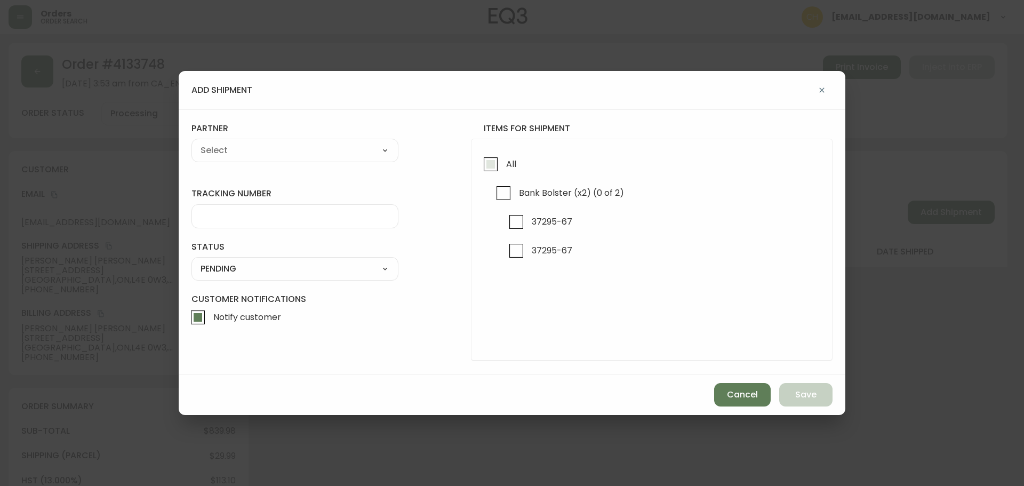
click at [484, 164] on input "All" at bounding box center [491, 164] width 25 height 25
checkbox input "true"
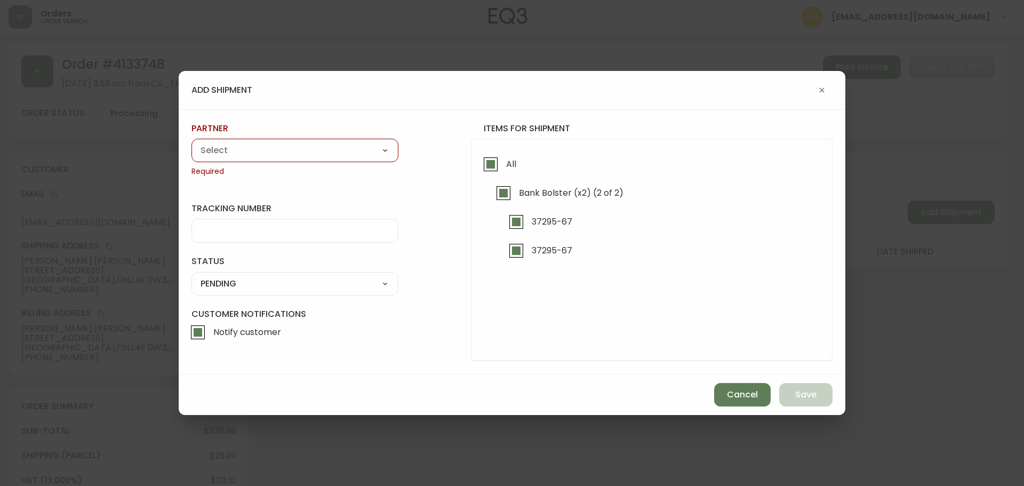
click at [349, 158] on select "A Move to Remember LLC ABF Freight Alero [PERSON_NAME] Canada Post Canpar Expre…" at bounding box center [295, 150] width 207 height 16
select select "cjy0a9taa01x001669l98m63c"
click at [192, 142] on select "A Move to Remember LLC ABF Freight Alero [PERSON_NAME] Canada Post Canpar Expre…" at bounding box center [295, 150] width 207 height 16
type input "FedEx"
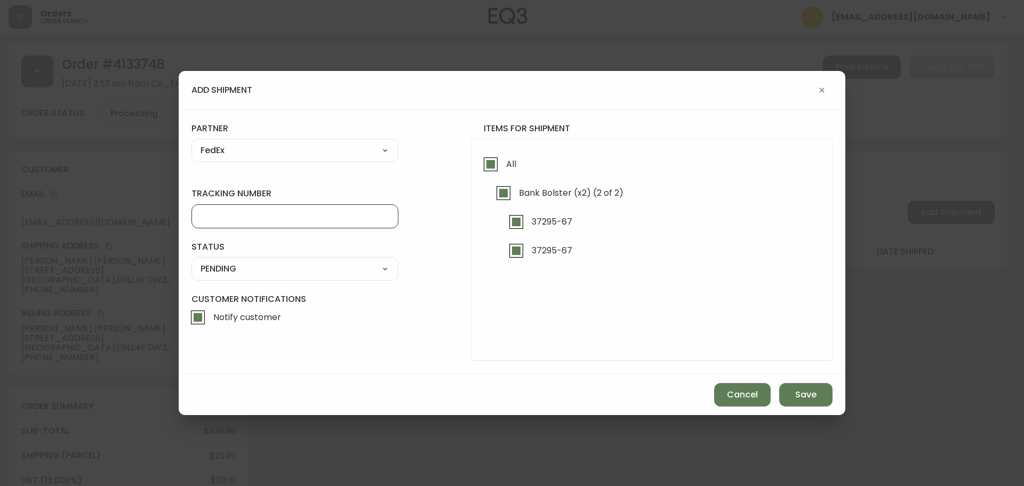
click at [229, 217] on input "tracking number" at bounding box center [295, 216] width 189 height 10
type input "455183578968"
click at [220, 269] on select "SHIPPED PENDING CANCELLED" at bounding box center [295, 269] width 207 height 16
click at [192, 261] on select "SHIPPED PENDING CANCELLED" at bounding box center [295, 269] width 207 height 16
select select "PENDING"
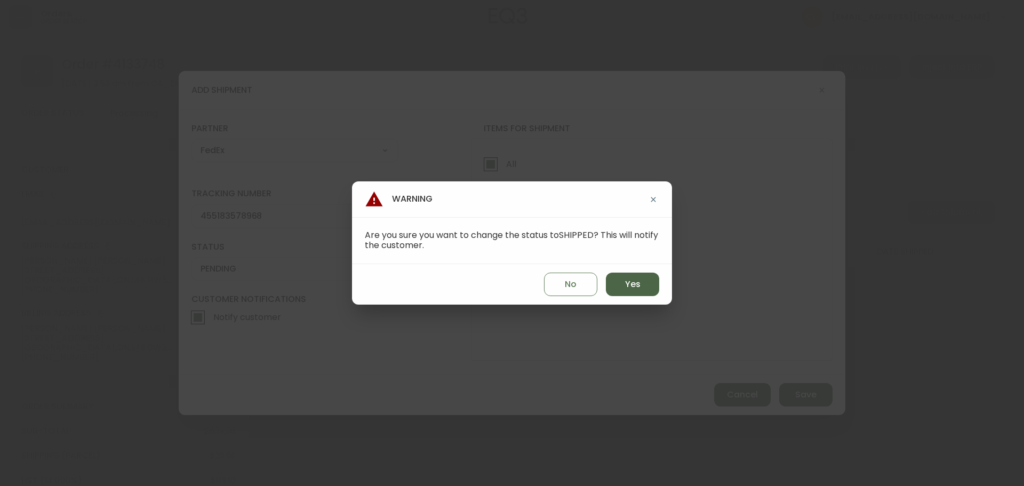
click at [625, 281] on span "Yes" at bounding box center [632, 284] width 15 height 12
type input "SHIPPED"
select select "SHIPPED"
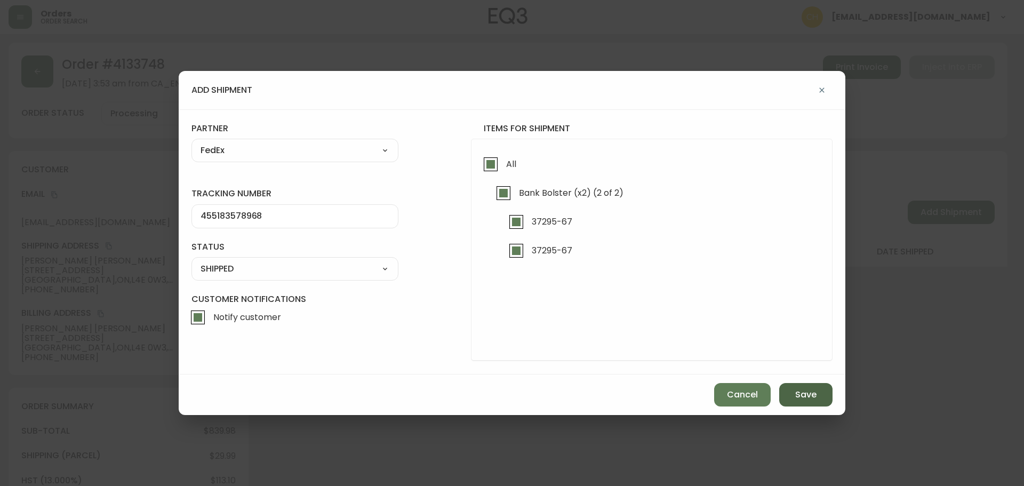
click at [796, 395] on span "Save" at bounding box center [805, 395] width 21 height 12
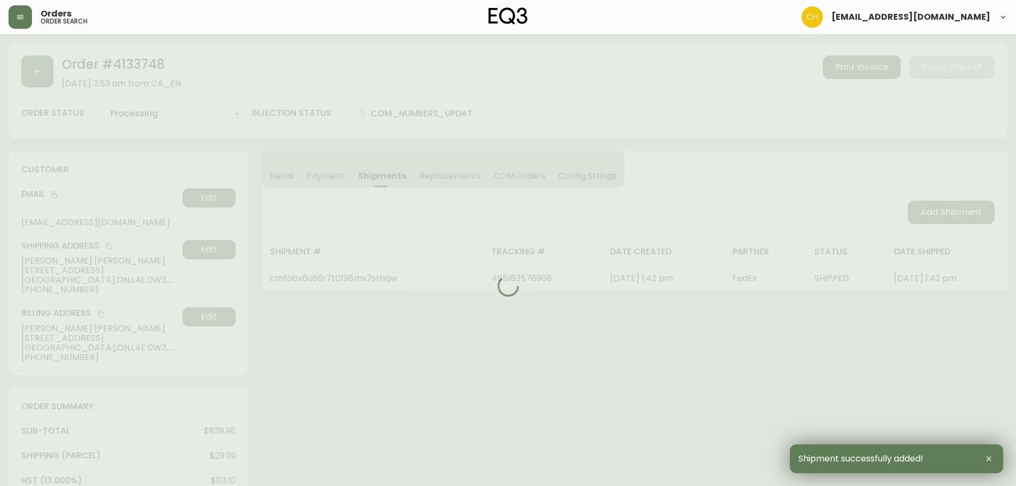
type input "Fully Shipped"
select select "FULLY_SHIPPED"
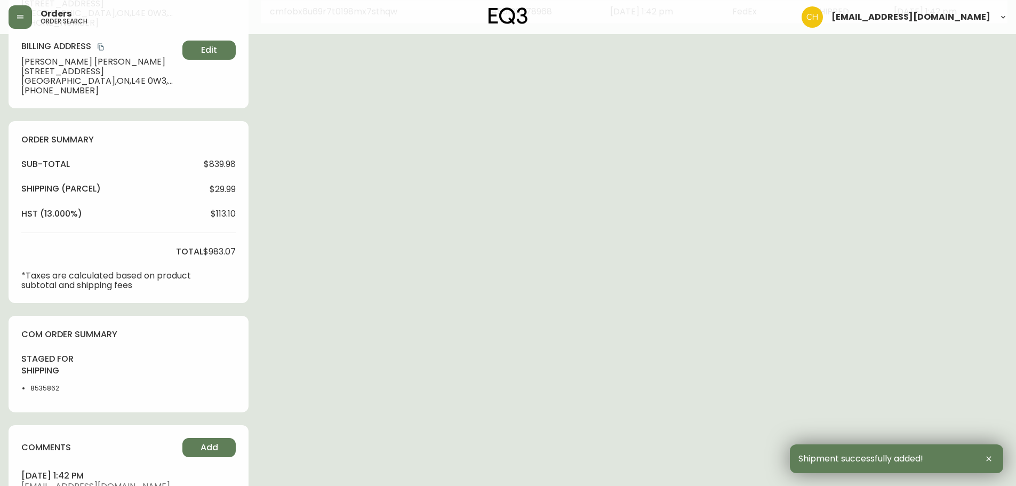
scroll to position [453, 0]
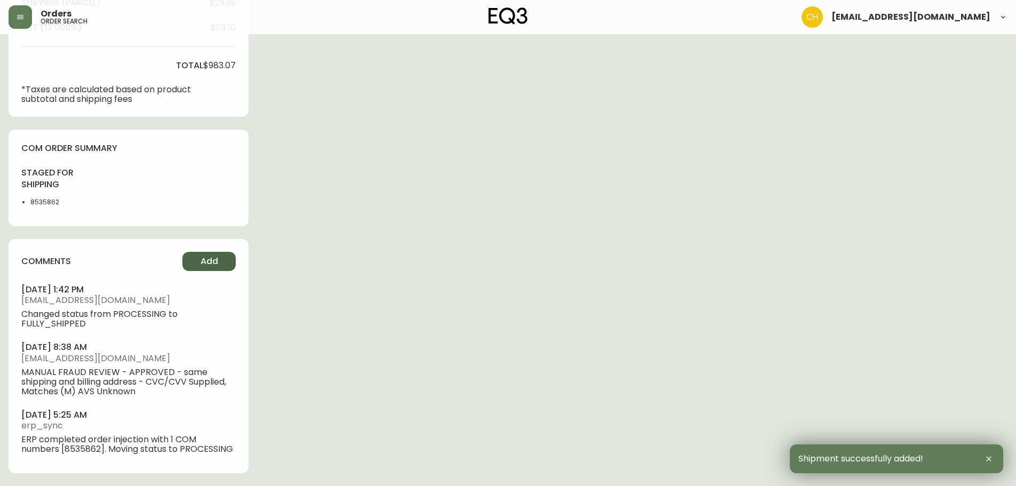
click at [217, 258] on span "Add" at bounding box center [210, 262] width 18 height 12
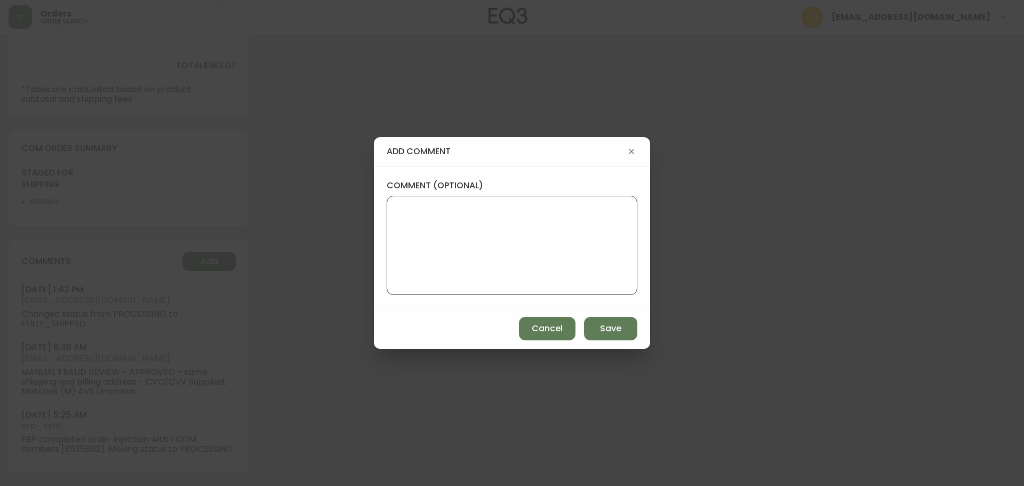
click at [398, 224] on textarea "comment (optional)" at bounding box center [512, 245] width 233 height 85
type textarea "CH"
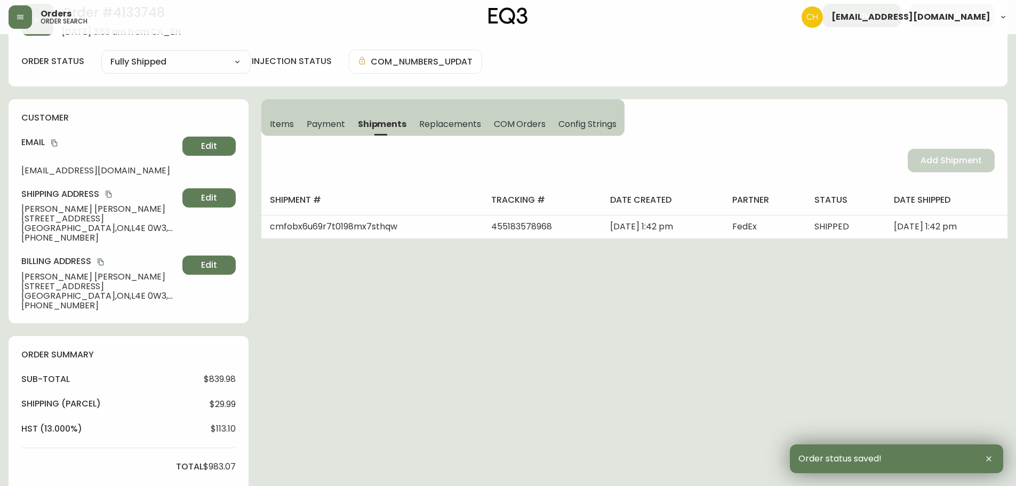
scroll to position [0, 0]
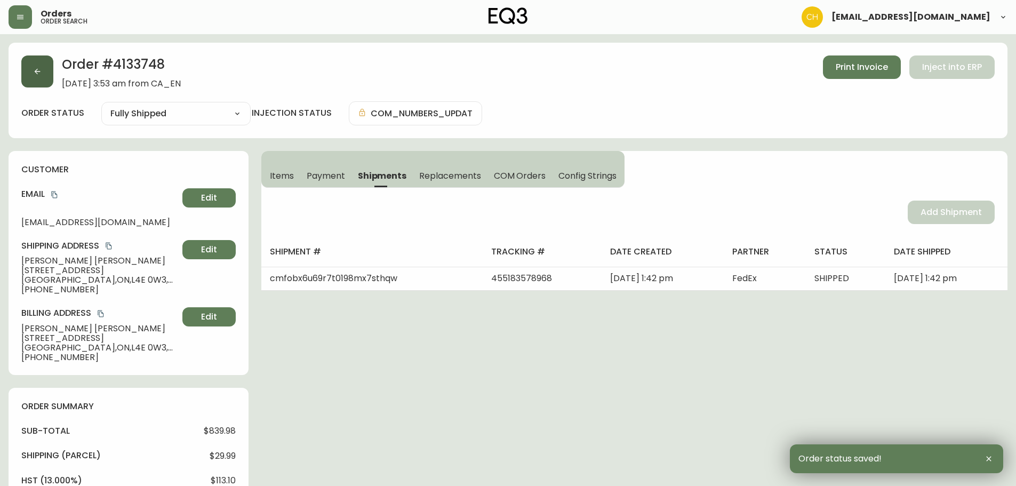
click at [30, 71] on button "button" at bounding box center [37, 71] width 32 height 32
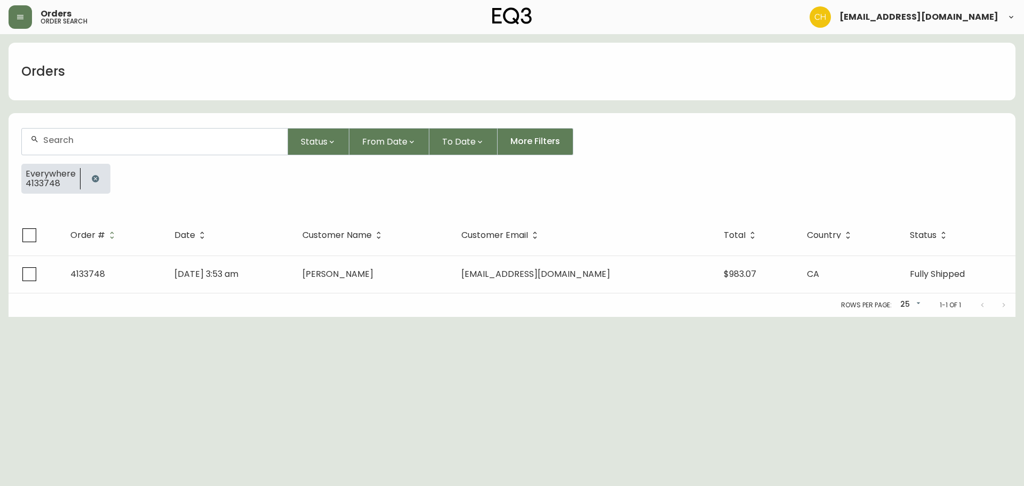
click at [45, 144] on input "text" at bounding box center [161, 140] width 236 height 10
type input "4133848"
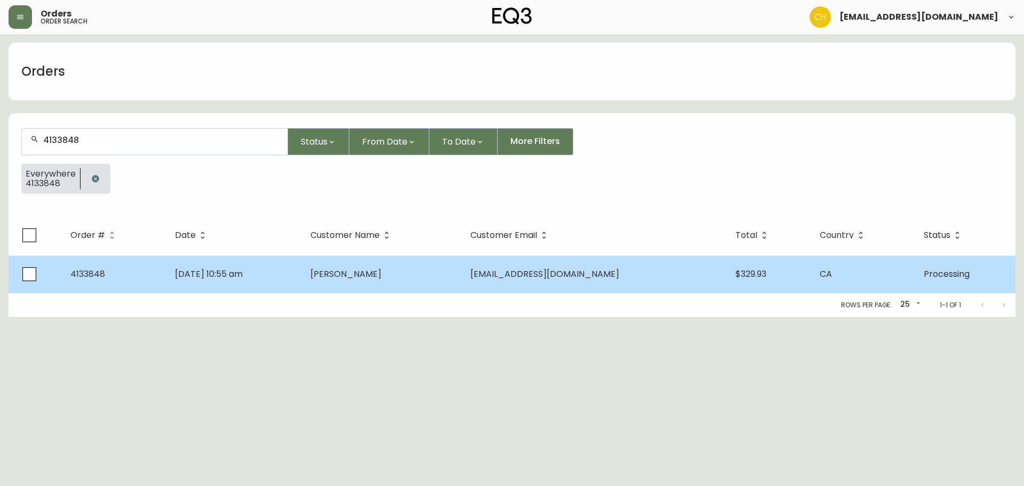
click at [291, 264] on td "[DATE] 10:55 am" at bounding box center [233, 274] width 135 height 37
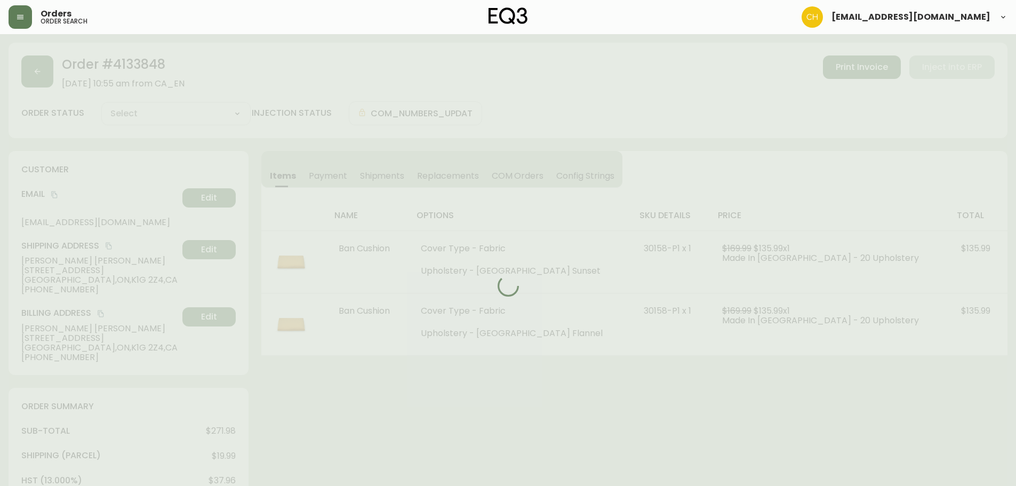
type input "Processing"
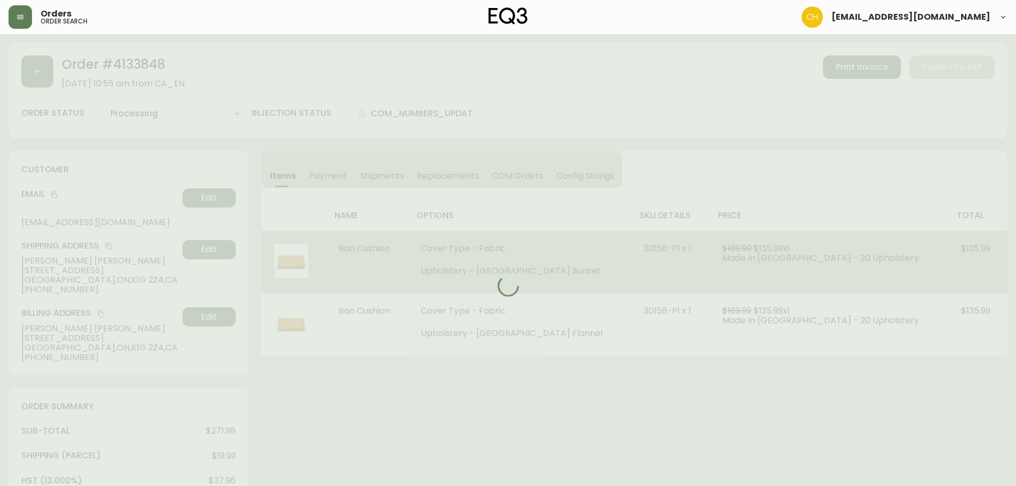
select select "PROCESSING"
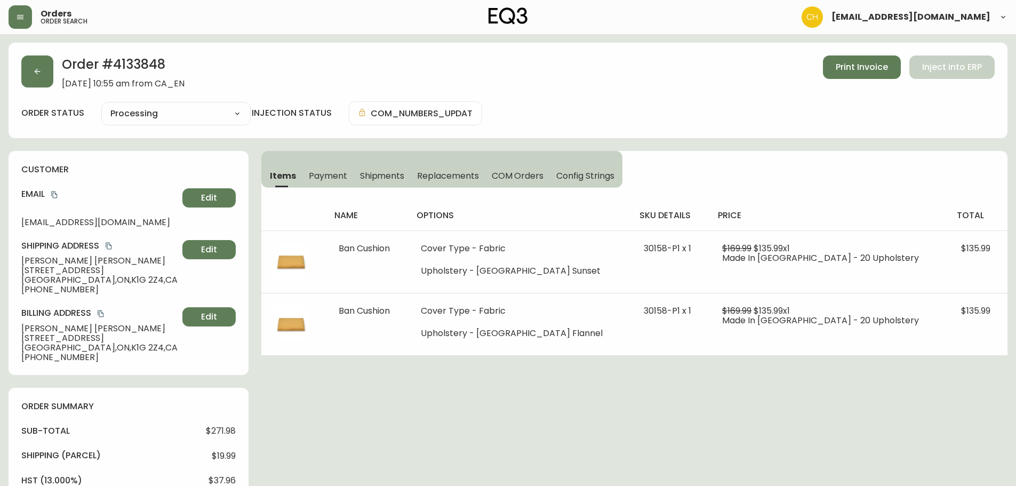
drag, startPoint x: 369, startPoint y: 177, endPoint x: 440, endPoint y: 177, distance: 70.4
click at [370, 177] on span "Shipments" at bounding box center [382, 175] width 45 height 11
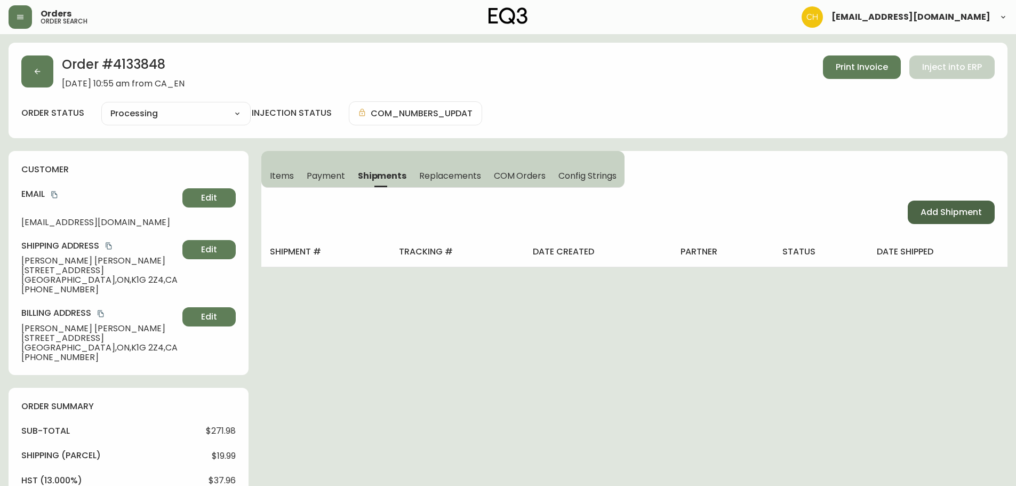
click at [932, 215] on span "Add Shipment" at bounding box center [951, 212] width 61 height 12
select select "PENDING"
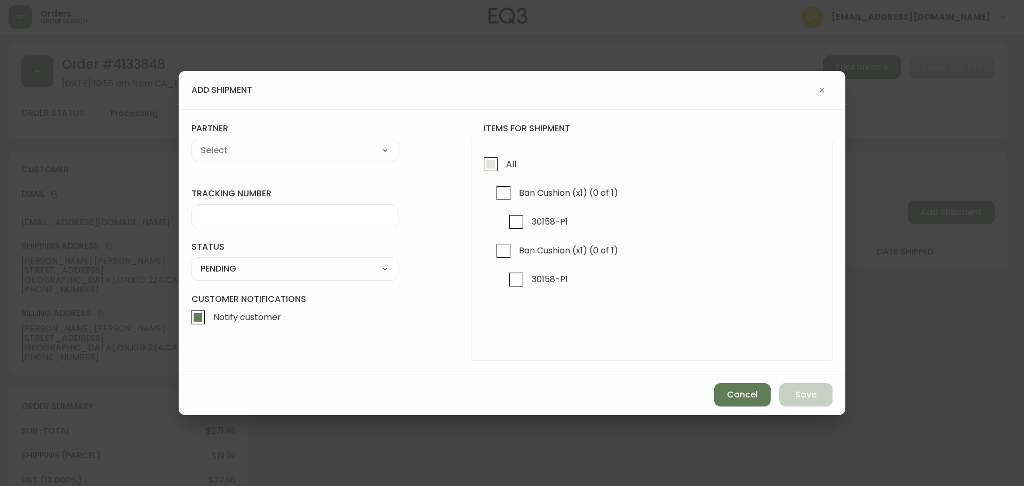
click at [483, 159] on input "All" at bounding box center [491, 164] width 25 height 25
checkbox input "true"
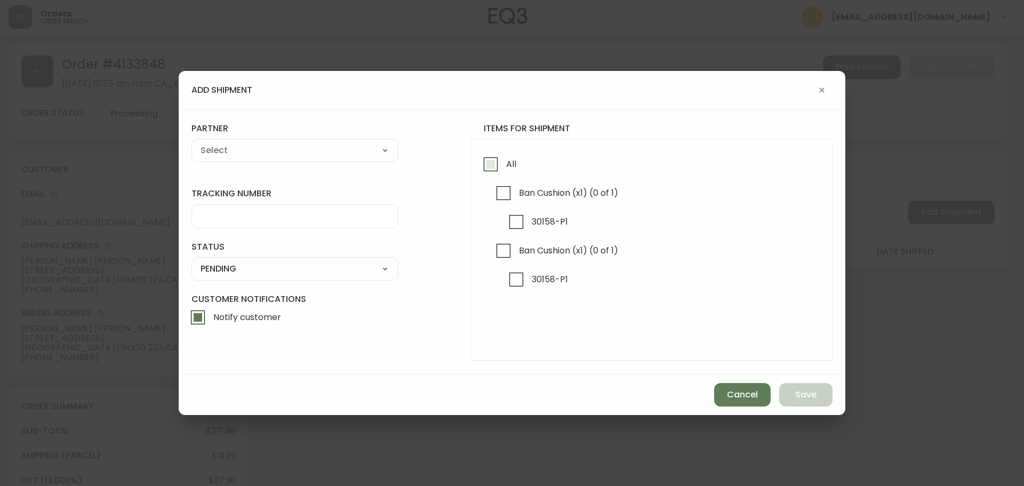
checkbox input "true"
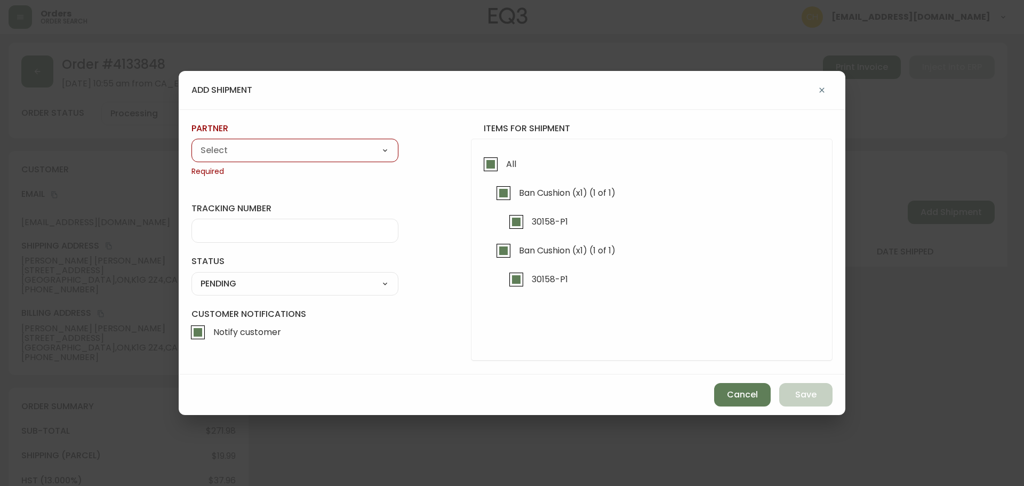
click at [357, 149] on select "A Move to Remember LLC ABF Freight Alero [PERSON_NAME] Canada Post Canpar Expre…" at bounding box center [295, 150] width 207 height 16
select select "cjy0a9taa01x001669l98m63c"
click at [192, 142] on select "A Move to Remember LLC ABF Freight Alero [PERSON_NAME] Canada Post Canpar Expre…" at bounding box center [295, 150] width 207 height 16
type input "FedEx"
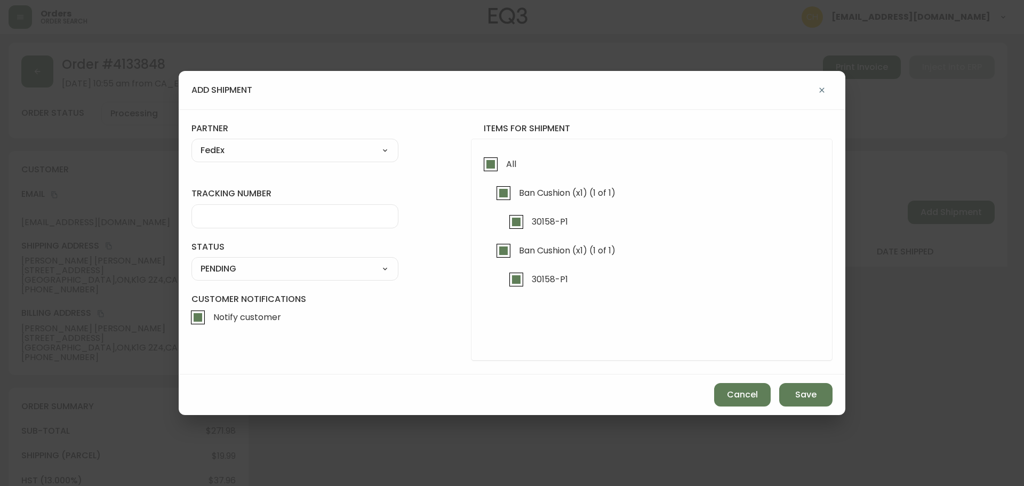
click at [231, 222] on div at bounding box center [295, 216] width 207 height 24
type input "455183578979"
click at [247, 270] on select "SHIPPED PENDING CANCELLED" at bounding box center [295, 269] width 207 height 16
click at [192, 261] on select "SHIPPED PENDING CANCELLED" at bounding box center [295, 269] width 207 height 16
select select "PENDING"
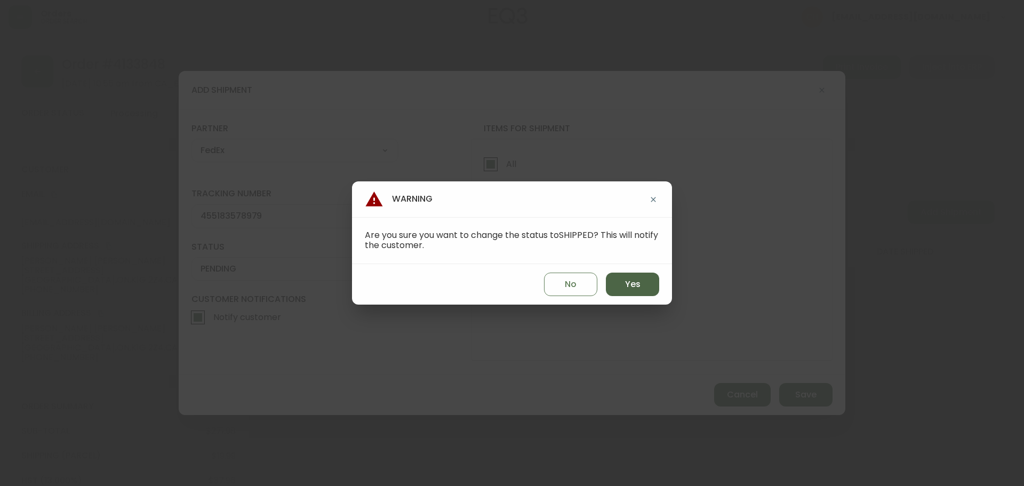
click at [636, 291] on button "Yes" at bounding box center [632, 284] width 53 height 23
type input "SHIPPED"
select select "SHIPPED"
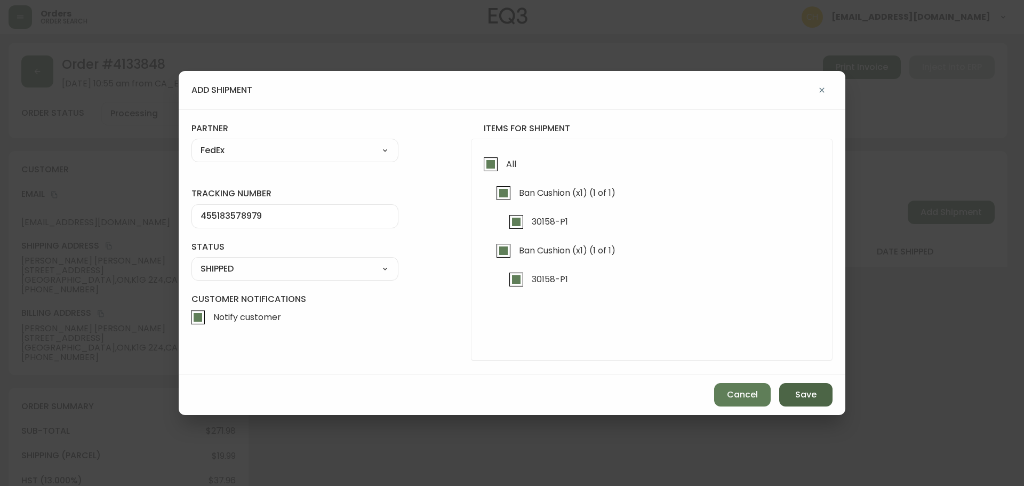
click at [811, 398] on span "Save" at bounding box center [805, 395] width 21 height 12
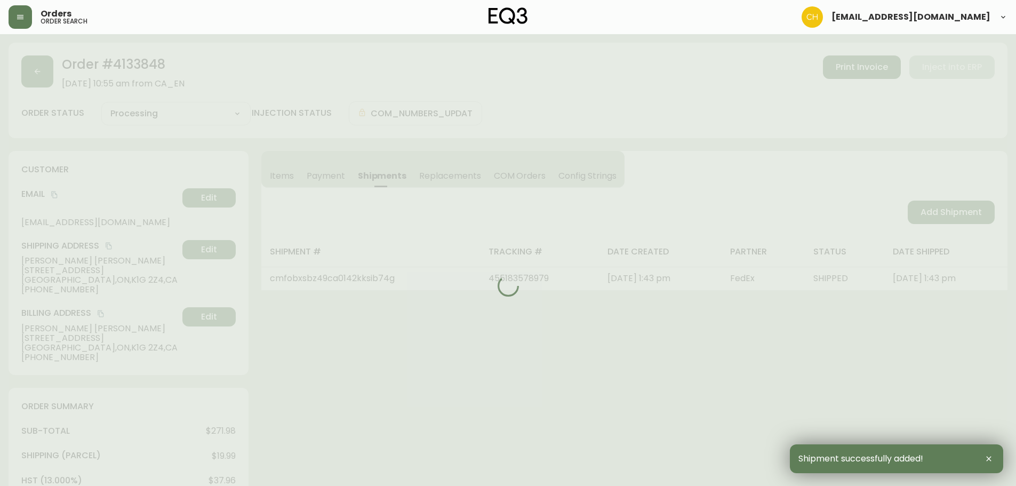
type input "Fully Shipped"
select select "FULLY_SHIPPED"
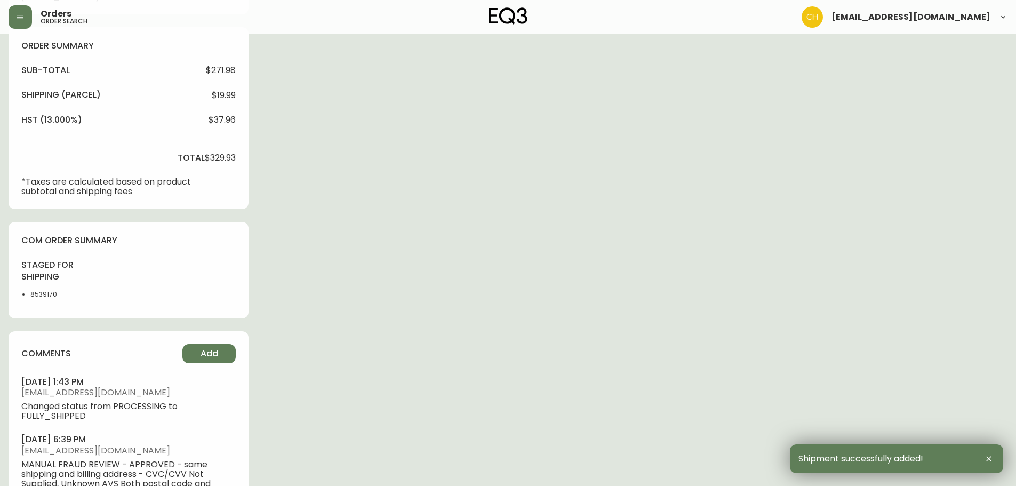
scroll to position [480, 0]
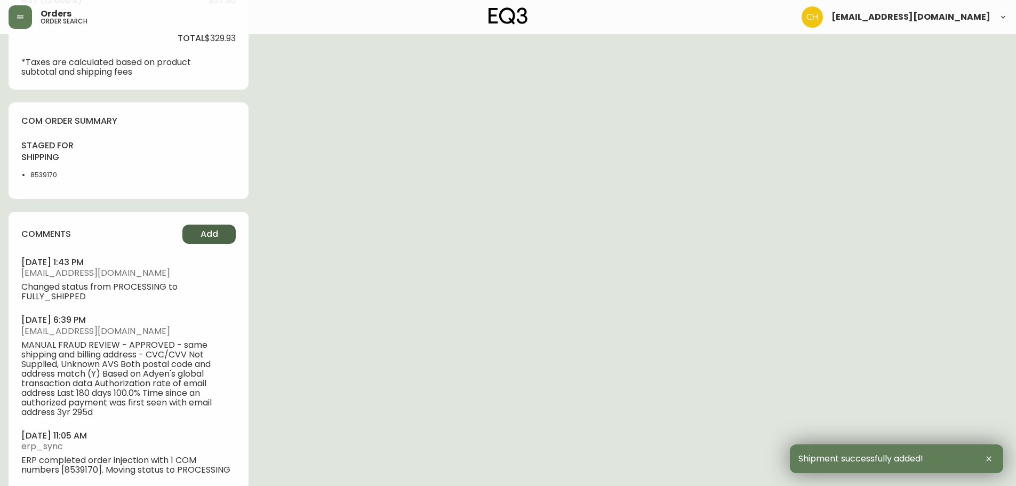
click at [217, 239] on span "Add" at bounding box center [210, 234] width 18 height 12
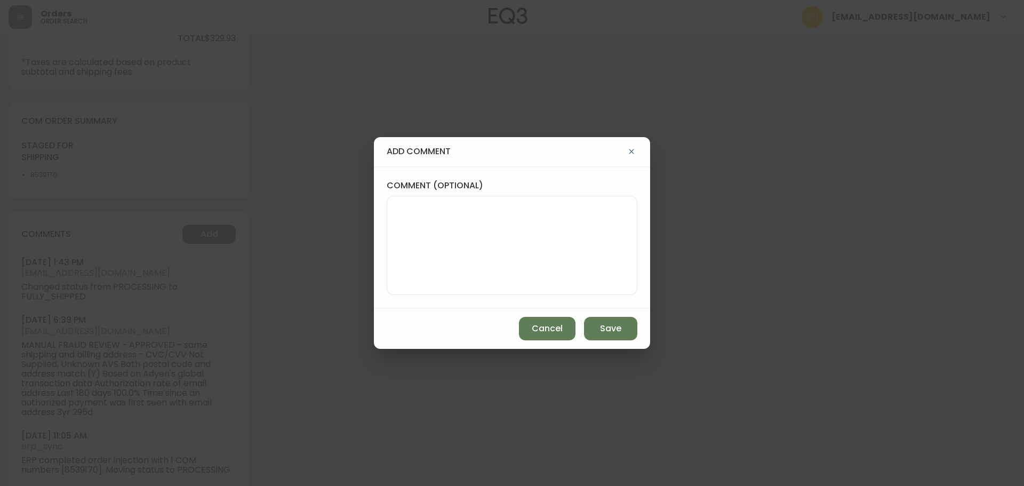
click at [433, 222] on textarea "comment (optional)" at bounding box center [512, 245] width 233 height 85
type textarea "CH"
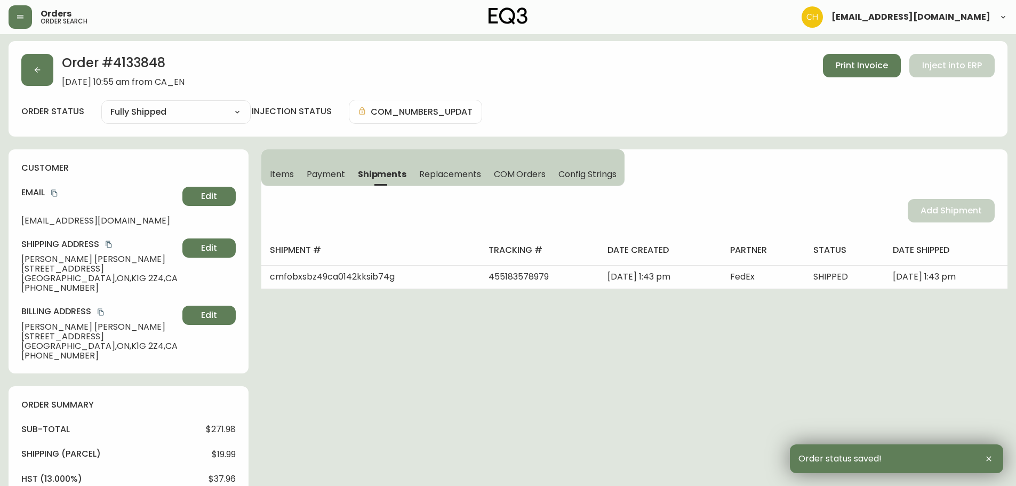
scroll to position [0, 0]
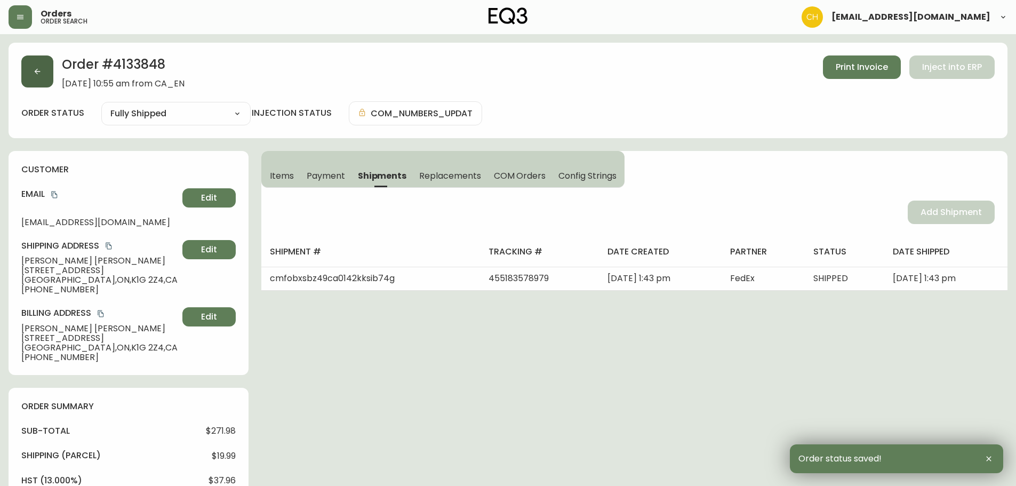
click at [31, 66] on button "button" at bounding box center [37, 71] width 32 height 32
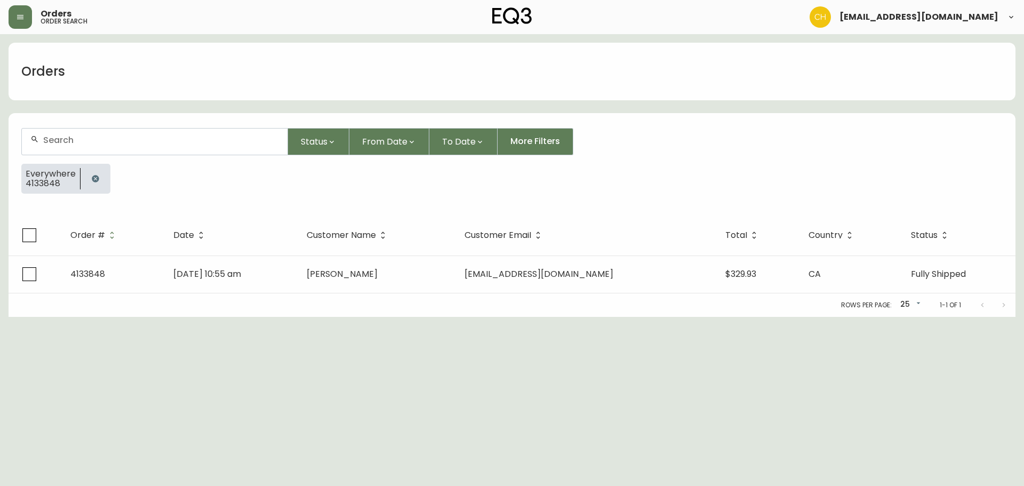
click at [57, 132] on div at bounding box center [155, 142] width 266 height 26
type input "4133797"
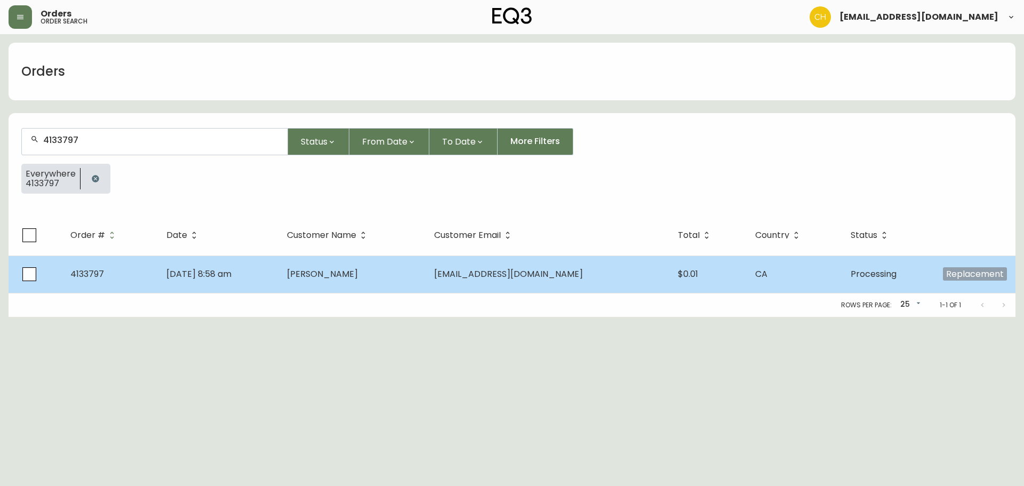
click at [358, 276] on span "[PERSON_NAME]" at bounding box center [322, 274] width 71 height 12
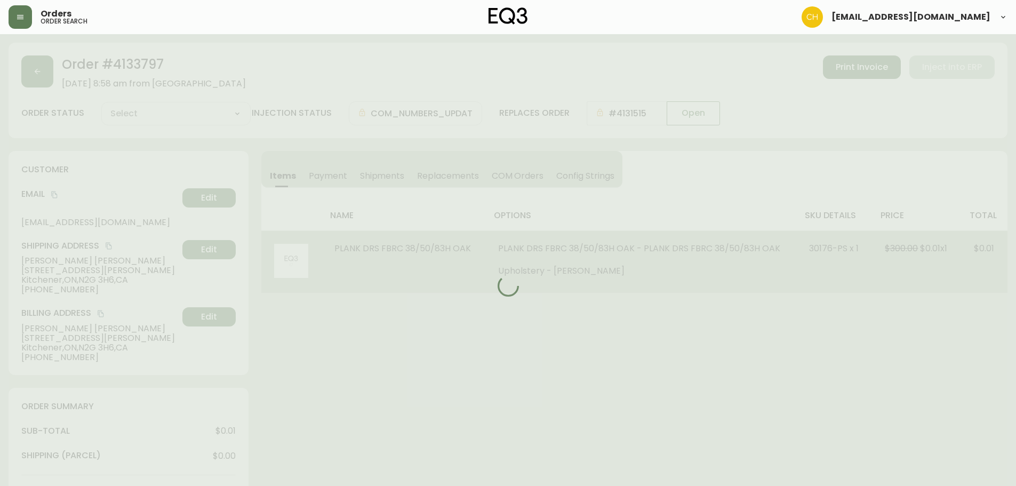
type input "Processing"
select select "PROCESSING"
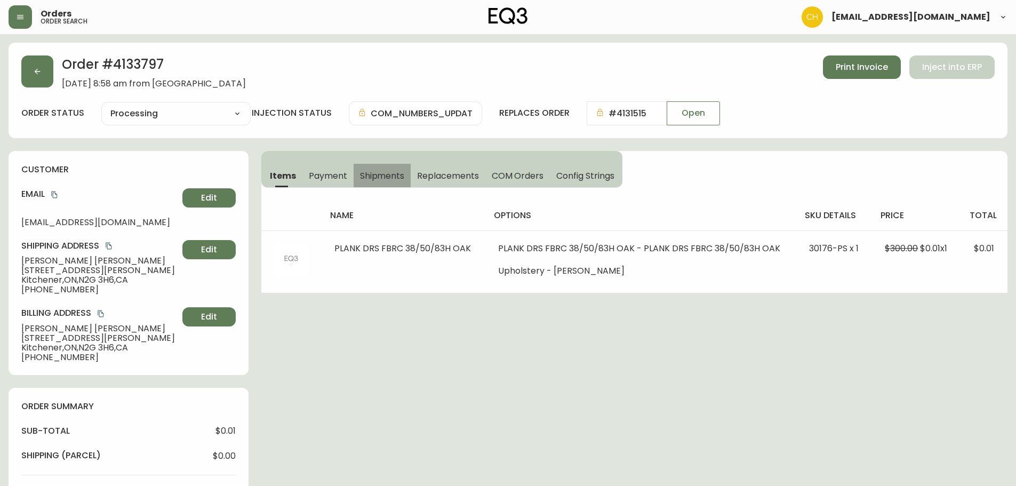
click at [372, 177] on span "Shipments" at bounding box center [382, 175] width 45 height 11
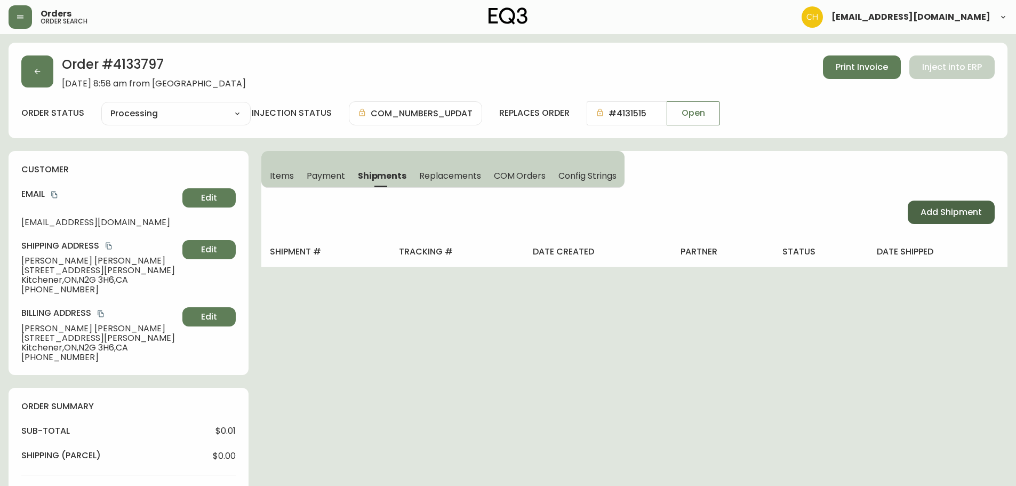
click at [924, 214] on span "Add Shipment" at bounding box center [951, 212] width 61 height 12
select select "PENDING"
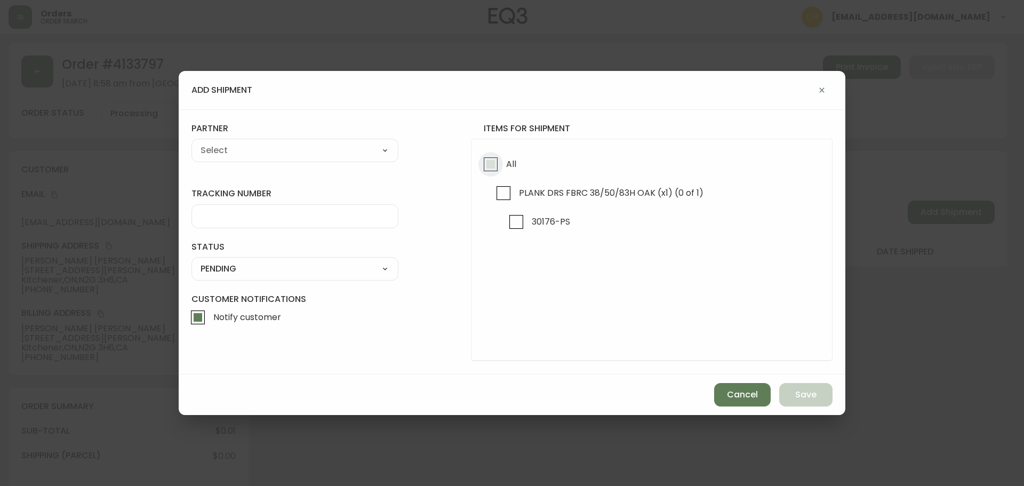
click at [489, 167] on input "All" at bounding box center [491, 164] width 25 height 25
checkbox input "true"
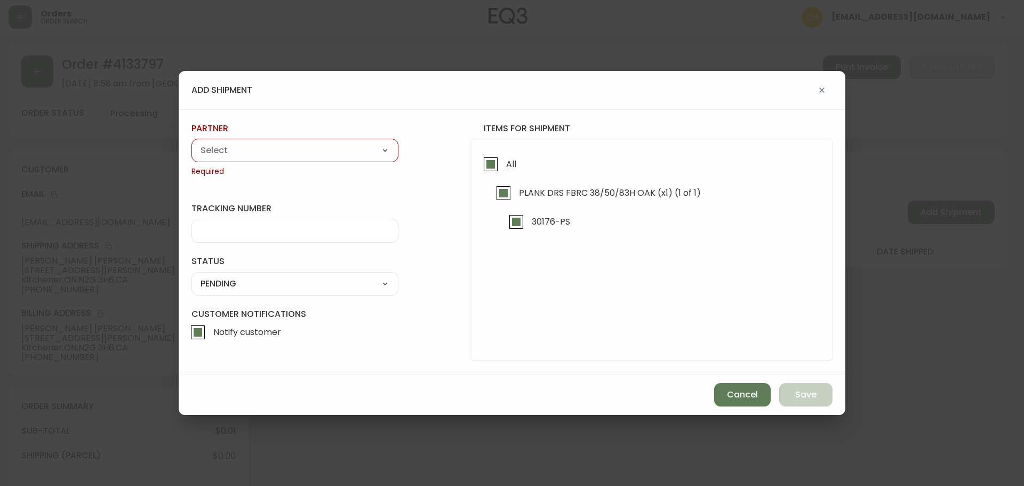
click at [318, 160] on div "A Move to Remember LLC ABF Freight Alero [PERSON_NAME] Canada Post Canpar Expre…" at bounding box center [295, 150] width 207 height 23
click at [315, 155] on select "A Move to Remember LLC ABF Freight Alero [PERSON_NAME] Canada Post Canpar Expre…" at bounding box center [295, 150] width 207 height 16
select select "cjy0a9taa01x001669l98m63c"
click at [192, 142] on select "A Move to Remember LLC ABF Freight Alero [PERSON_NAME] Canada Post Canpar Expre…" at bounding box center [295, 150] width 207 height 16
type input "FedEx"
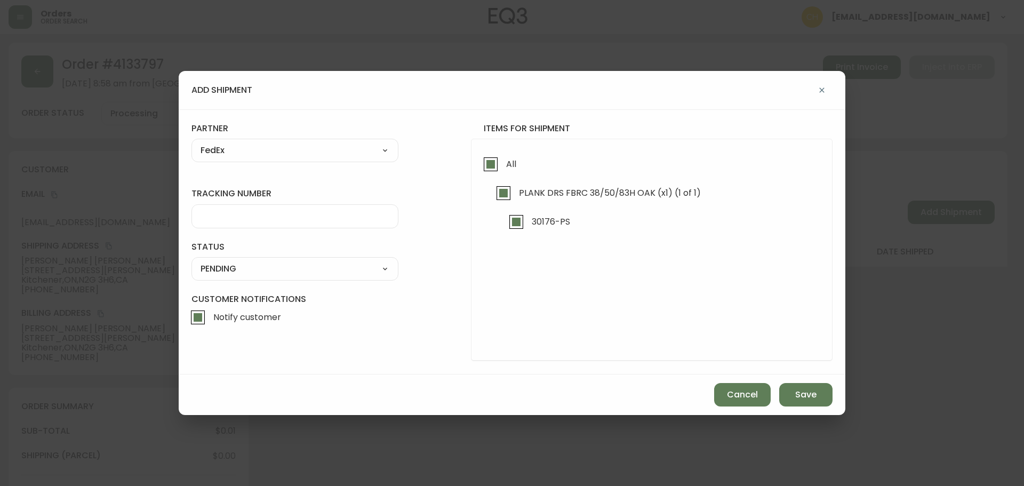
click at [233, 219] on input "tracking number" at bounding box center [295, 216] width 189 height 10
type input "455183578980"
click at [227, 265] on select "SHIPPED PENDING CANCELLED" at bounding box center [295, 269] width 207 height 16
click at [192, 261] on select "SHIPPED PENDING CANCELLED" at bounding box center [295, 269] width 207 height 16
select select "PENDING"
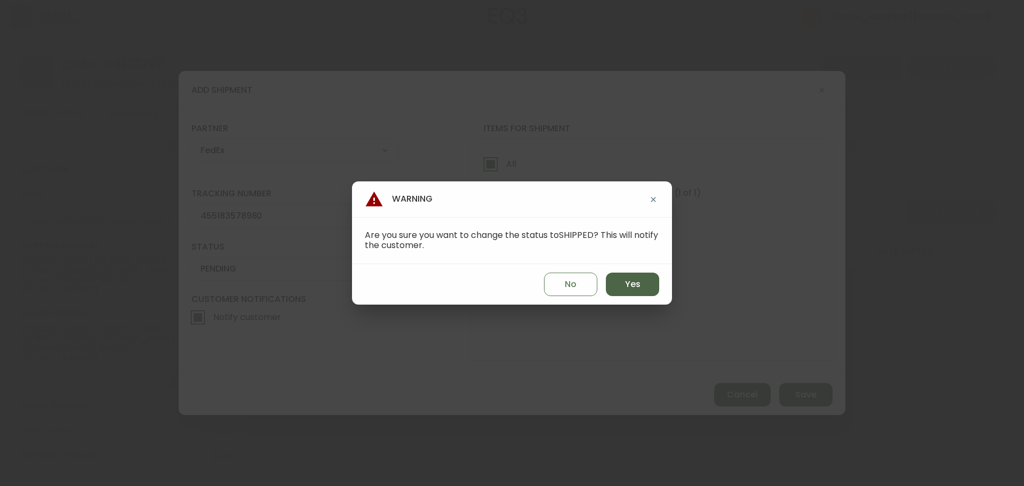
click at [623, 277] on button "Yes" at bounding box center [632, 284] width 53 height 23
type input "SHIPPED"
select select "SHIPPED"
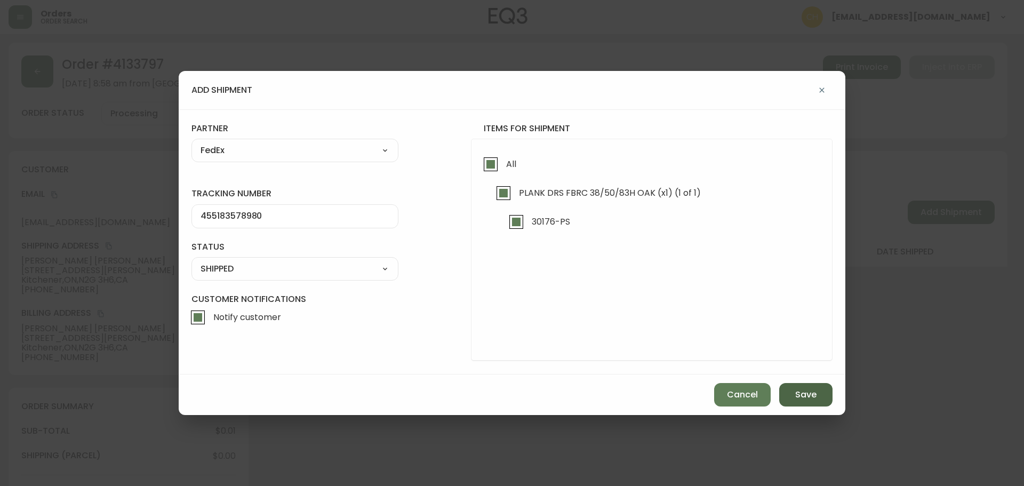
click at [796, 394] on span "Save" at bounding box center [805, 395] width 21 height 12
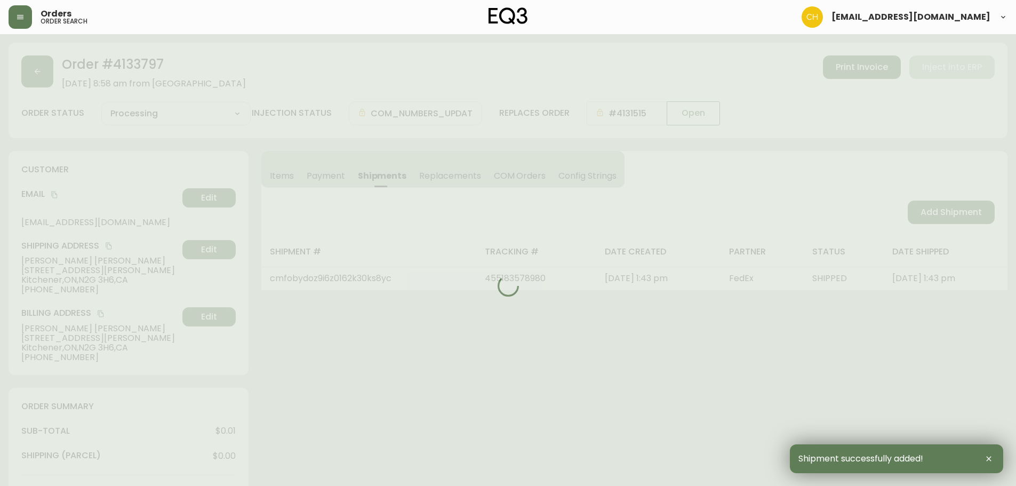
type input "Fully Shipped"
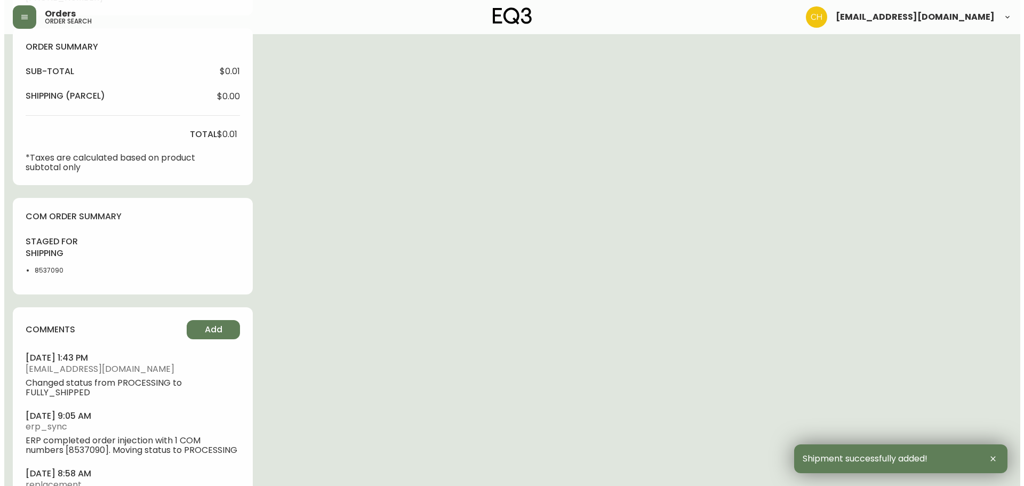
scroll to position [448, 0]
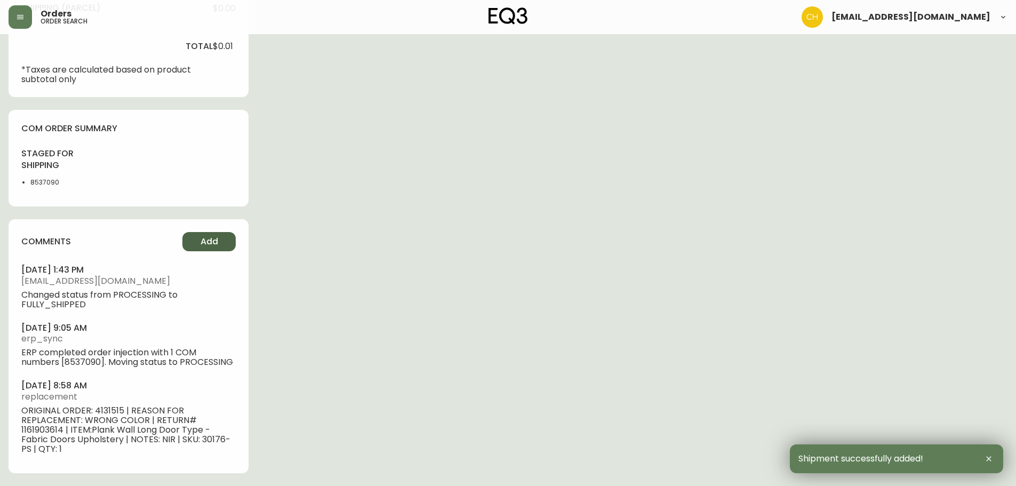
click at [219, 242] on button "Add" at bounding box center [208, 241] width 53 height 19
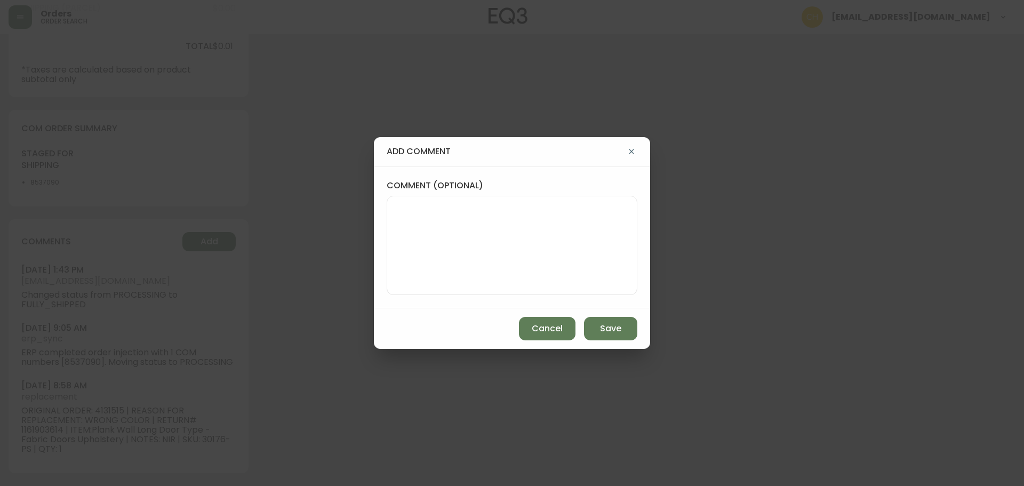
click at [394, 214] on div at bounding box center [512, 245] width 251 height 99
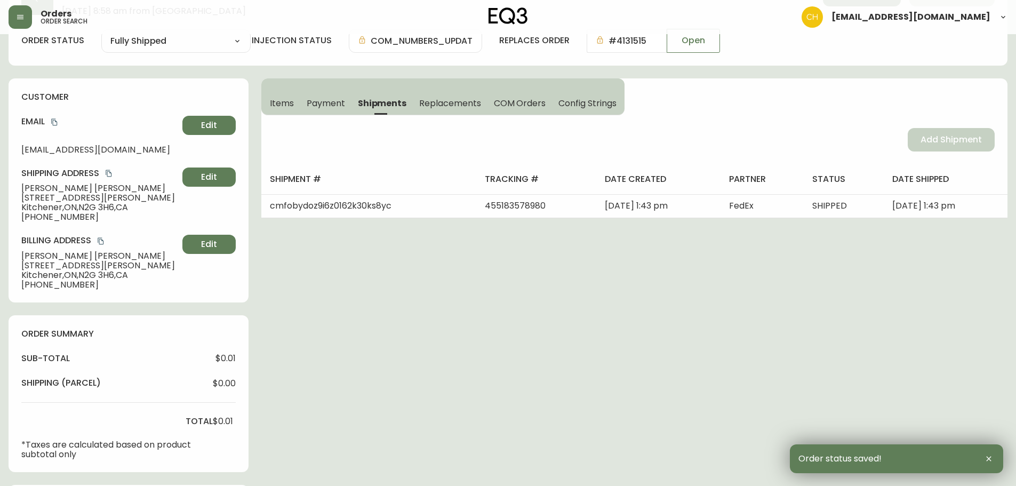
scroll to position [0, 0]
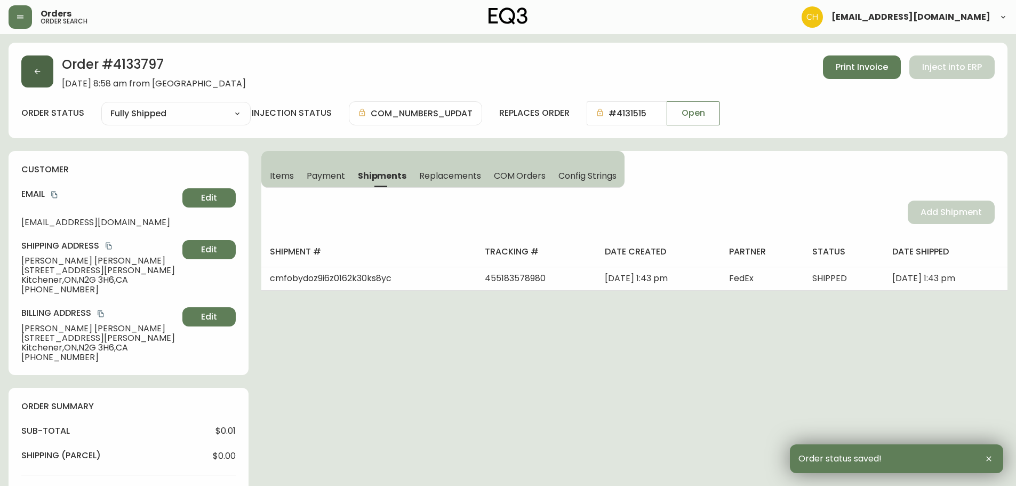
click at [31, 69] on button "button" at bounding box center [37, 71] width 32 height 32
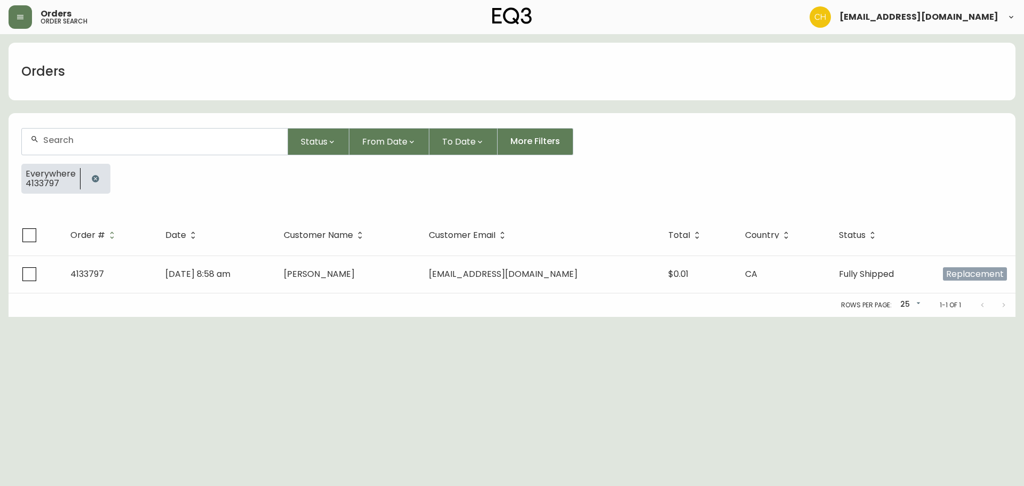
click at [53, 139] on input "text" at bounding box center [161, 140] width 236 height 10
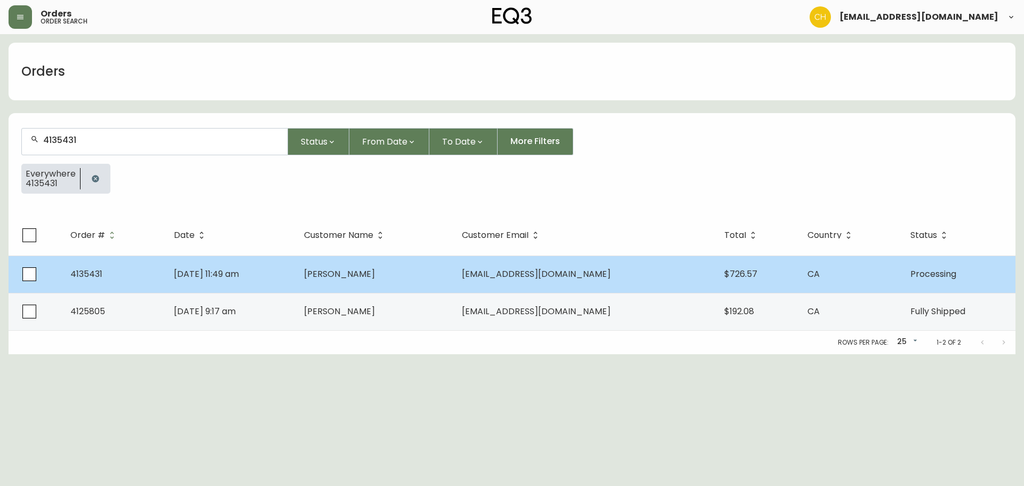
click at [295, 270] on td "[DATE] 11:49 am" at bounding box center [230, 274] width 130 height 37
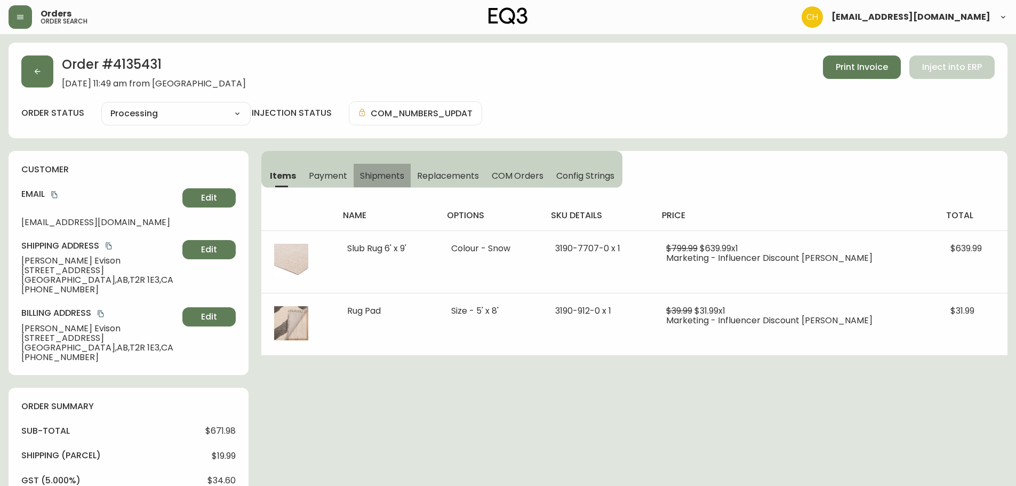
drag, startPoint x: 392, startPoint y: 176, endPoint x: 533, endPoint y: 184, distance: 141.1
click at [393, 176] on span "Shipments" at bounding box center [382, 175] width 45 height 11
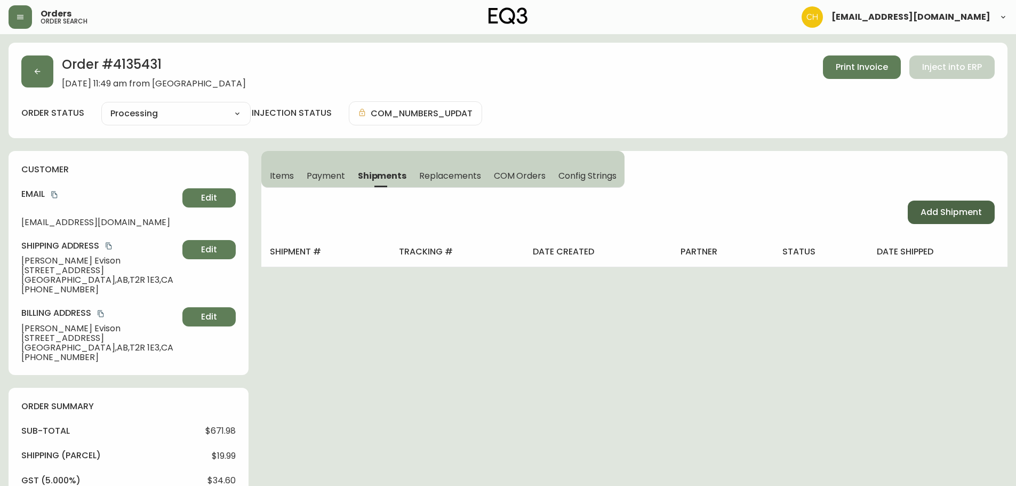
click at [985, 203] on button "Add Shipment" at bounding box center [951, 212] width 87 height 23
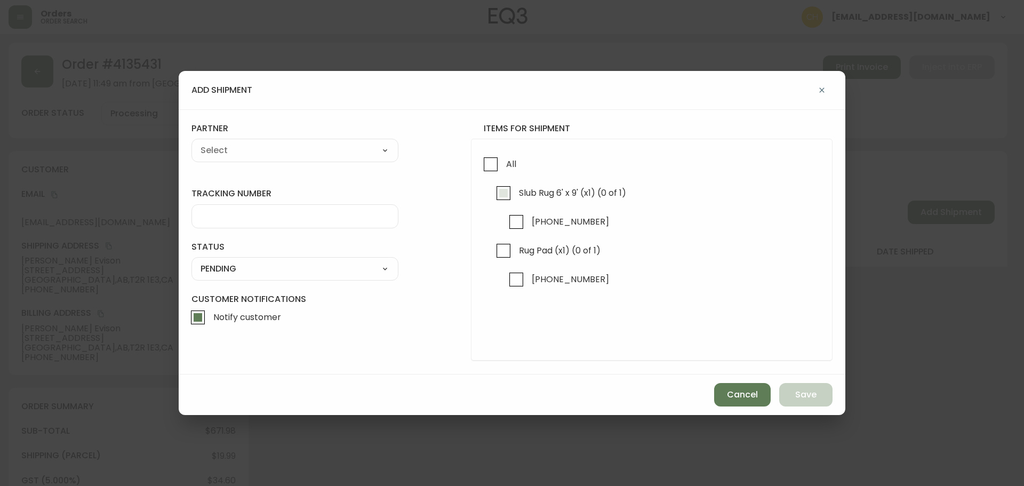
click at [504, 190] on input "Slub Rug 6' x 9' (x1) (0 of 1)" at bounding box center [503, 193] width 25 height 25
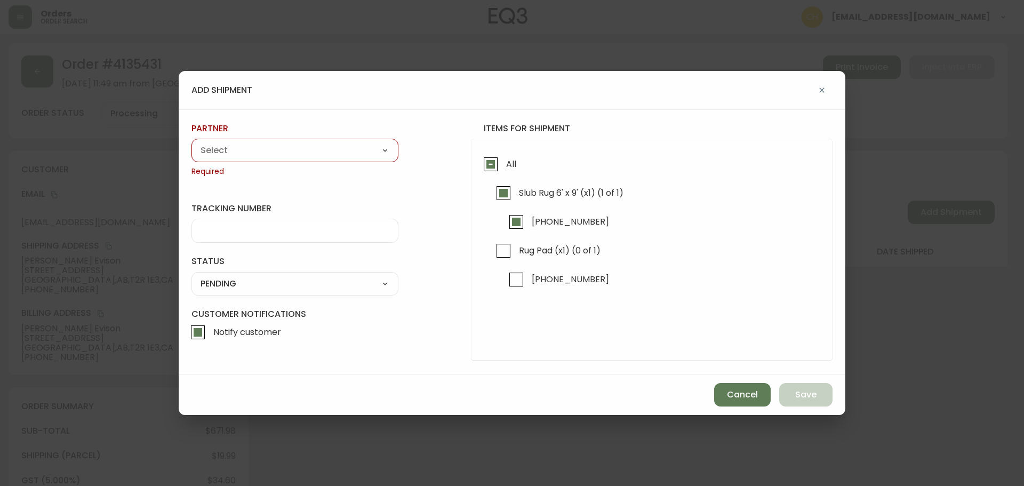
click at [330, 154] on select "A Move to Remember LLC ABF Freight Alero [PERSON_NAME] Canada Post Canpar Expre…" at bounding box center [295, 150] width 207 height 16
click at [192, 142] on select "A Move to Remember LLC ABF Freight Alero [PERSON_NAME] Canada Post Canpar Expre…" at bounding box center [295, 150] width 207 height 16
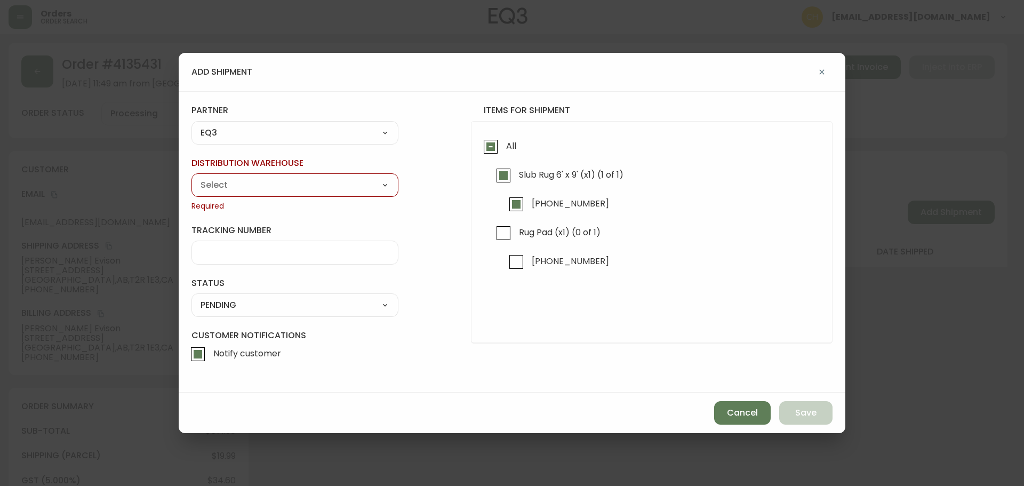
click at [230, 186] on select "Calgary Warehouse GTA Distribution Center [GEOGRAPHIC_DATA] [GEOGRAPHIC_DATA] W…" at bounding box center [295, 185] width 207 height 16
drag, startPoint x: 230, startPoint y: 186, endPoint x: 226, endPoint y: 156, distance: 30.7
click at [230, 186] on select "Calgary Warehouse GTA Distribution Center [GEOGRAPHIC_DATA] [GEOGRAPHIC_DATA] W…" at bounding box center [295, 185] width 207 height 16
click at [224, 135] on select "A Move to Remember LLC ABF Freight Alero [PERSON_NAME] Canada Post Canpar Expre…" at bounding box center [295, 133] width 207 height 16
click at [192, 141] on select "A Move to Remember LLC ABF Freight Alero [PERSON_NAME] Canada Post Canpar Expre…" at bounding box center [295, 133] width 207 height 16
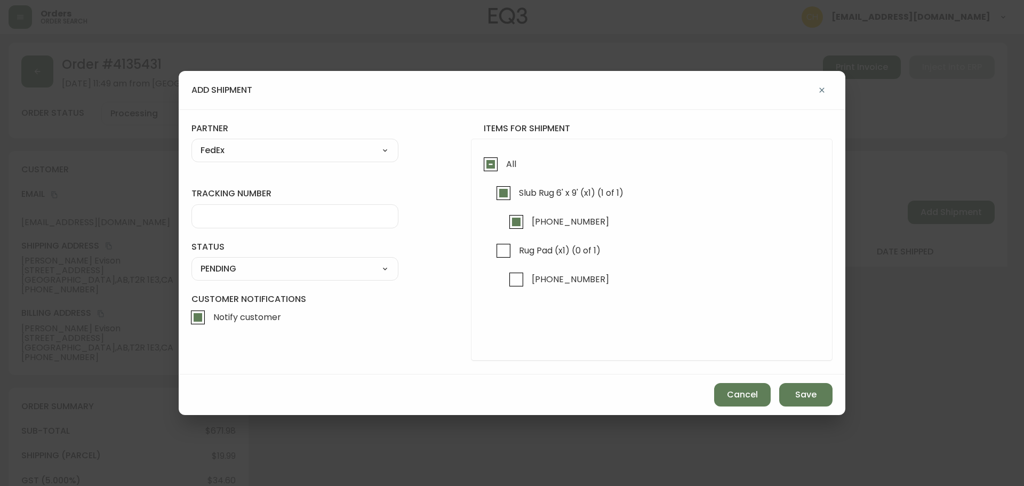
click at [201, 212] on input "tracking number" at bounding box center [295, 216] width 189 height 10
click at [226, 265] on select "SHIPPED PENDING CANCELLED" at bounding box center [295, 269] width 207 height 16
click at [192, 261] on select "SHIPPED PENDING CANCELLED" at bounding box center [295, 269] width 207 height 16
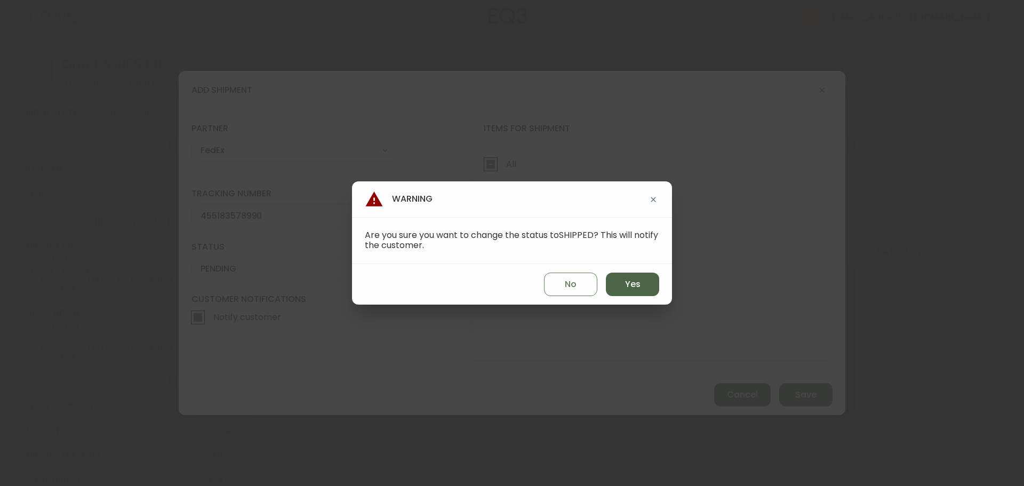
click at [625, 285] on button "Yes" at bounding box center [632, 284] width 53 height 23
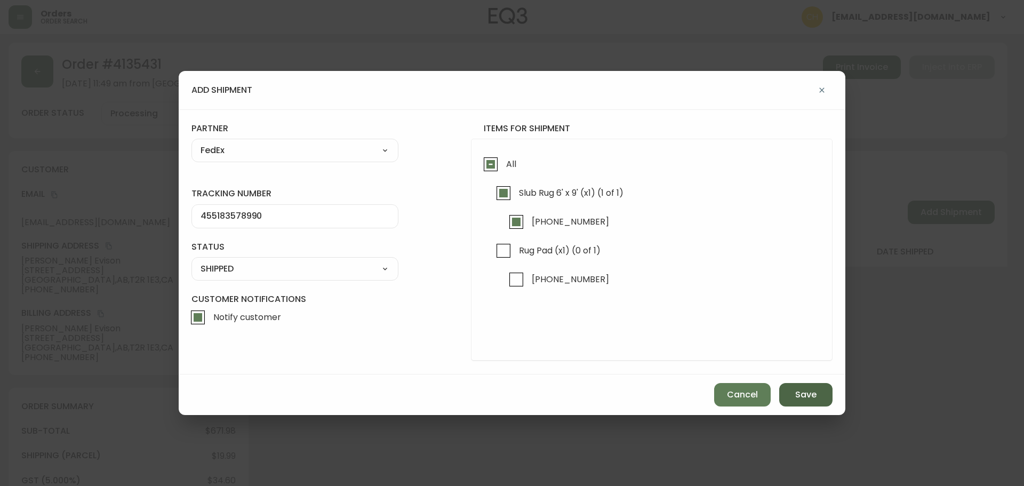
click at [794, 392] on button "Save" at bounding box center [805, 394] width 53 height 23
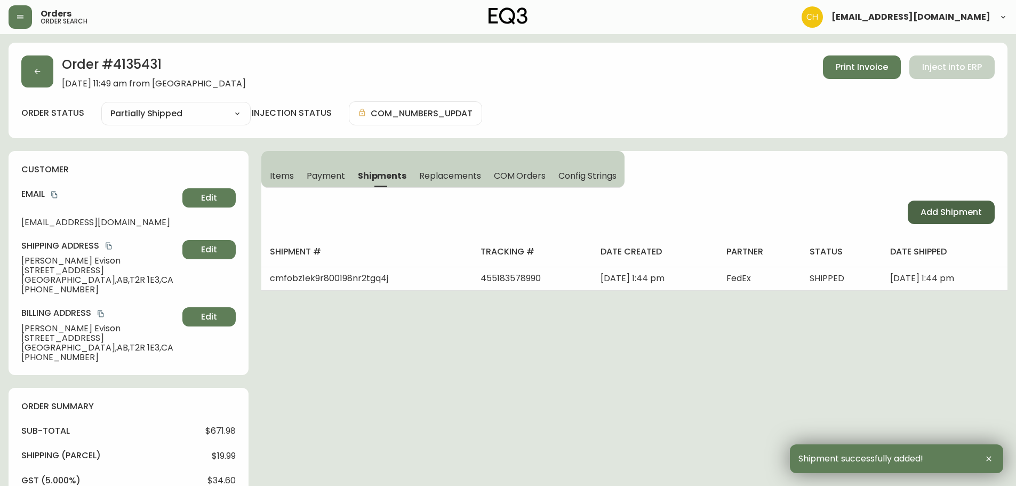
click at [958, 208] on span "Add Shipment" at bounding box center [951, 212] width 61 height 12
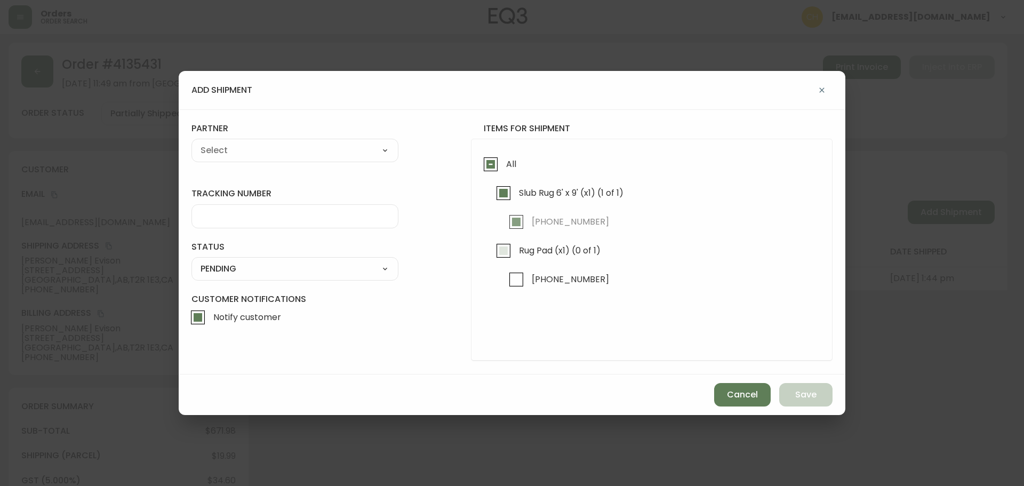
click at [503, 253] on input "Rug Pad (x1) (0 of 1)" at bounding box center [503, 250] width 25 height 25
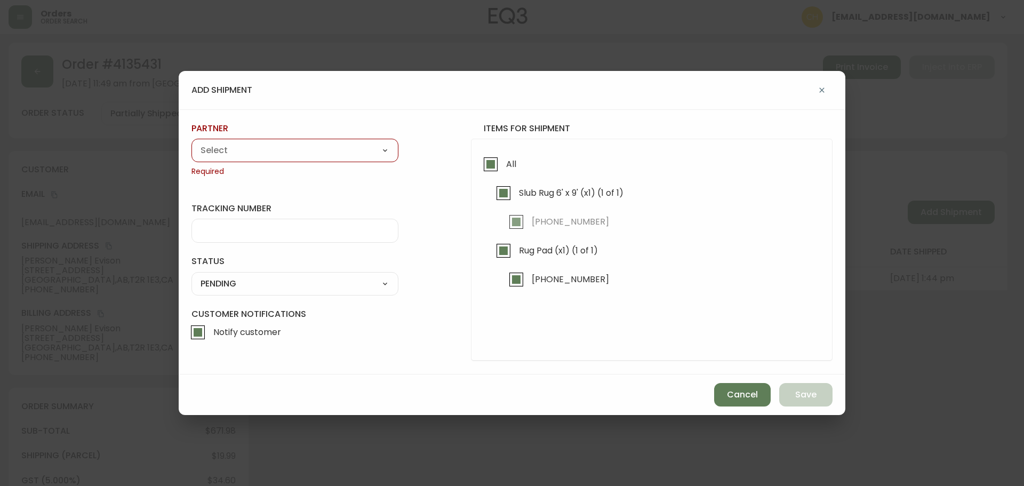
click at [297, 153] on select "A Move to Remember LLC ABF Freight Alero [PERSON_NAME] Canada Post Canpar Expre…" at bounding box center [295, 150] width 207 height 16
click at [192, 142] on select "A Move to Remember LLC ABF Freight Alero [PERSON_NAME] Canada Post Canpar Expre…" at bounding box center [295, 150] width 207 height 16
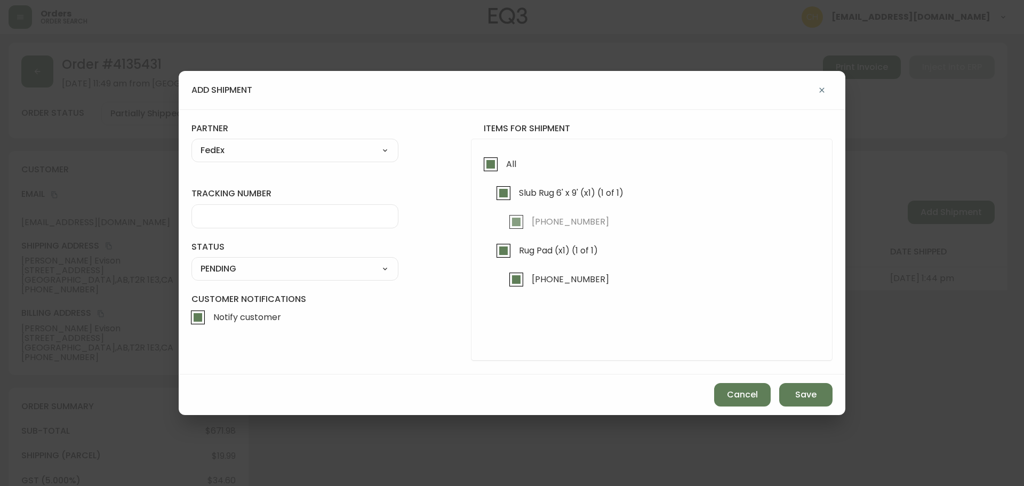
click at [220, 212] on input "tracking number" at bounding box center [295, 216] width 189 height 10
click at [260, 266] on select "SHIPPED PENDING CANCELLED" at bounding box center [295, 269] width 207 height 16
click at [192, 261] on select "SHIPPED PENDING CANCELLED" at bounding box center [295, 269] width 207 height 16
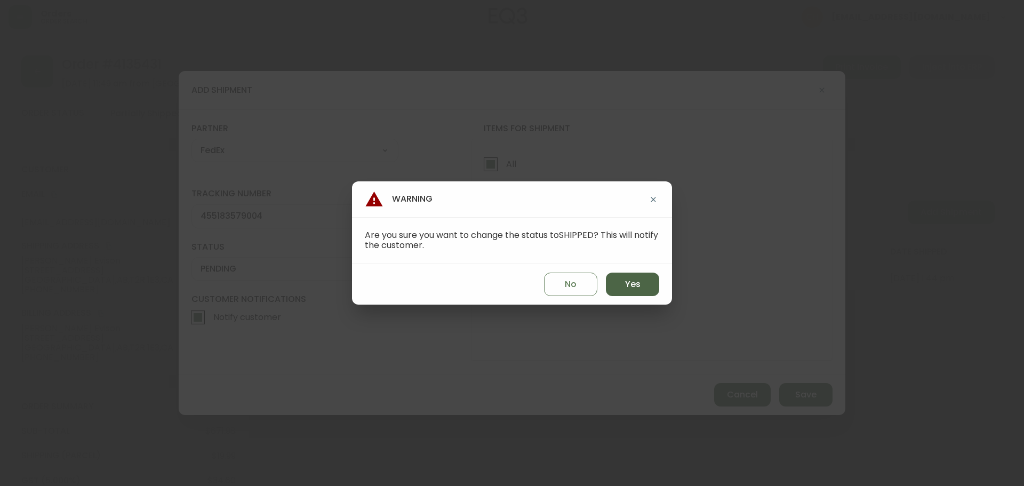
click at [624, 286] on button "Yes" at bounding box center [632, 284] width 53 height 23
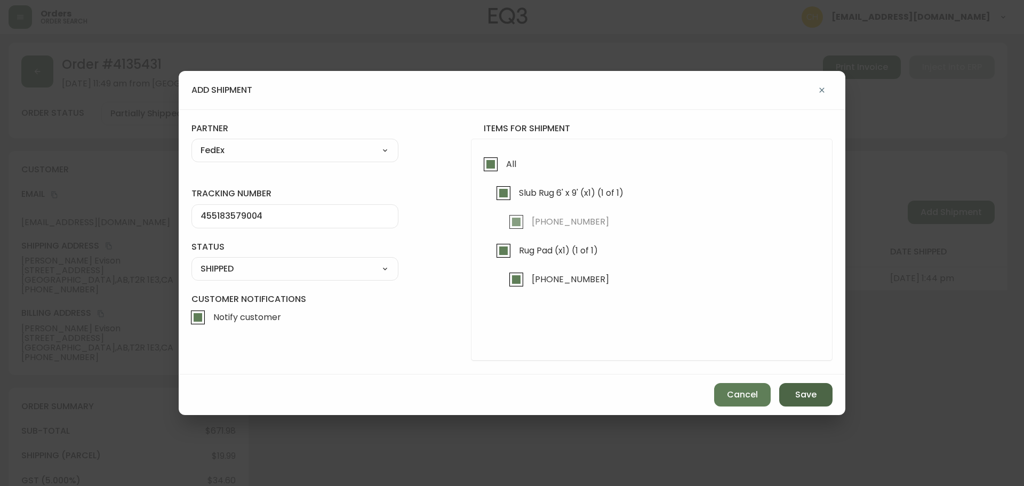
click at [795, 393] on button "Save" at bounding box center [805, 394] width 53 height 23
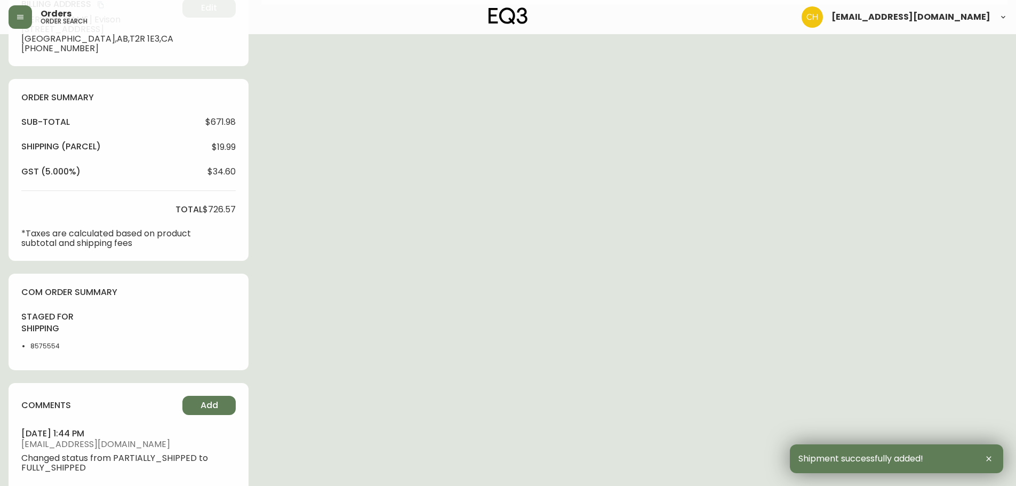
scroll to position [427, 0]
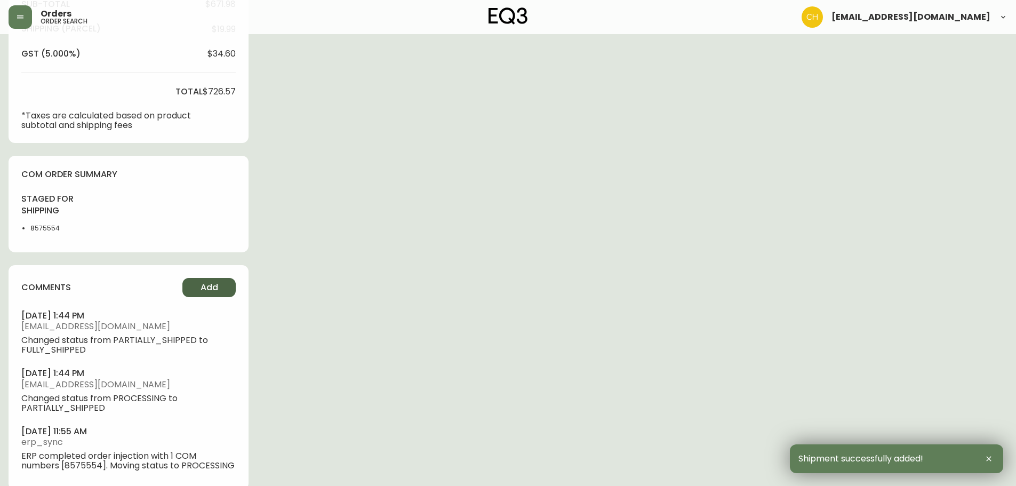
click at [214, 284] on span "Add" at bounding box center [210, 288] width 18 height 12
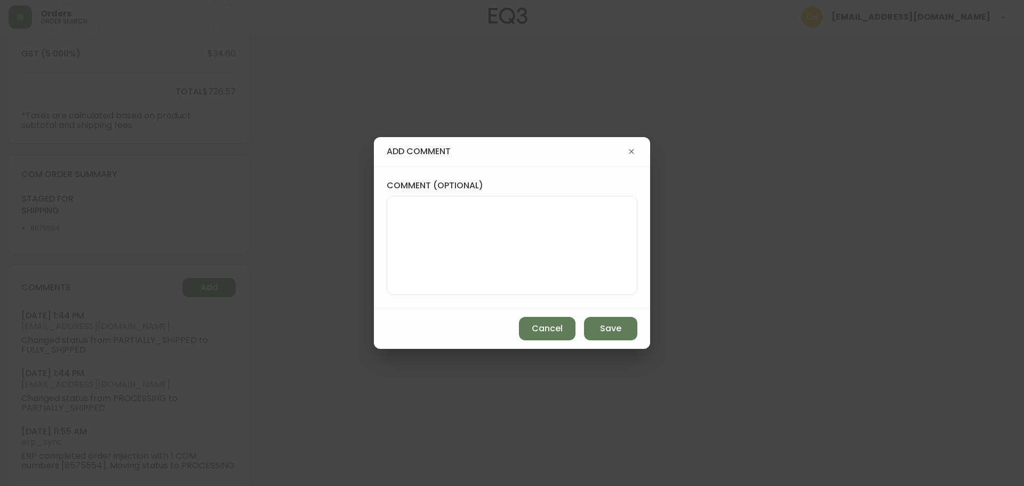
click at [418, 233] on textarea "comment (optional)" at bounding box center [512, 245] width 233 height 85
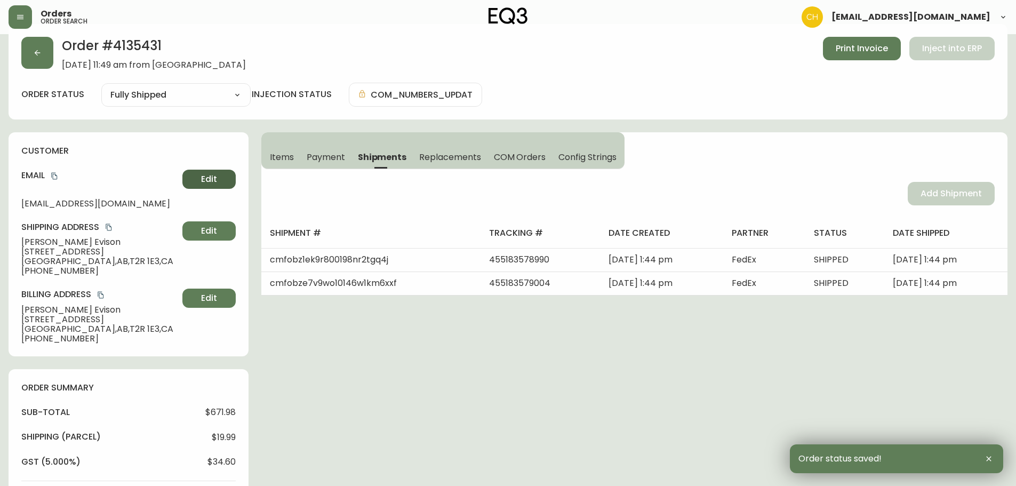
scroll to position [0, 0]
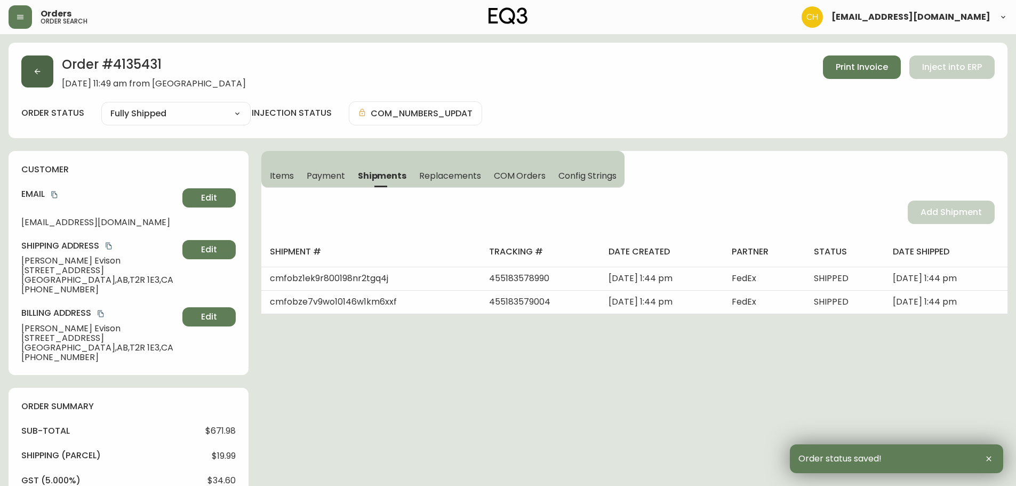
click at [45, 80] on button "button" at bounding box center [37, 71] width 32 height 32
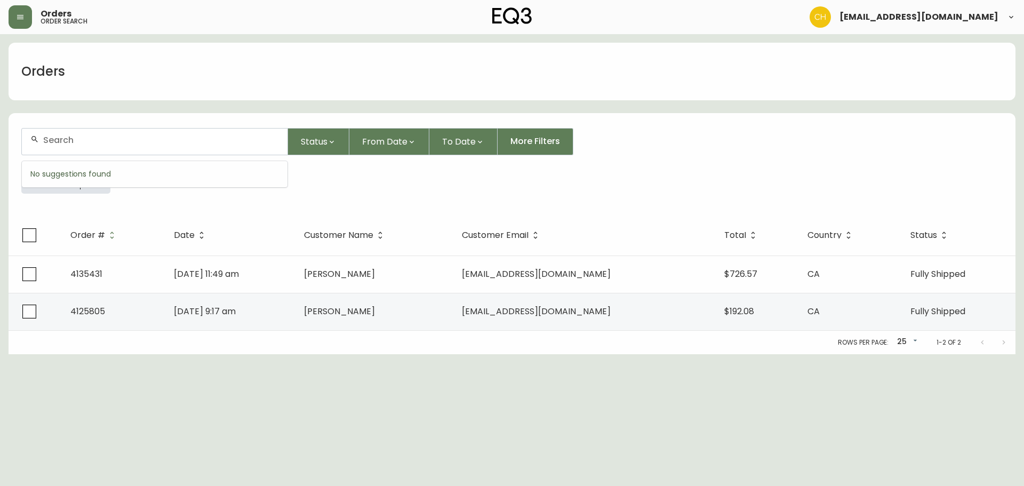
click at [57, 138] on input "text" at bounding box center [161, 140] width 236 height 10
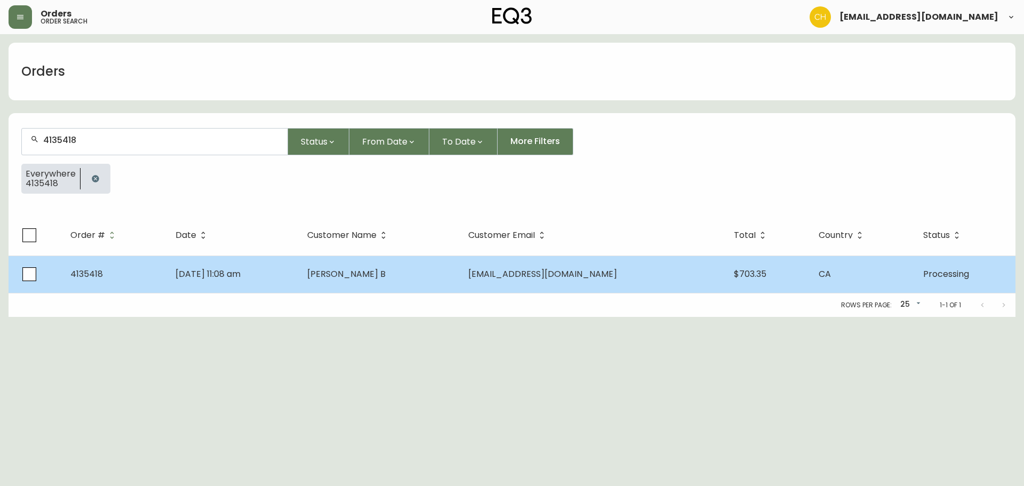
click at [379, 273] on span "[PERSON_NAME] B" at bounding box center [346, 274] width 78 height 12
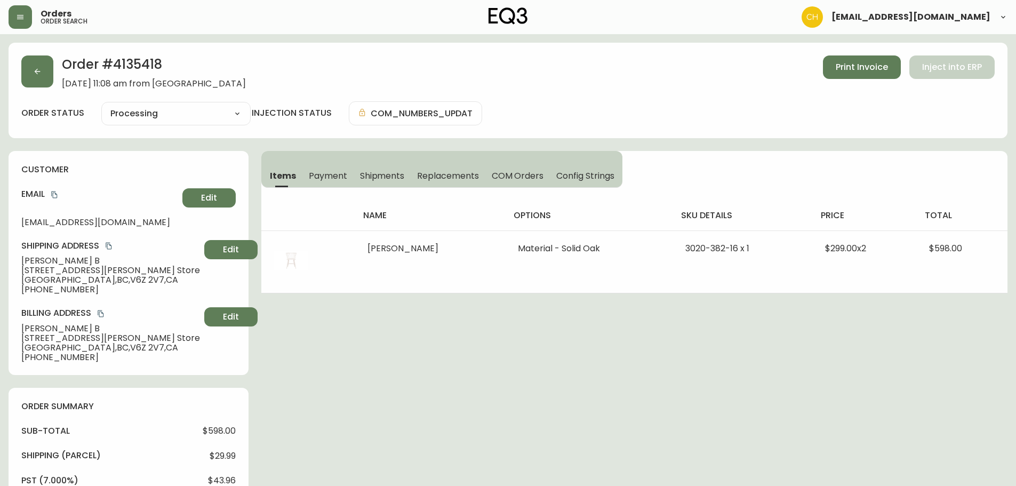
click at [373, 170] on span "Shipments" at bounding box center [382, 175] width 45 height 11
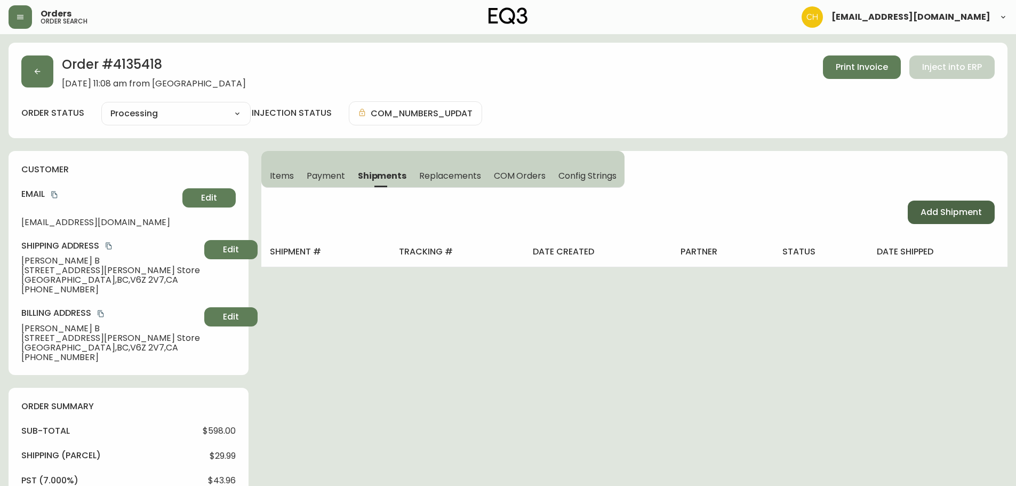
click at [955, 211] on span "Add Shipment" at bounding box center [951, 212] width 61 height 12
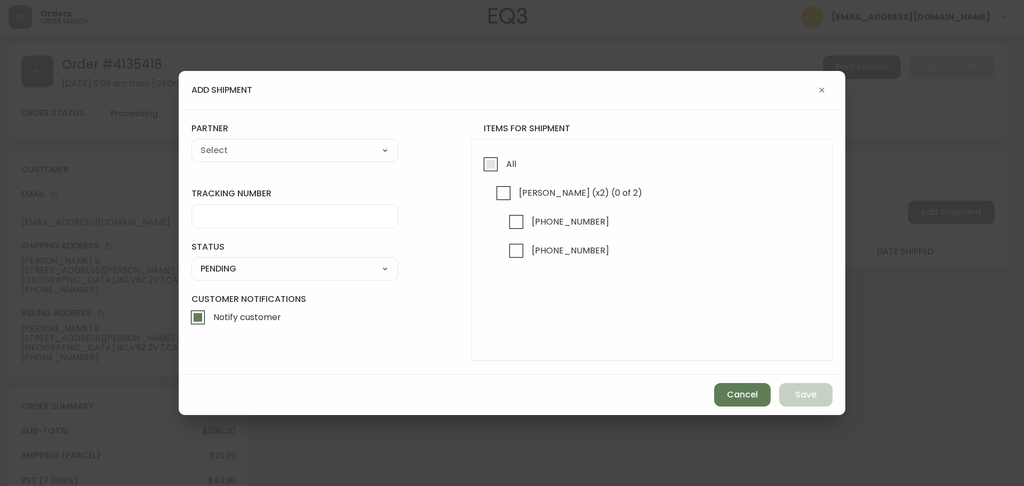
click at [489, 169] on input "All" at bounding box center [491, 164] width 25 height 25
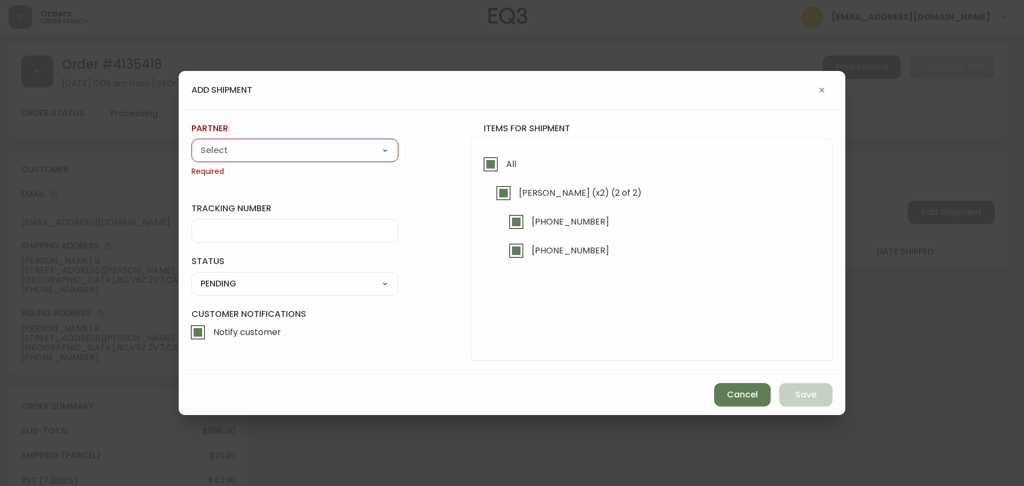
click at [350, 153] on select "A Move to Remember LLC ABF Freight Alero [PERSON_NAME] Canada Post Canpar Expre…" at bounding box center [295, 150] width 207 height 16
click at [192, 142] on select "A Move to Remember LLC ABF Freight Alero [PERSON_NAME] Canada Post Canpar Expre…" at bounding box center [295, 150] width 207 height 16
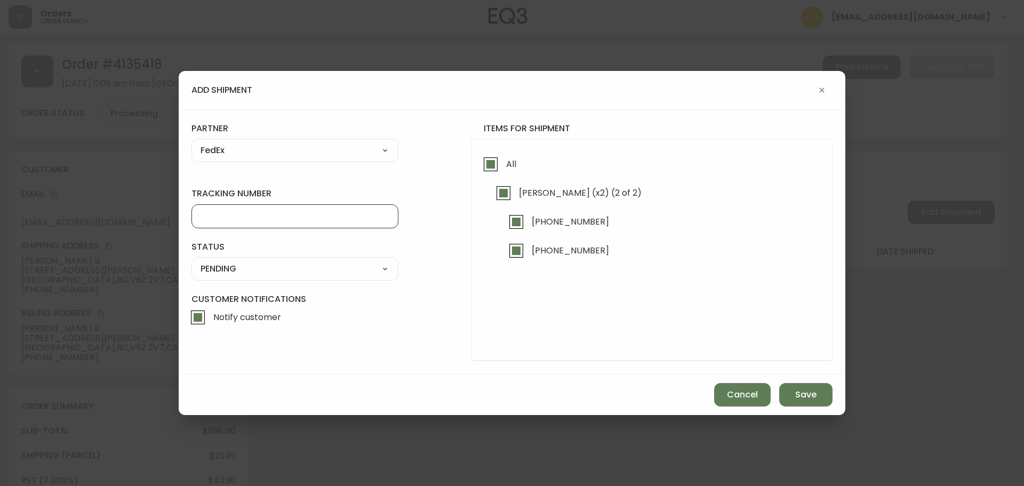
click at [240, 217] on input "tracking number" at bounding box center [295, 216] width 189 height 10
click at [226, 269] on select "SHIPPED PENDING CANCELLED" at bounding box center [295, 269] width 207 height 16
click at [192, 261] on select "SHIPPED PENDING CANCELLED" at bounding box center [295, 269] width 207 height 16
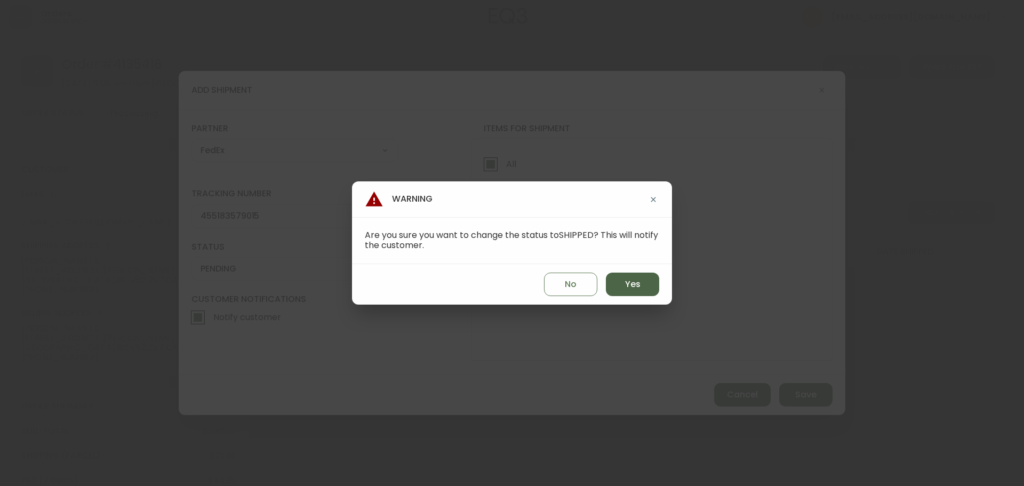
click at [618, 284] on button "Yes" at bounding box center [632, 284] width 53 height 23
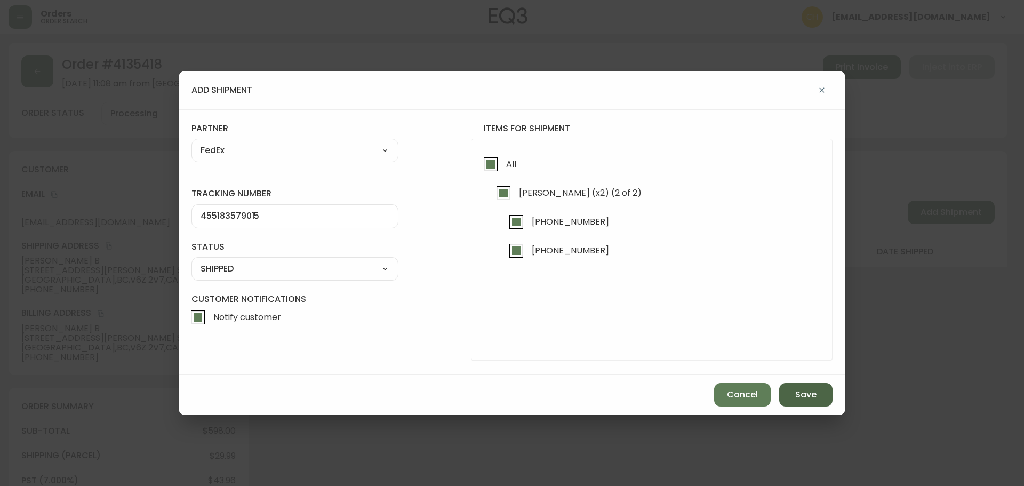
click at [788, 393] on button "Save" at bounding box center [805, 394] width 53 height 23
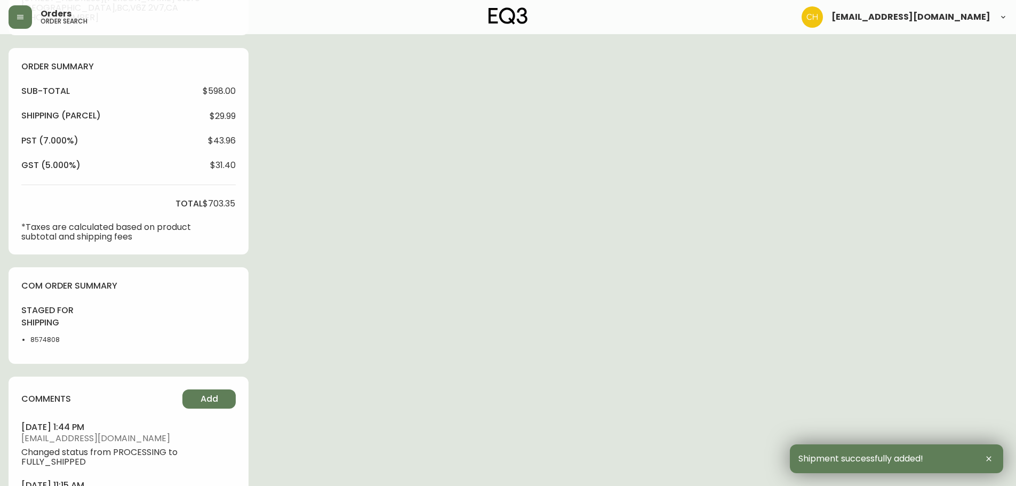
scroll to position [410, 0]
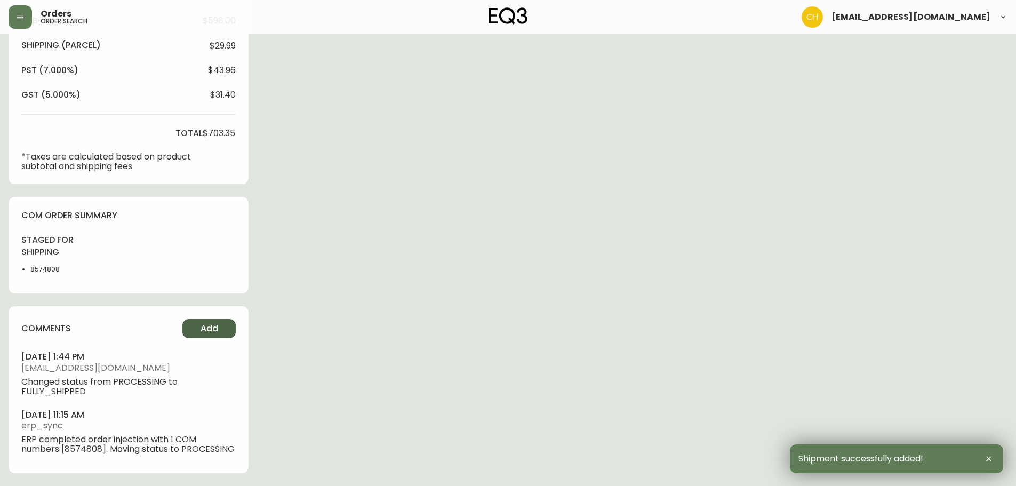
click at [221, 326] on button "Add" at bounding box center [208, 328] width 53 height 19
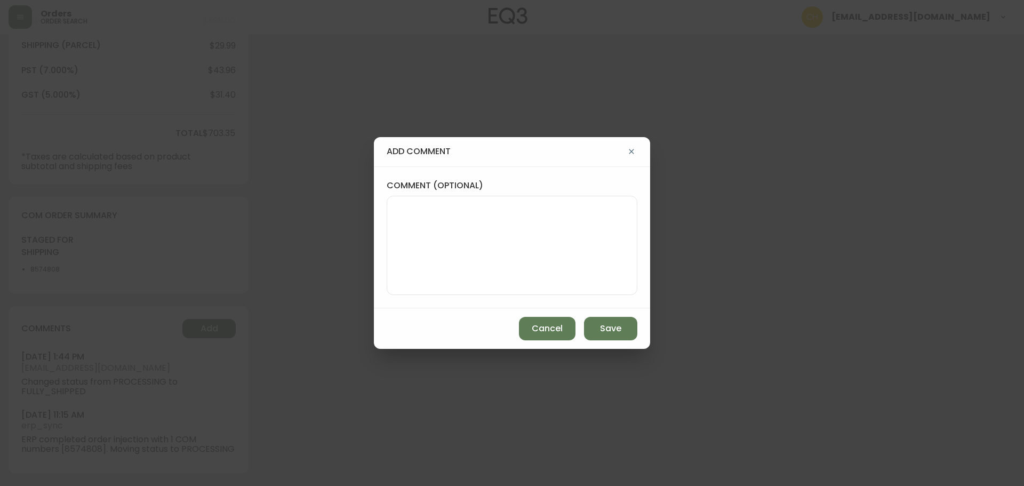
click at [416, 237] on textarea "comment (optional)" at bounding box center [512, 245] width 233 height 85
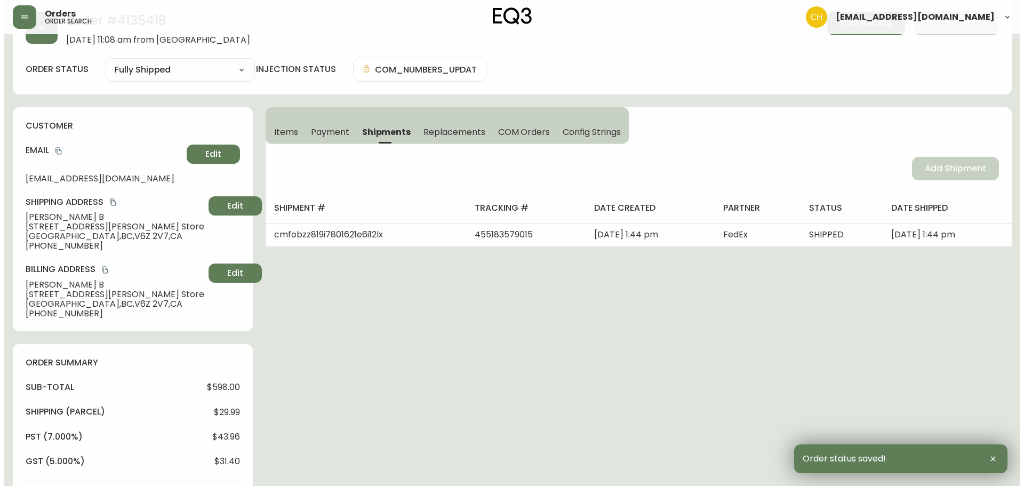
scroll to position [0, 0]
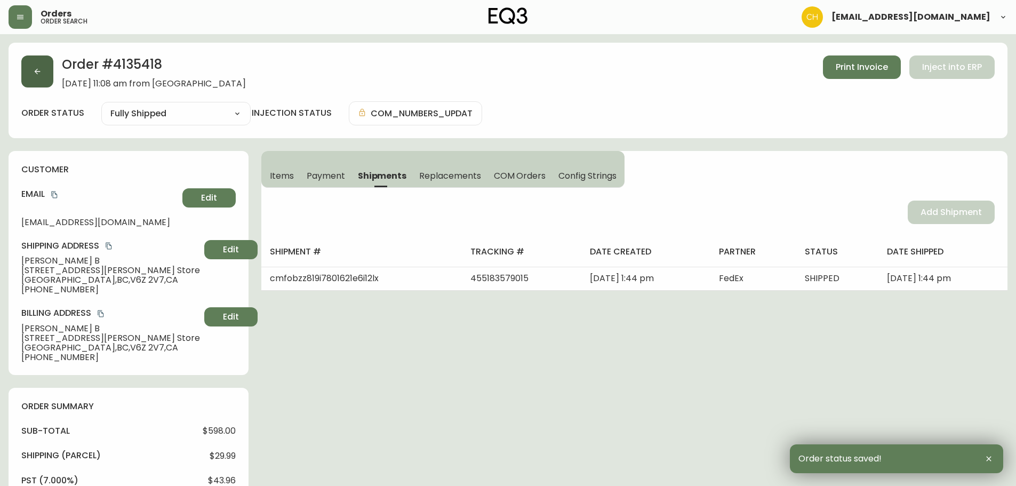
click at [45, 76] on button "button" at bounding box center [37, 71] width 32 height 32
